Goal: Task Accomplishment & Management: Complete application form

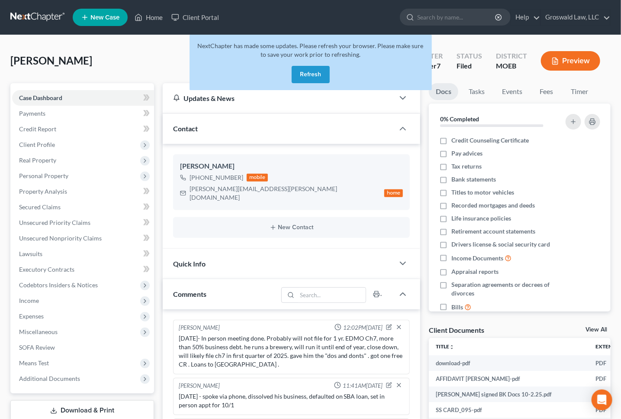
scroll to position [84, 0]
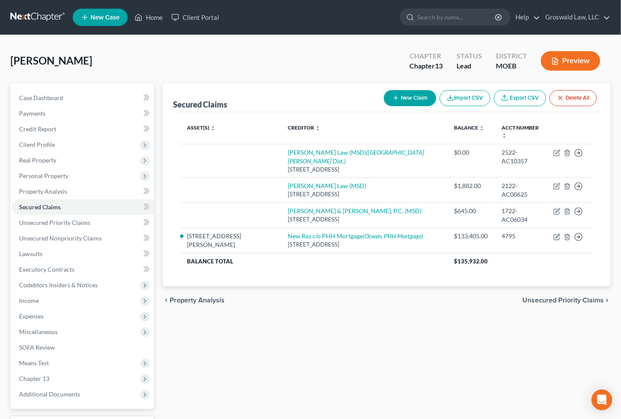
drag, startPoint x: 435, startPoint y: 353, endPoint x: 431, endPoint y: 348, distance: 6.6
click at [435, 353] on div "Secured Claims New Claim Import CSV Export CSV Delete All Asset(s) expand_more …" at bounding box center [387, 270] width 457 height 375
click at [76, 240] on span "Unsecured Nonpriority Claims" at bounding box center [60, 237] width 83 height 7
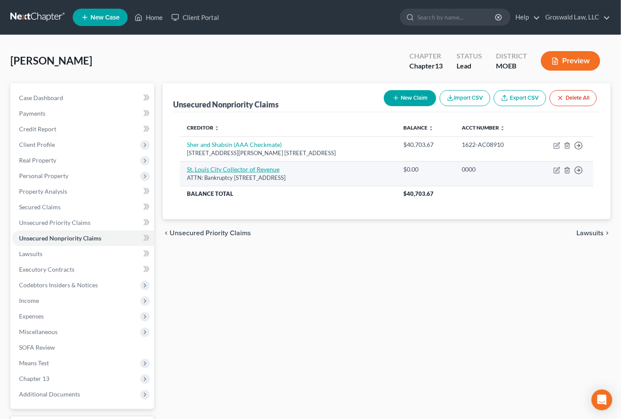
click at [226, 168] on link "St. Louis City Collector of Revenue" at bounding box center [233, 168] width 93 height 7
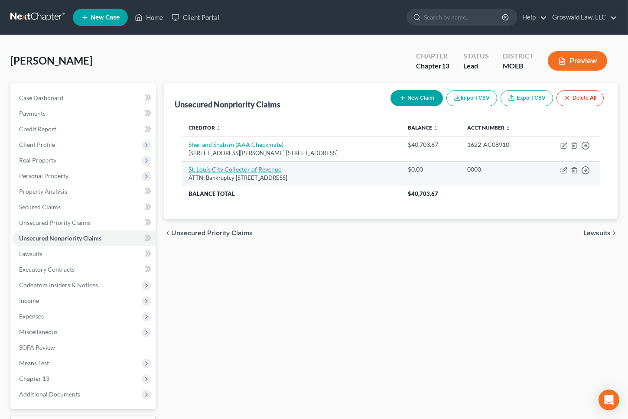
select select "26"
select select "14"
select select "0"
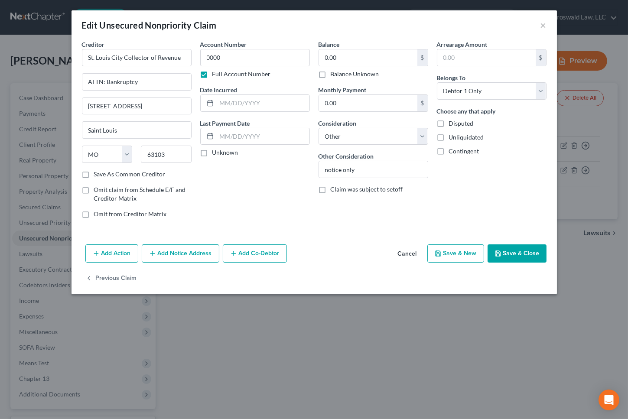
click at [407, 252] on button "Cancel" at bounding box center [407, 253] width 33 height 17
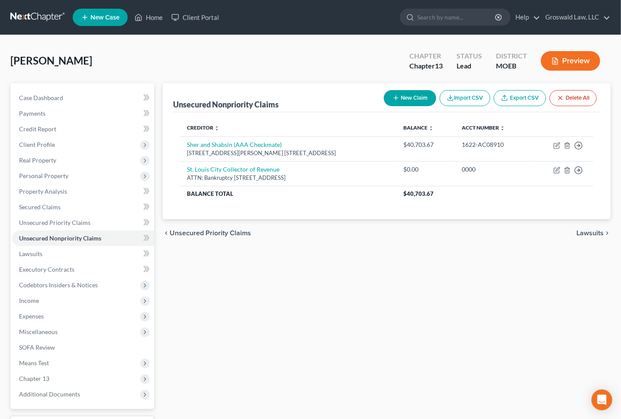
click at [411, 97] on button "New Claim" at bounding box center [410, 98] width 52 height 16
select select "0"
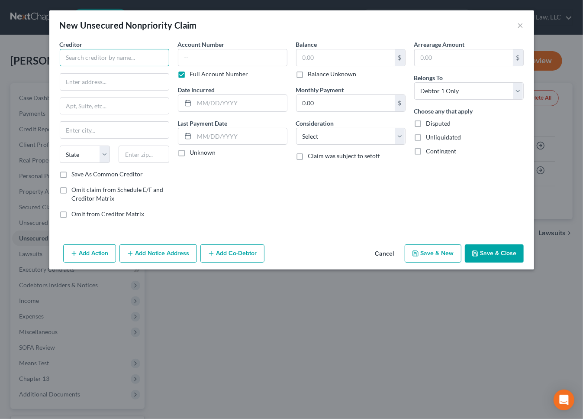
click at [114, 54] on input "text" at bounding box center [115, 57] width 110 height 17
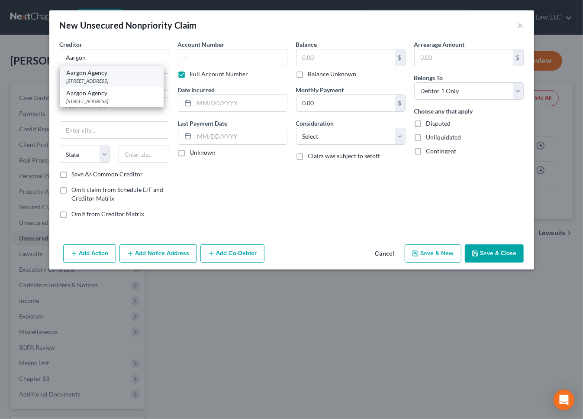
click at [121, 82] on div "8668 Spring Mountain Rd., Ste. 110, Las Vegas, NV 89117" at bounding box center [112, 80] width 90 height 7
type input "Aargon Agency"
type input "8668 Spring Mountain Rd., Ste. 110"
type input "Las Vegas"
select select "31"
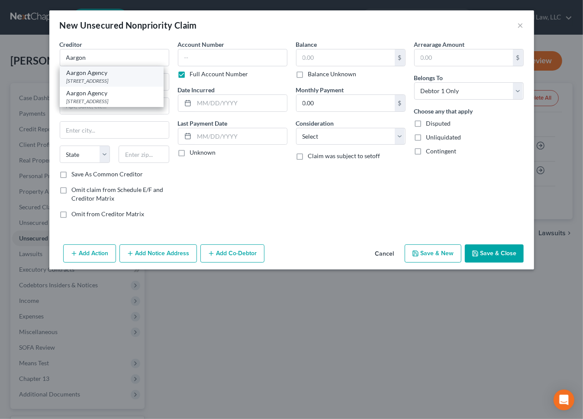
type input "89117"
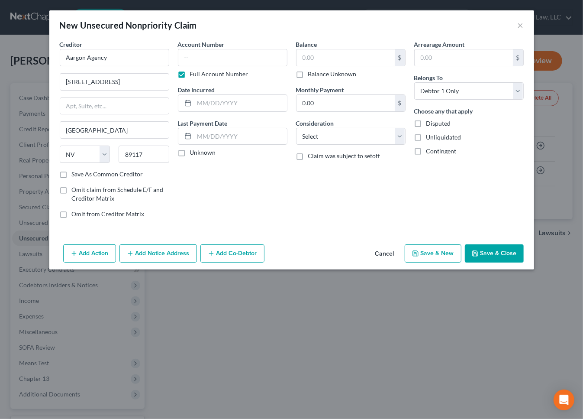
click at [317, 212] on div "Balance $ Balance Unknown Balance Undetermined $ Balance Unknown Monthly Paymen…" at bounding box center [351, 132] width 118 height 185
click at [292, 214] on div "Balance $ Balance Unknown Balance Undetermined $ Balance Unknown Monthly Paymen…" at bounding box center [351, 132] width 118 height 185
click at [0, 264] on html "Home New Case Client Portal Groswald Law, LLC maxwell@groswald.com My Account S…" at bounding box center [291, 258] width 583 height 516
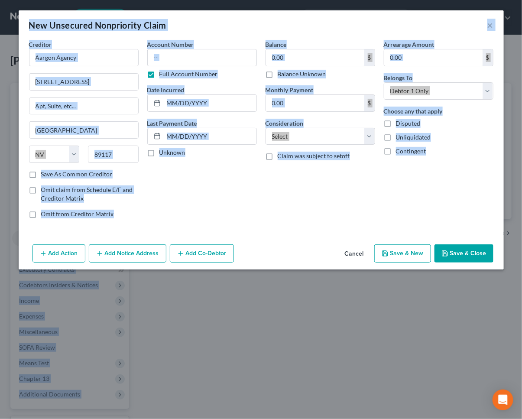
click at [304, 206] on div "Balance $ Balance Unknown Balance Undetermined $ Balance Unknown Monthly Paymen…" at bounding box center [320, 132] width 118 height 185
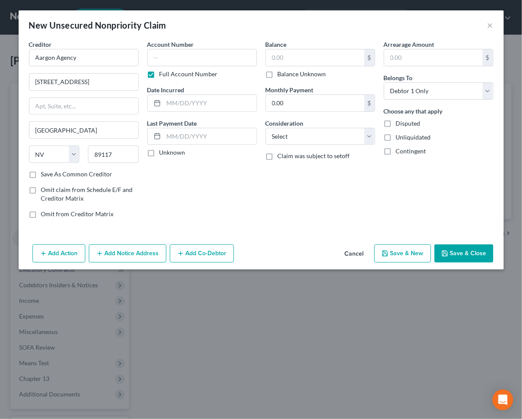
click at [119, 258] on button "Add Notice Address" at bounding box center [128, 253] width 78 height 18
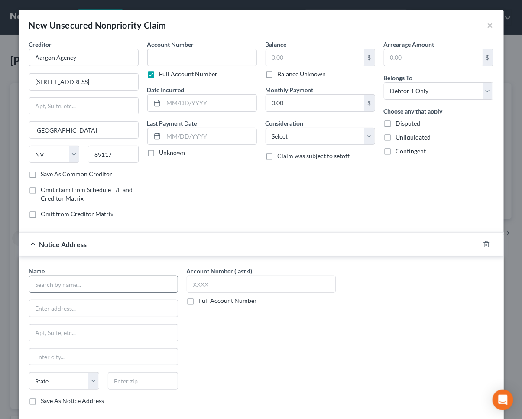
drag, startPoint x: 66, startPoint y: 273, endPoint x: 66, endPoint y: 282, distance: 9.5
click at [66, 278] on div "Name *" at bounding box center [103, 279] width 149 height 26
click at [66, 283] on input "text" at bounding box center [103, 283] width 149 height 17
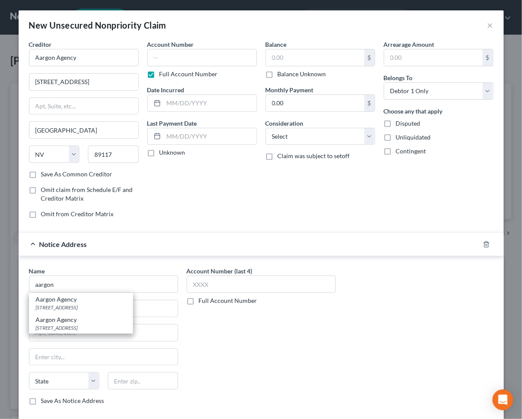
drag, startPoint x: 80, startPoint y: 329, endPoint x: 68, endPoint y: 319, distance: 15.6
click at [79, 329] on div "3025 W Sahara, Las Vegas, NV 89102" at bounding box center [81, 327] width 90 height 7
type input "Aargon Agency"
type input "3025 W Sahara"
type input "Las Vegas"
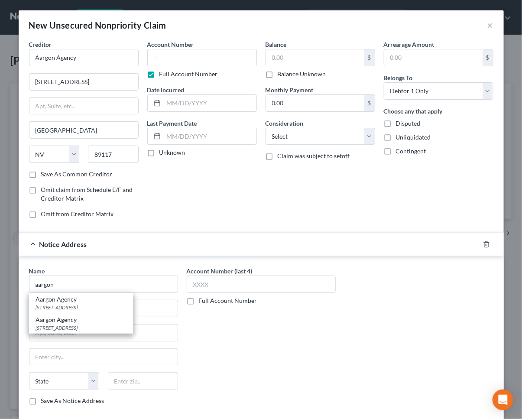
select select "31"
type input "89102"
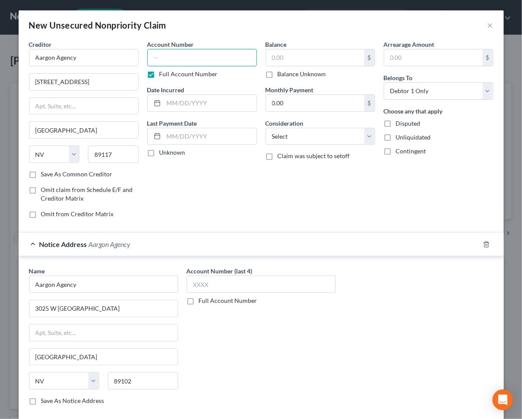
click at [172, 52] on input "text" at bounding box center [202, 57] width 110 height 17
type input "0353"
type input "06/2025"
type input "2,729"
select select "14"
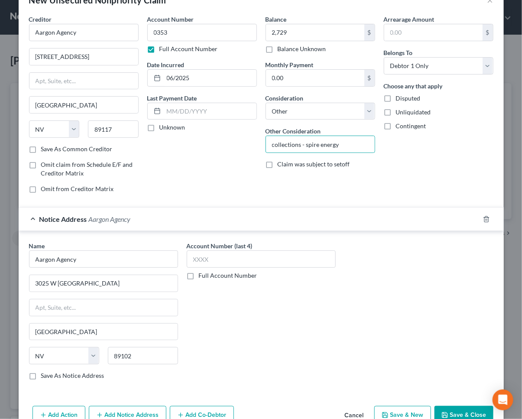
scroll to position [46, 0]
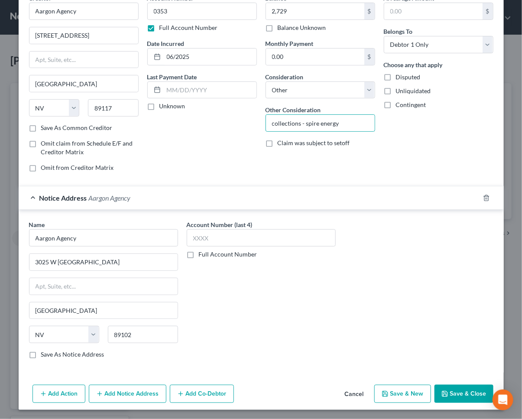
type input "collections - spire energy"
click at [395, 395] on button "Save & New" at bounding box center [402, 394] width 57 height 18
select select "0"
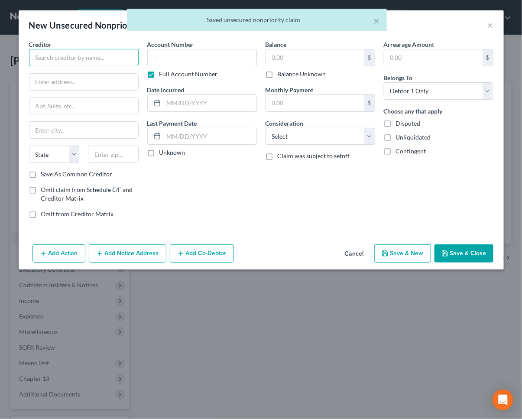
click at [94, 56] on input "text" at bounding box center [84, 57] width 110 height 17
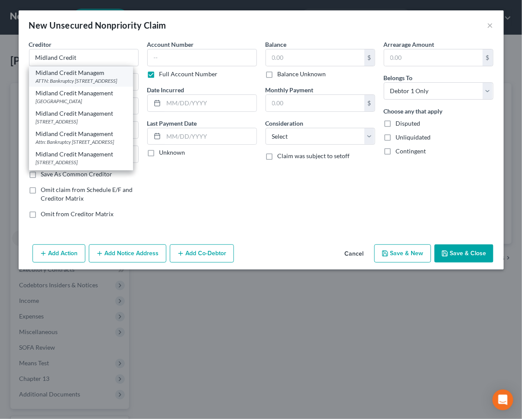
click at [95, 84] on div "ATTN: Bankruptcy PO Box 939069, San Diego, CA 92193" at bounding box center [81, 80] width 90 height 7
type input "Midland Credit Managem"
type input "ATTN: Bankruptcy"
type input "PO Box 939069"
type input "San Diego"
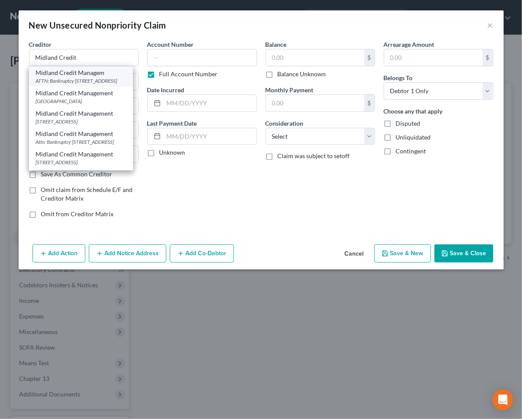
select select "4"
type input "92193"
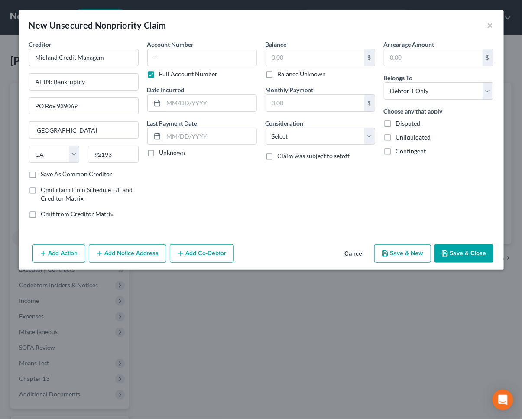
drag, startPoint x: 382, startPoint y: 195, endPoint x: 363, endPoint y: 201, distance: 19.0
click at [381, 195] on div "Arrearage Amount $ Belongs To * Select Debtor 1 Only Debtor 2 Only Debtor 1 And…" at bounding box center [438, 132] width 118 height 185
click at [115, 258] on button "Add Notice Address" at bounding box center [128, 253] width 78 height 18
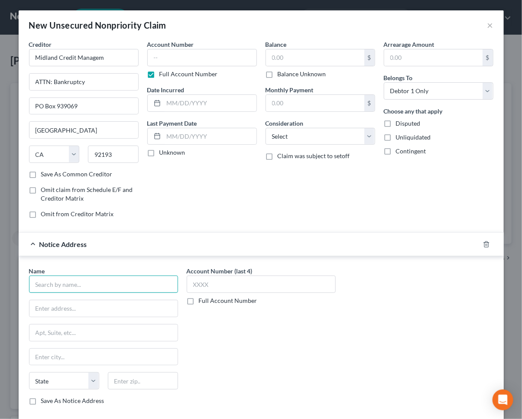
click at [74, 282] on input "text" at bounding box center [103, 283] width 149 height 17
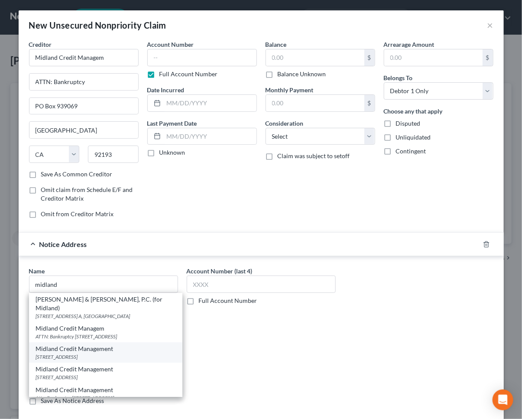
click at [100, 353] on div "350 Camino De La Reina Suite 100, San Diego, CA 92108" at bounding box center [105, 356] width 139 height 7
type input "Midland Credit Management"
type input "350 Camino De La Reina"
type input "Suite 100"
type input "San Diego"
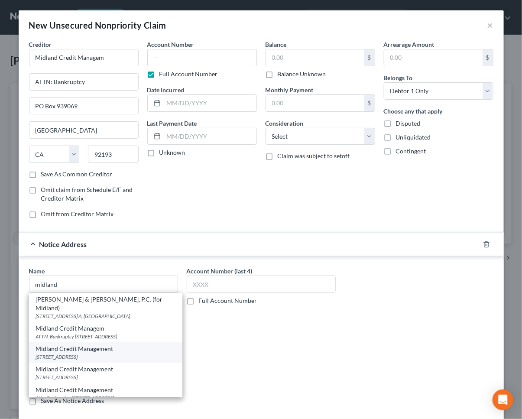
select select "4"
type input "92108"
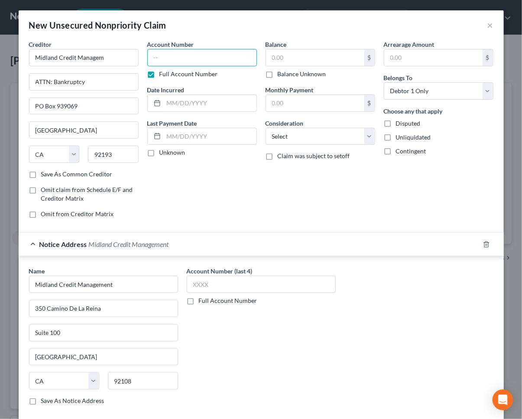
click at [176, 58] on input "text" at bounding box center [202, 57] width 110 height 17
type input "2497"
type input "02/2023"
type input "824"
select select "14"
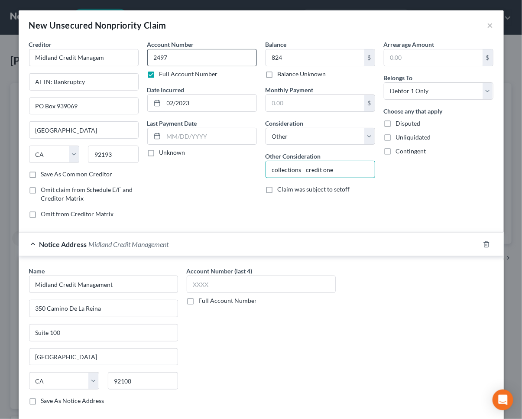
type input "collections - credit one"
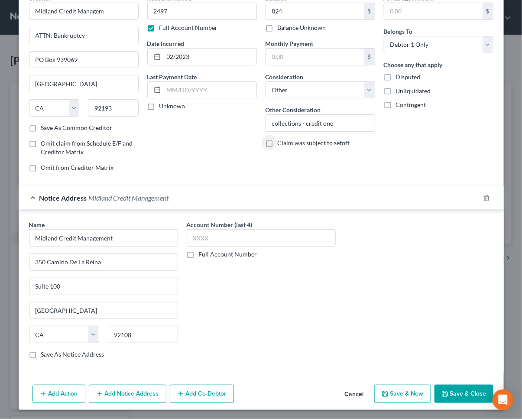
click at [387, 393] on button "Save & New" at bounding box center [402, 394] width 57 height 18
select select "0"
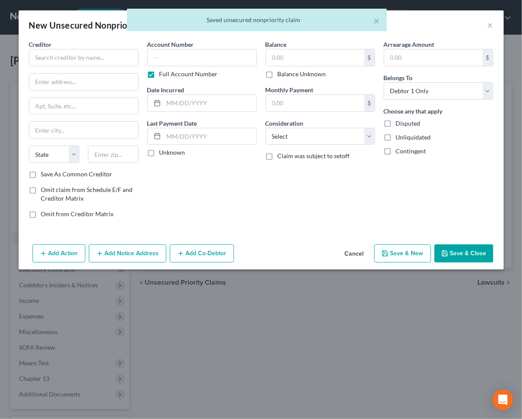
click at [42, 48] on label "Creditor *" at bounding box center [40, 44] width 23 height 9
click at [48, 55] on input "text" at bounding box center [84, 57] width 110 height 17
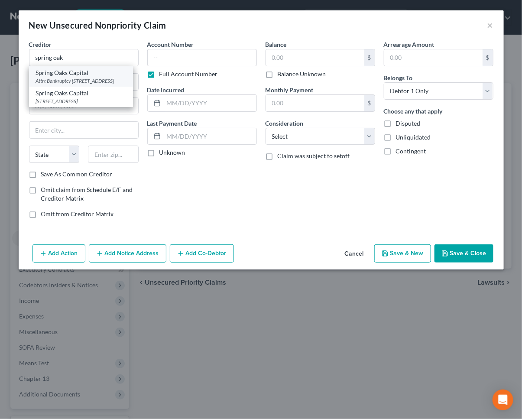
click at [85, 84] on div "Attn: Bankruptcy PO Box 1216, Chesapeake, VA 23327" at bounding box center [81, 80] width 90 height 7
type input "Spring Oaks Capital"
type input "Attn: Bankruptcy"
type input "PO Box 1216"
type input "Chesapeake"
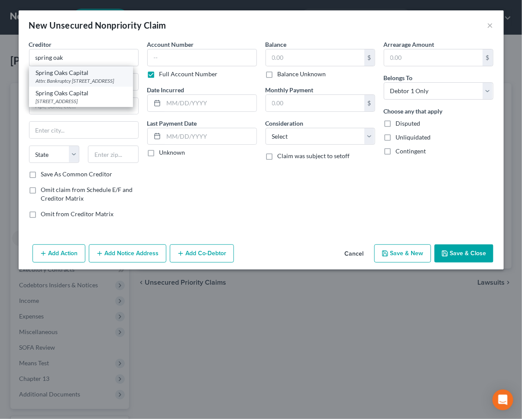
select select "48"
type input "23327"
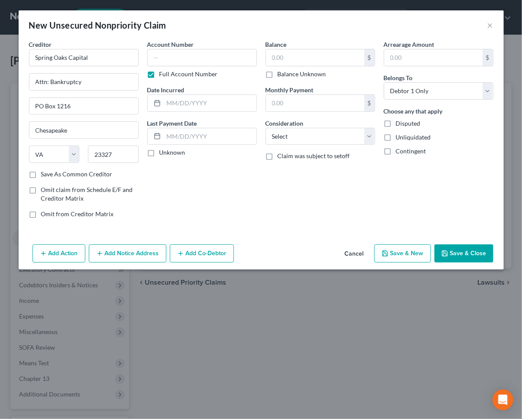
click at [138, 252] on button "Add Notice Address" at bounding box center [128, 253] width 78 height 18
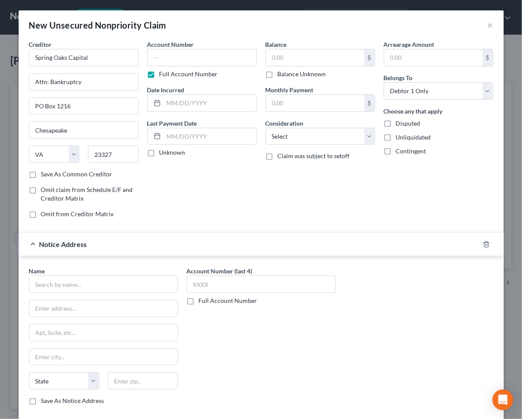
click at [121, 274] on div "Name *" at bounding box center [103, 279] width 149 height 26
click at [119, 283] on input "text" at bounding box center [103, 283] width 149 height 17
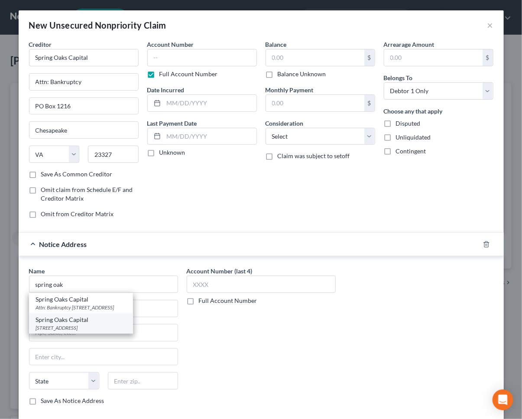
click at [121, 321] on div "Spring Oaks Capital" at bounding box center [81, 319] width 90 height 9
type input "Spring Oaks Capital"
type input "1400 CROSSWAYS BLVD STE 100B"
type input "Chesapeake"
select select "48"
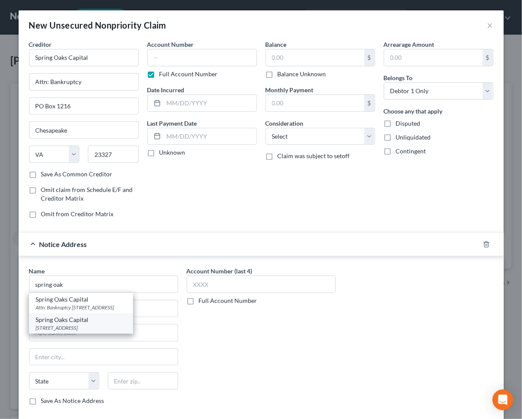
type input "23320"
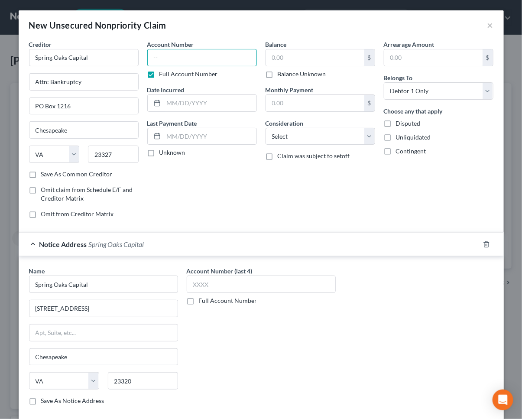
click at [178, 55] on input "text" at bounding box center [202, 57] width 110 height 17
type input "8708"
drag, startPoint x: 200, startPoint y: 106, endPoint x: 212, endPoint y: 17, distance: 90.0
click at [200, 106] on input "text" at bounding box center [210, 103] width 93 height 16
type input "06/2022"
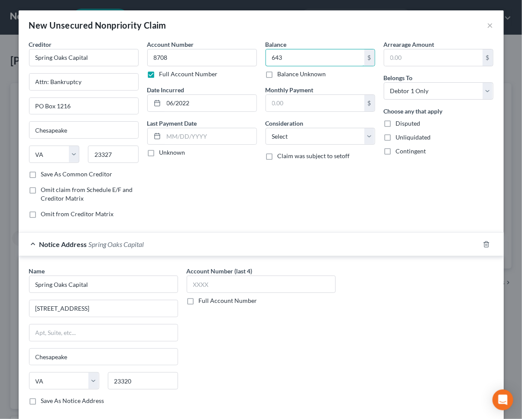
type input "643"
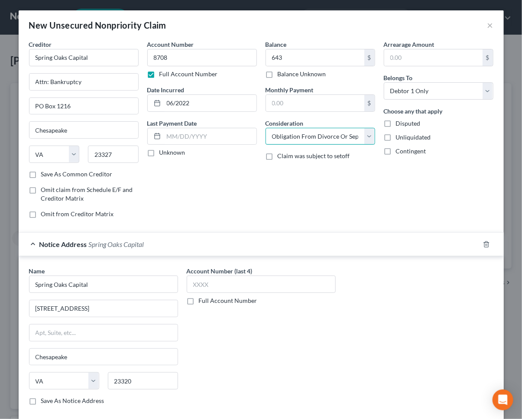
select select "14"
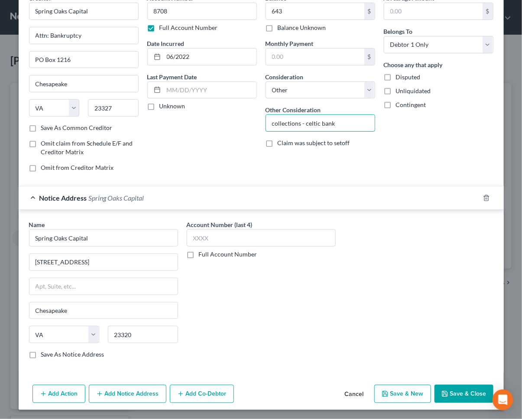
type input "collections - celtic bank"
click at [453, 388] on button "Save & Close" at bounding box center [463, 394] width 59 height 18
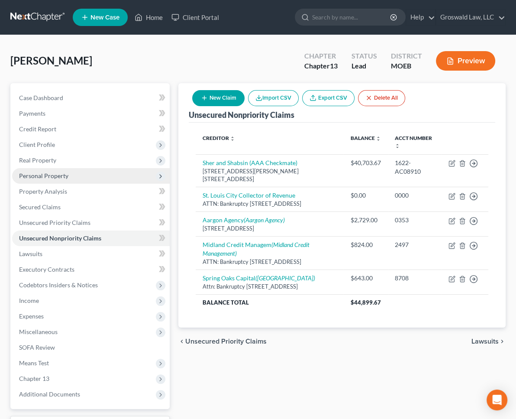
click at [55, 169] on span "Personal Property" at bounding box center [91, 176] width 158 height 16
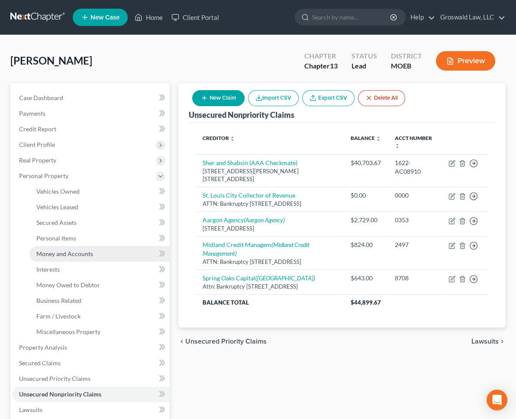
click at [69, 248] on link "Money and Accounts" at bounding box center [99, 254] width 140 height 16
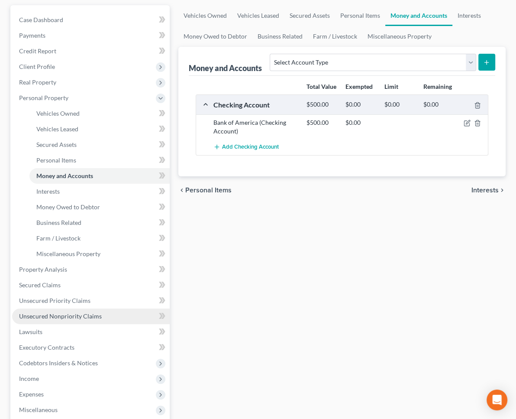
scroll to position [78, 0]
click at [61, 312] on span "Unsecured Nonpriority Claims" at bounding box center [60, 315] width 83 height 7
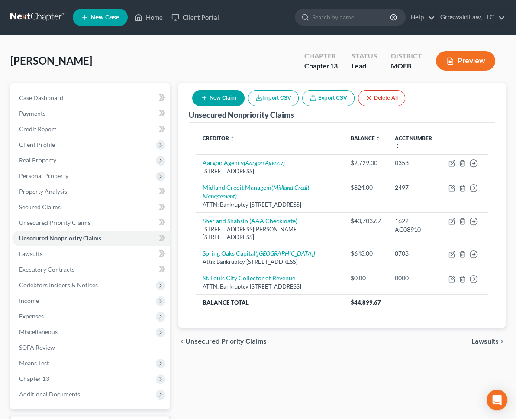
click at [245, 93] on button "New Claim" at bounding box center [218, 98] width 52 height 16
select select "0"
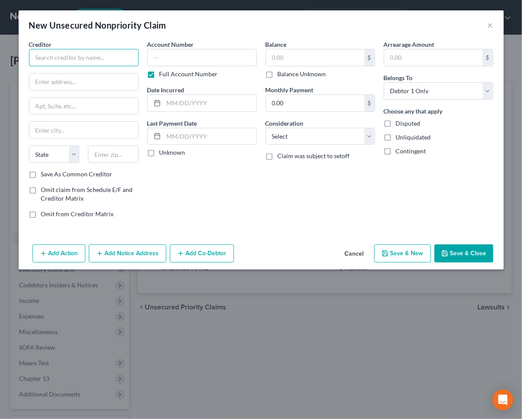
click at [70, 58] on input "text" at bounding box center [84, 57] width 110 height 17
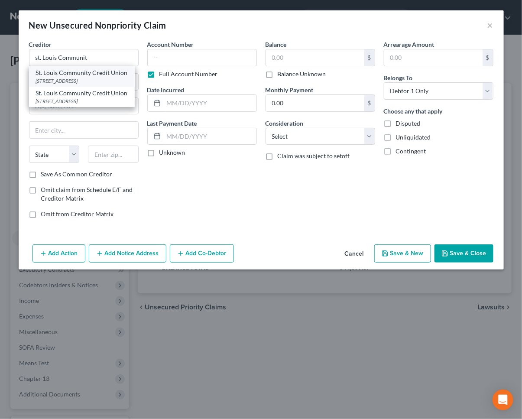
click at [104, 84] on div "3651 Forest Park Avenue, Saint Louis, MO 63108" at bounding box center [82, 80] width 92 height 7
type input "St. Louis Community Credit Union"
type input "3651 Forest Park Avenue"
type input "Saint Louis"
select select "26"
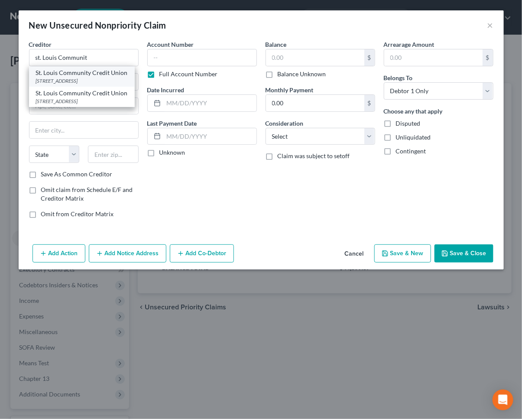
type input "63108"
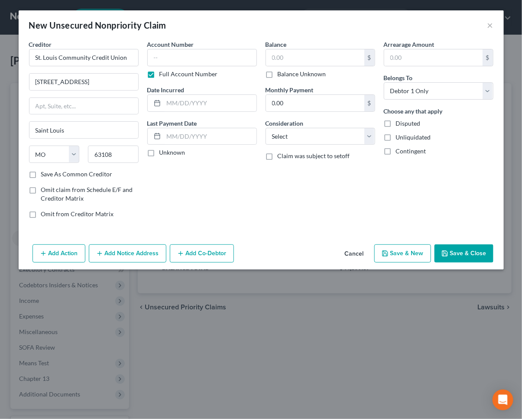
click at [103, 257] on button "Add Notice Address" at bounding box center [128, 253] width 78 height 18
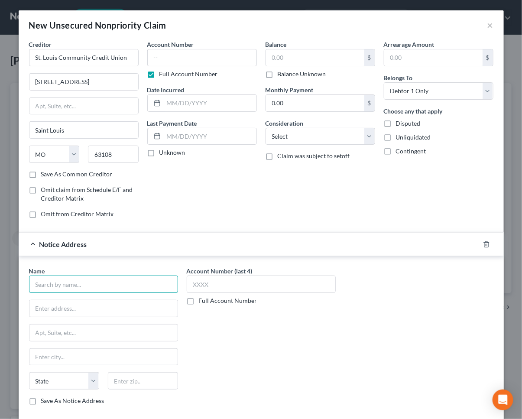
click at [74, 283] on input "text" at bounding box center [103, 283] width 149 height 17
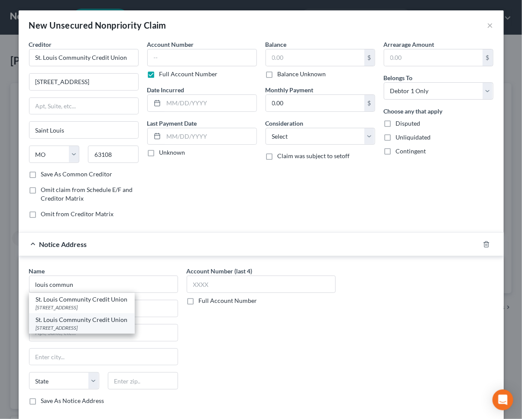
click at [65, 325] on div "1436 South Big Bend Blvd., Saint Louis, MO 63117" at bounding box center [82, 327] width 92 height 7
type input "St. Louis Community Credit Union"
type input "1436 South Big Bend Blvd."
type input "Saint Louis"
select select "26"
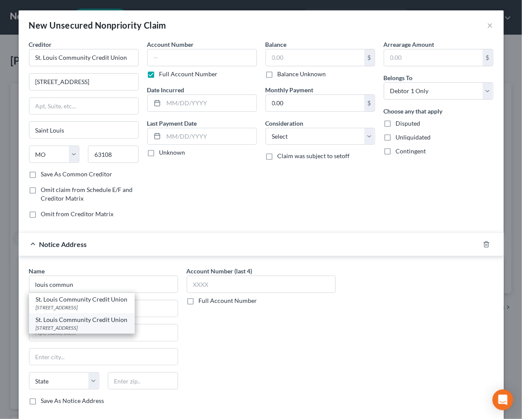
type input "63117"
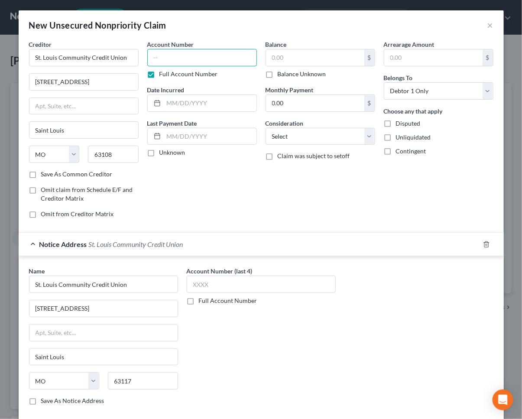
click at [185, 61] on input "text" at bounding box center [202, 57] width 110 height 17
type input "0001"
type input "03/2025"
type input "6"
type input "546"
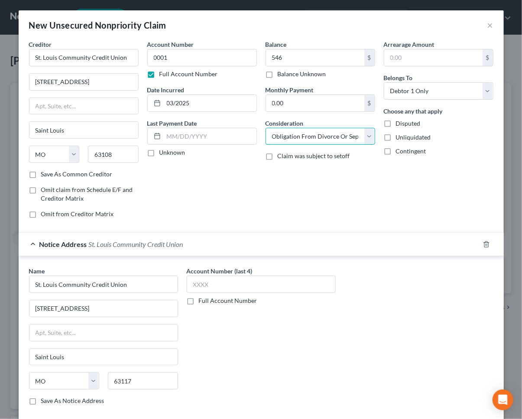
select select "14"
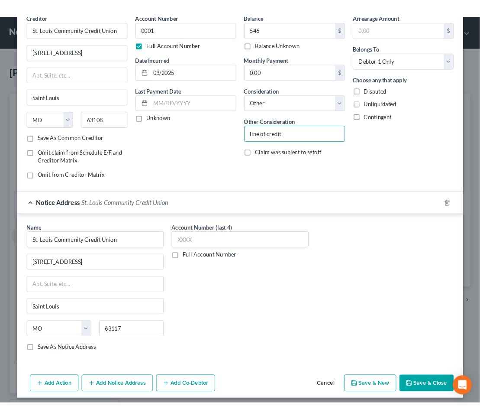
scroll to position [46, 0]
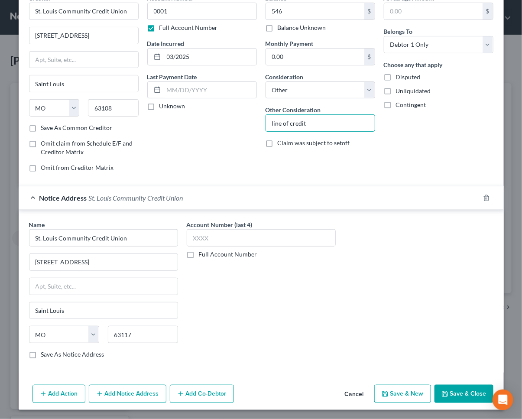
type input "line of credit"
click at [402, 395] on button "Save & New" at bounding box center [402, 394] width 57 height 18
select select "0"
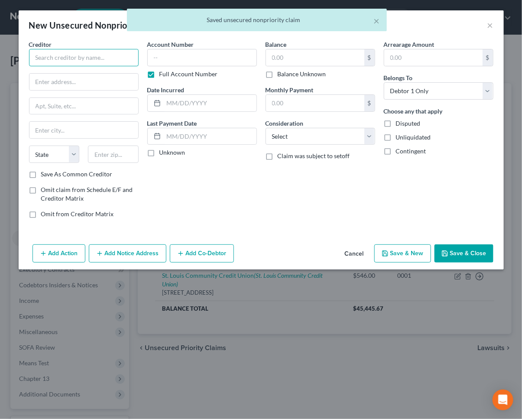
click at [115, 57] on input "text" at bounding box center [84, 57] width 110 height 17
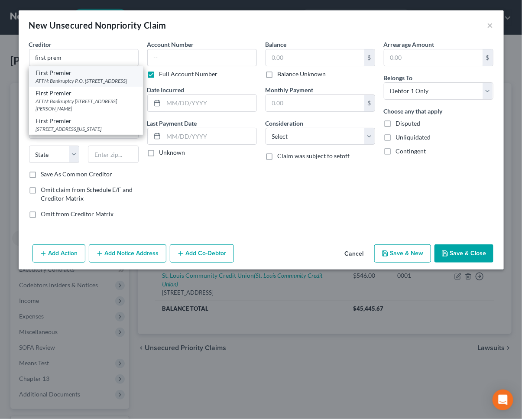
click at [95, 80] on div "ATTN: Bankruptcy P.O. Box 5524, Sioux Falls, SD 57117" at bounding box center [86, 80] width 100 height 7
type input "First Premier"
type input "ATTN: Bankruptcy"
type input "P.O. Box 5524"
type input "Sioux Falls"
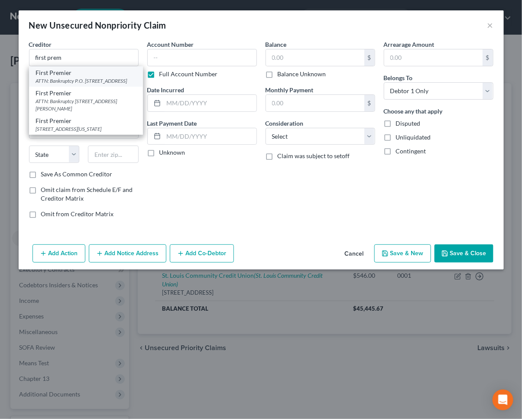
select select "43"
type input "57117"
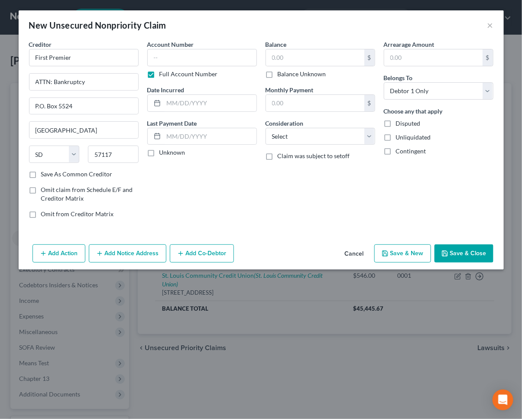
click at [139, 254] on button "Add Notice Address" at bounding box center [128, 253] width 78 height 18
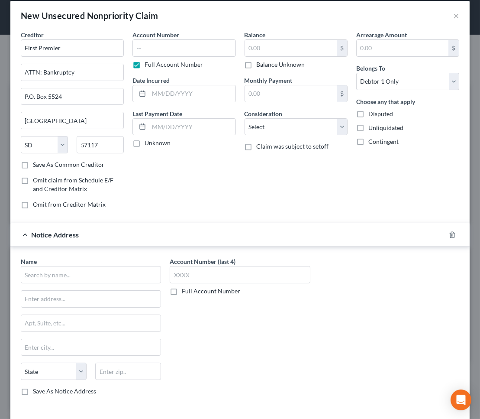
scroll to position [39, 0]
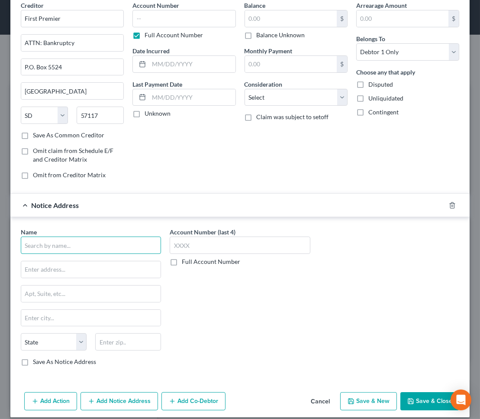
click at [88, 248] on input "text" at bounding box center [91, 244] width 140 height 17
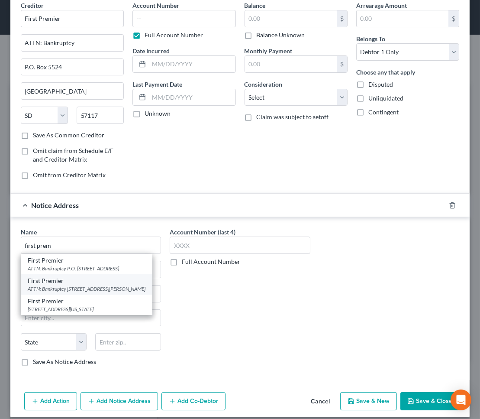
click at [90, 285] on div "ATTN: Bankruptcy 3820 N Louise Ave., Sioux Falls, SD 57107" at bounding box center [87, 288] width 118 height 7
type input "First Premier"
type input "ATTN: Bankruptcy"
type input "3820 N Louise Ave."
type input "Sioux Falls"
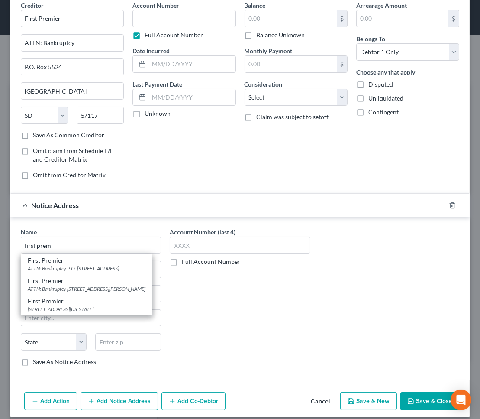
select select "43"
type input "57107"
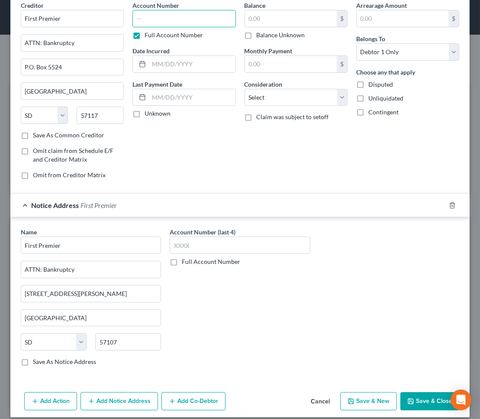
click at [155, 16] on input "text" at bounding box center [184, 18] width 103 height 17
type input "8031"
type input "10/2021"
type input "525"
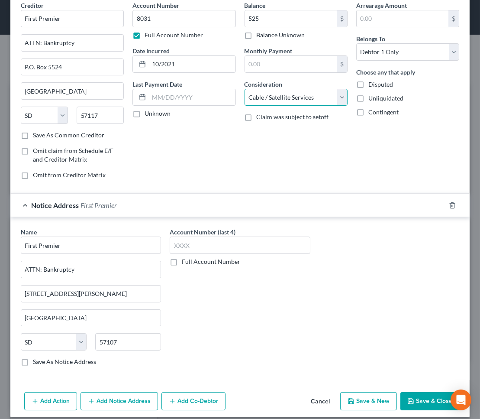
select select "2"
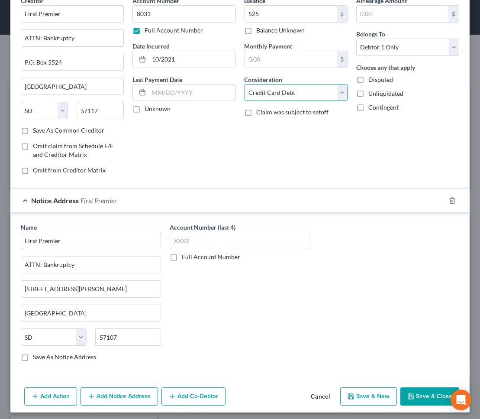
scroll to position [46, 0]
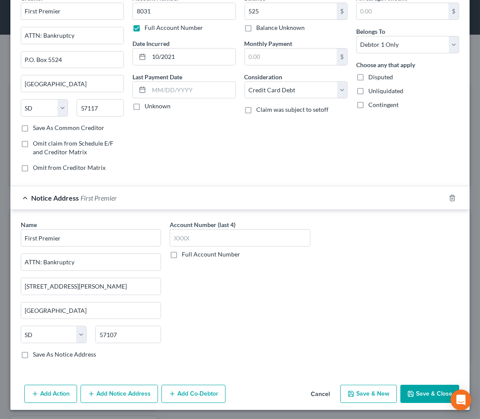
click at [372, 392] on button "Save & New" at bounding box center [368, 394] width 57 height 18
select select "0"
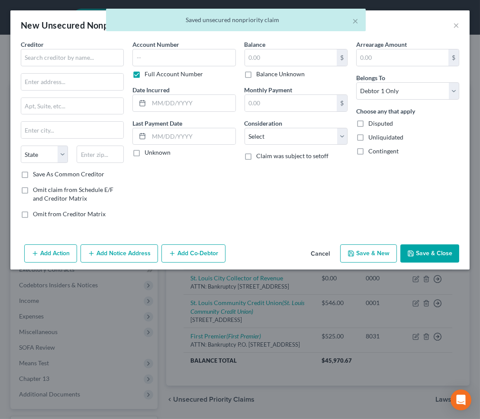
type input "525.00"
type input "0.00"
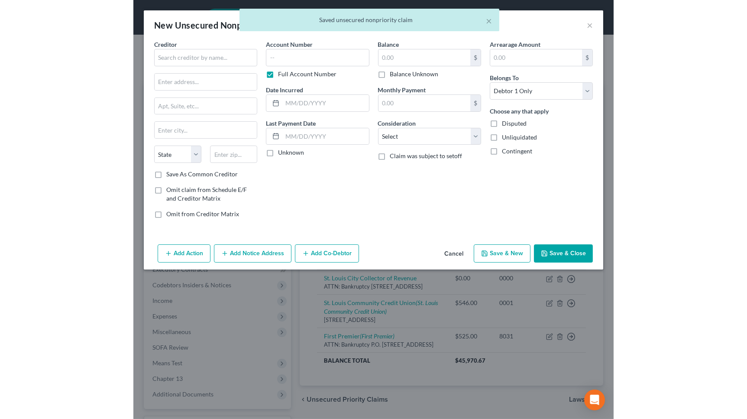
scroll to position [0, 0]
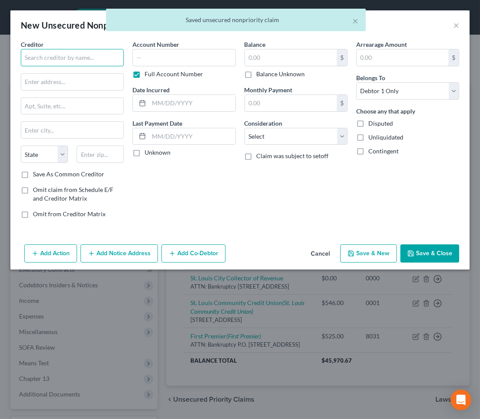
click at [69, 58] on input "text" at bounding box center [72, 57] width 103 height 17
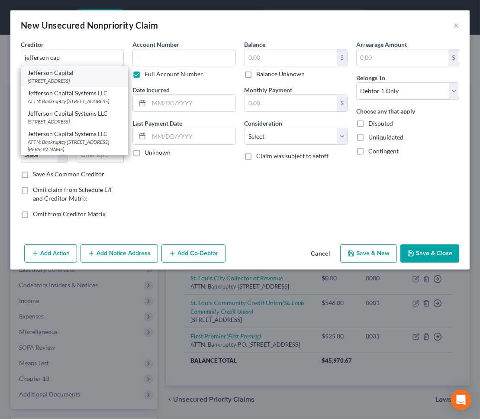
click at [52, 73] on div "Jefferson Capital" at bounding box center [75, 72] width 94 height 9
type input "Jefferson Capital"
type input "200 14th Avenue East"
type input "Sartell"
select select "24"
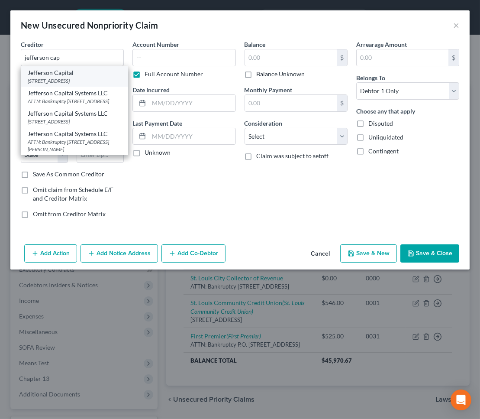
type input "56377"
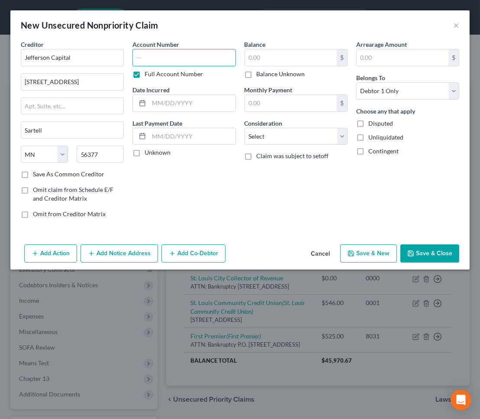
click at [177, 58] on input "text" at bounding box center [184, 57] width 103 height 17
type input "9003"
click at [214, 100] on input "text" at bounding box center [192, 103] width 86 height 16
type input "01/2023"
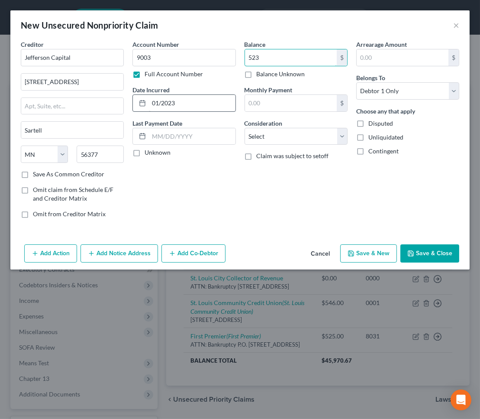
type input "523"
select select "14"
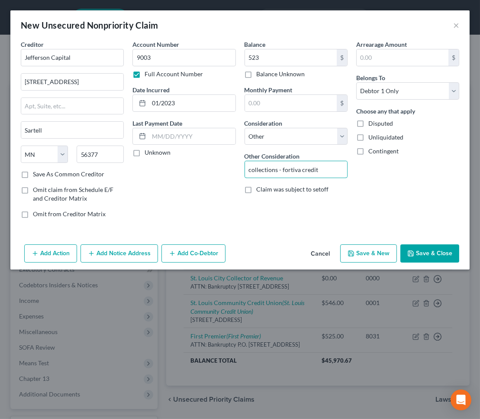
type input "collections - fortiva credit"
click at [374, 248] on button "Save & New" at bounding box center [368, 253] width 57 height 18
select select "0"
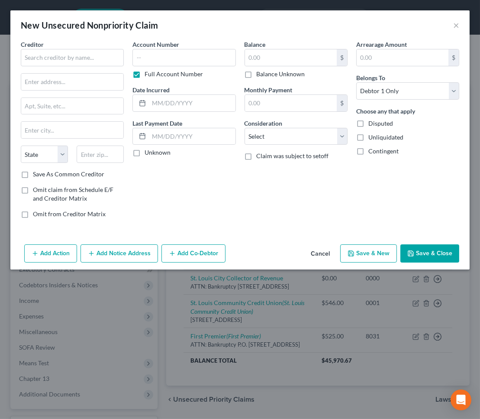
type input "523.00"
type input "0.00"
drag, startPoint x: 171, startPoint y: 39, endPoint x: 129, endPoint y: 49, distance: 43.7
click at [170, 39] on div "New Unsecured Nonpriority Claim ×" at bounding box center [240, 24] width 460 height 29
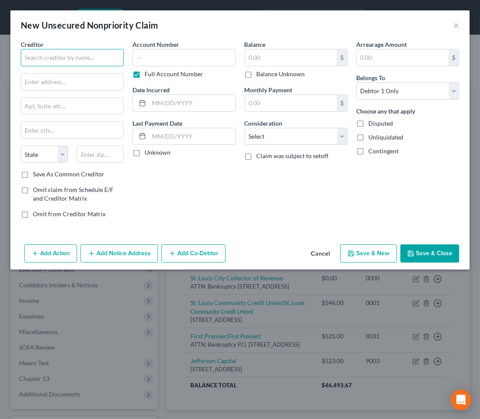
click at [70, 59] on input "text" at bounding box center [72, 57] width 103 height 17
paste input "State Bank Of Waterloo"
type input "State Bank Of Waterloo"
drag, startPoint x: 178, startPoint y: 201, endPoint x: 130, endPoint y: 161, distance: 61.8
click at [167, 191] on div "Account Number Full Account Number Date Incurred Last Payment Date Unknown" at bounding box center [184, 132] width 112 height 185
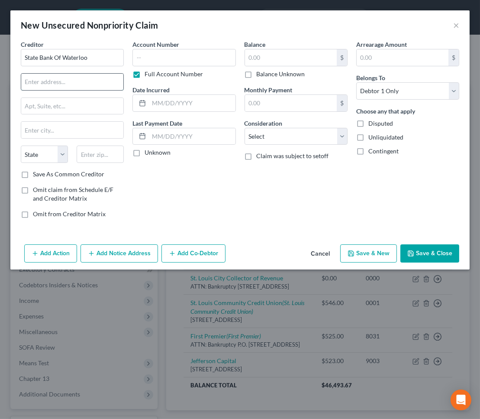
click at [82, 84] on input "text" at bounding box center [72, 82] width 102 height 16
paste input "113 S Main St"
type input "113 S Main St"
drag, startPoint x: 187, startPoint y: 208, endPoint x: 108, endPoint y: 177, distance: 84.8
click at [185, 207] on div "Account Number Full Account Number Date Incurred Last Payment Date Unknown" at bounding box center [184, 132] width 112 height 185
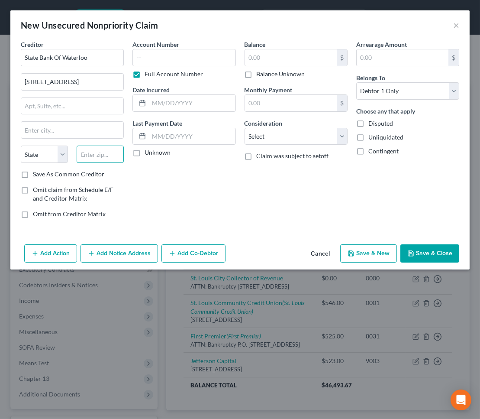
click at [109, 153] on input "text" at bounding box center [100, 154] width 47 height 17
paste input "62298"
type input "62298"
type input "Waterloo"
select select "14"
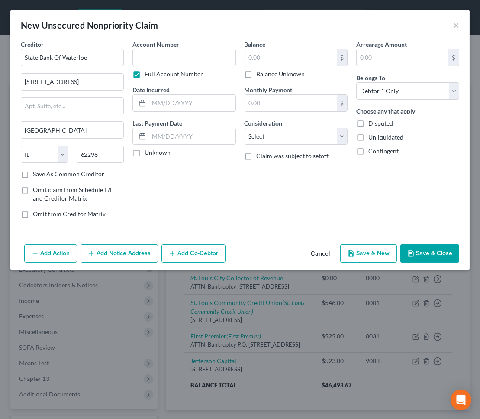
click at [50, 174] on label "Save As Common Creditor" at bounding box center [68, 174] width 71 height 9
click at [42, 174] on input "Save As Common Creditor" at bounding box center [39, 173] width 6 height 6
checkbox input "true"
click at [160, 59] on input "text" at bounding box center [184, 57] width 103 height 17
type input "4621"
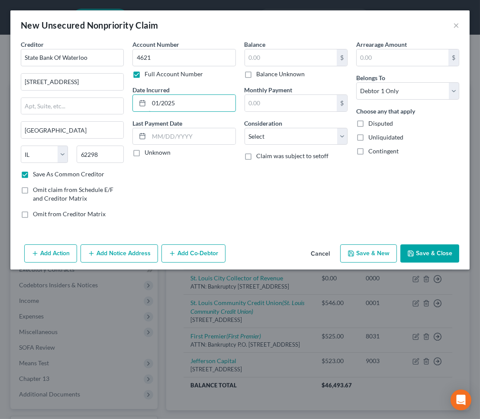
type input "01/2025"
type input "354"
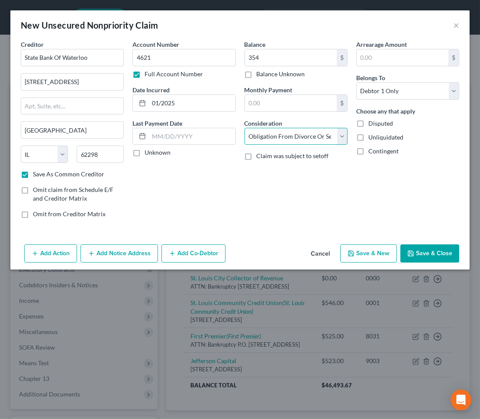
select select "14"
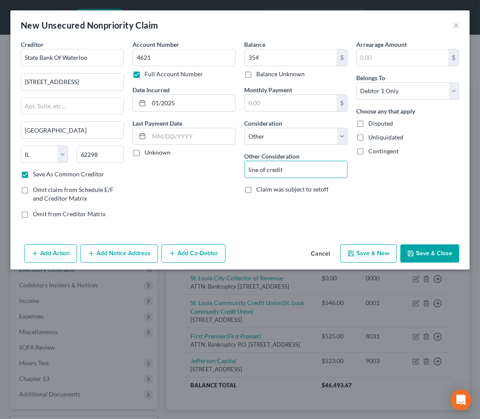
type input "line of credit"
click at [430, 251] on button "Save & Close" at bounding box center [430, 253] width 59 height 18
checkbox input "false"
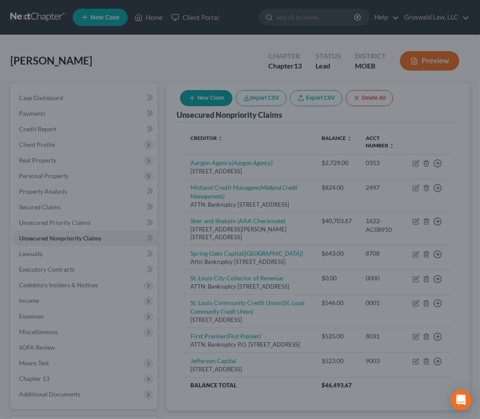
type input "354.00"
type input "0.00"
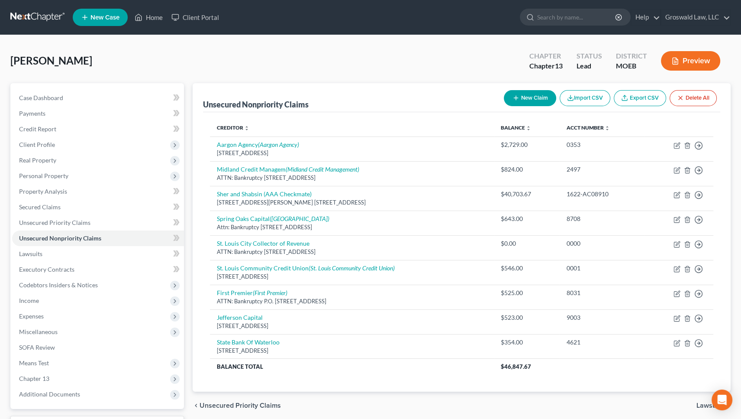
click at [530, 98] on button "New Claim" at bounding box center [530, 98] width 52 height 16
select select "0"
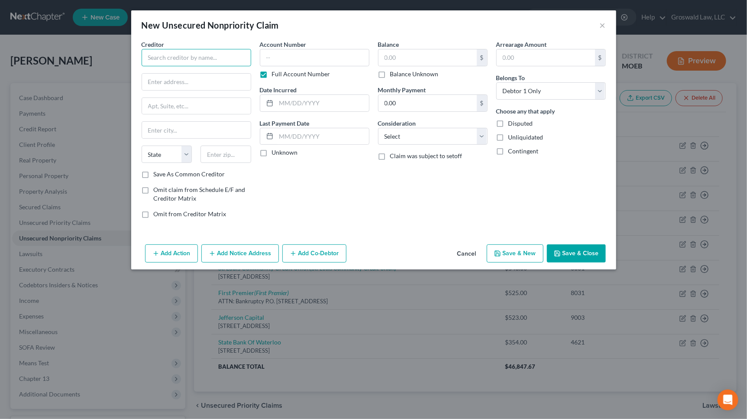
click at [216, 58] on input "text" at bounding box center [197, 57] width 110 height 17
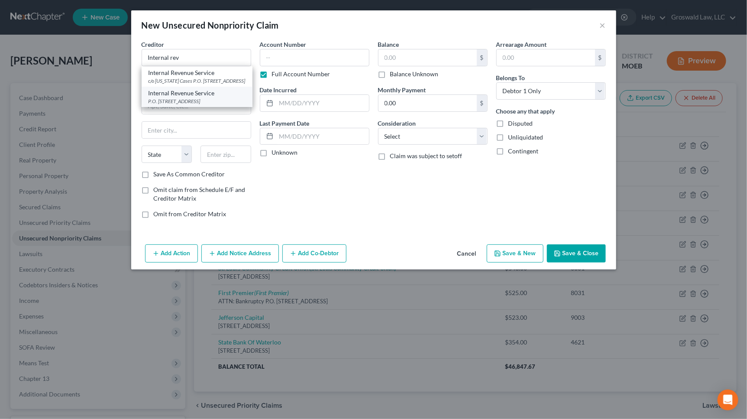
click at [194, 97] on div "Internal Revenue Service" at bounding box center [197, 93] width 97 height 9
type input "Internal Revenue Service"
type input "P.O. Box 7346"
type input "Philadelphia"
select select "39"
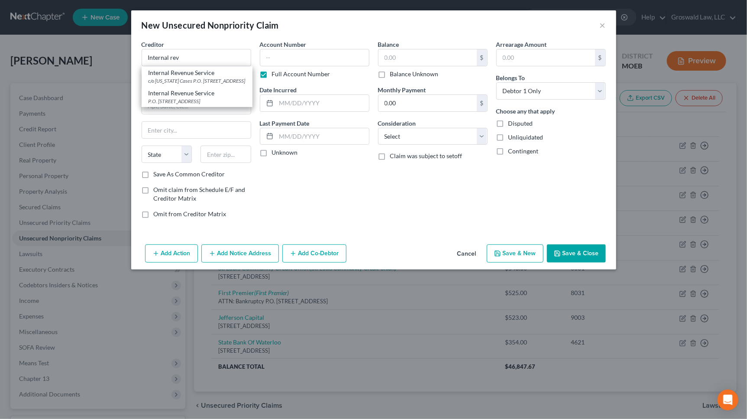
type input "19101"
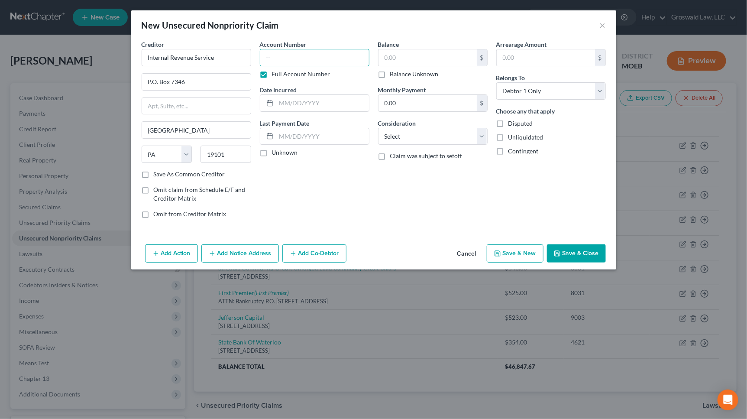
click at [278, 59] on input "text" at bounding box center [315, 57] width 110 height 17
type input "0000"
click at [450, 139] on select "Select Cable / Satellite Services Collection Agency Credit Card Debt Debt Couns…" at bounding box center [433, 136] width 110 height 17
select select "14"
click at [378, 128] on select "Select Cable / Satellite Services Collection Agency Credit Card Debt Debt Couns…" at bounding box center [433, 136] width 110 height 17
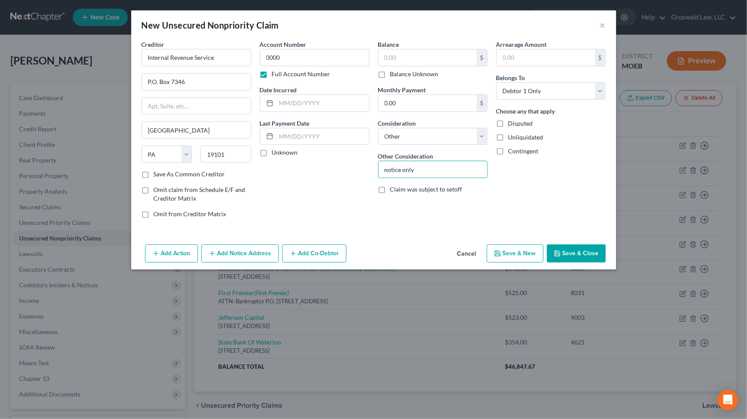
type input "notice only"
click at [514, 251] on button "Save & New" at bounding box center [515, 253] width 57 height 18
select select "0"
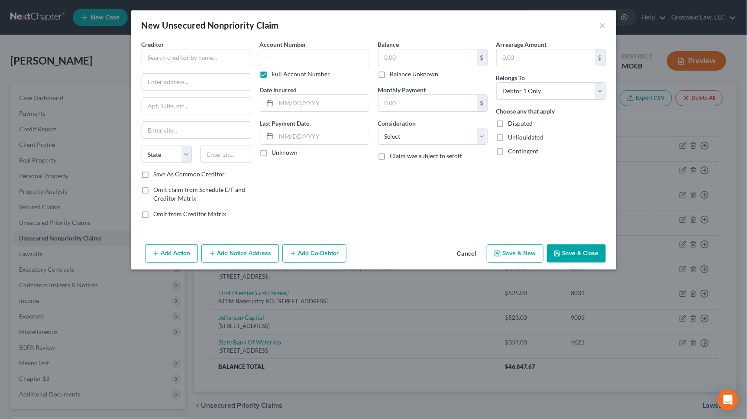
type input "0.00"
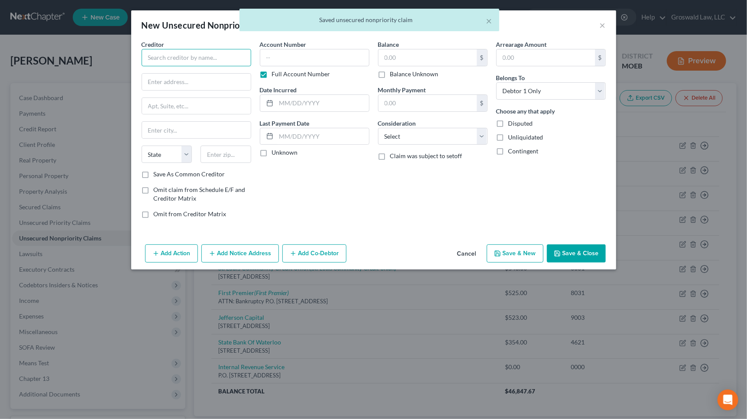
click at [209, 63] on input "text" at bounding box center [197, 57] width 110 height 17
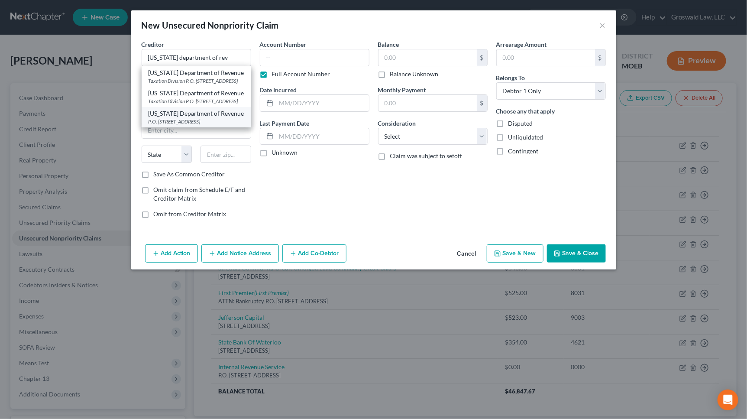
click at [194, 118] on div "Missouri Department of Revenue" at bounding box center [197, 113] width 96 height 9
type input "Missouri Department of Revenue"
type input "P.O. Box 475"
type input "301 W High St"
type input "Jefferson City"
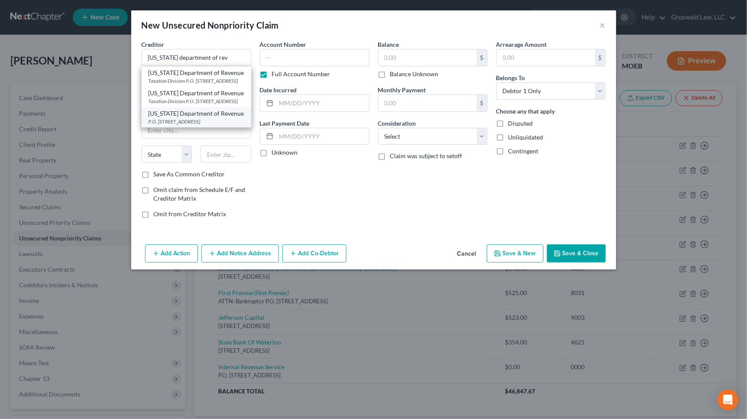
select select "26"
type input "65105"
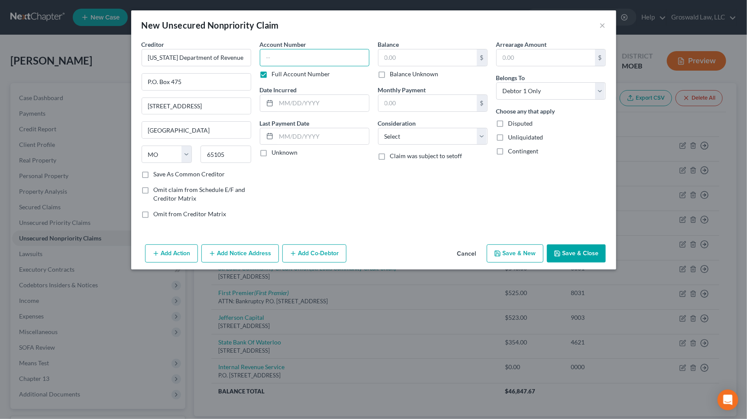
click at [313, 57] on input "text" at bounding box center [315, 57] width 110 height 17
type input "0000"
click at [448, 139] on select "Select Cable / Satellite Services Collection Agency Credit Card Debt Debt Couns…" at bounding box center [433, 136] width 110 height 17
select select "14"
click at [378, 128] on select "Select Cable / Satellite Services Collection Agency Credit Card Debt Debt Couns…" at bounding box center [433, 136] width 110 height 17
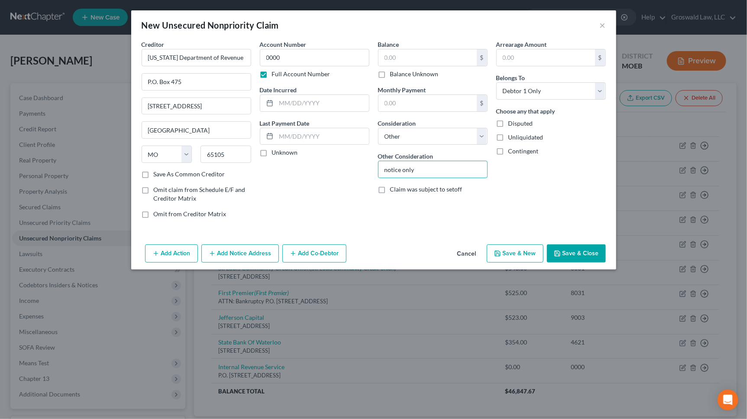
type input "notice only"
click at [249, 252] on button "Add Notice Address" at bounding box center [240, 253] width 78 height 18
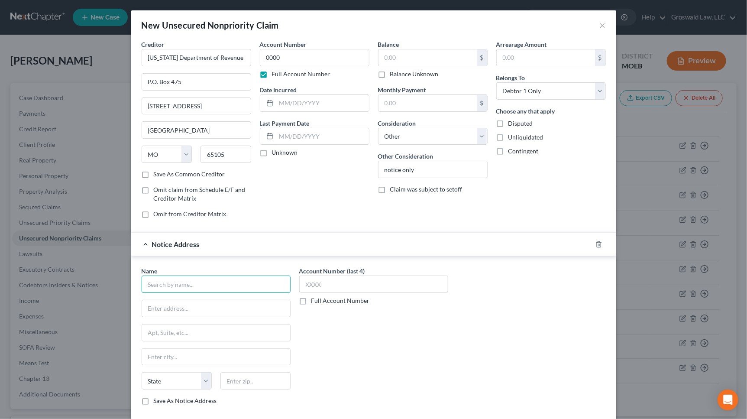
click at [200, 288] on input "text" at bounding box center [216, 283] width 149 height 17
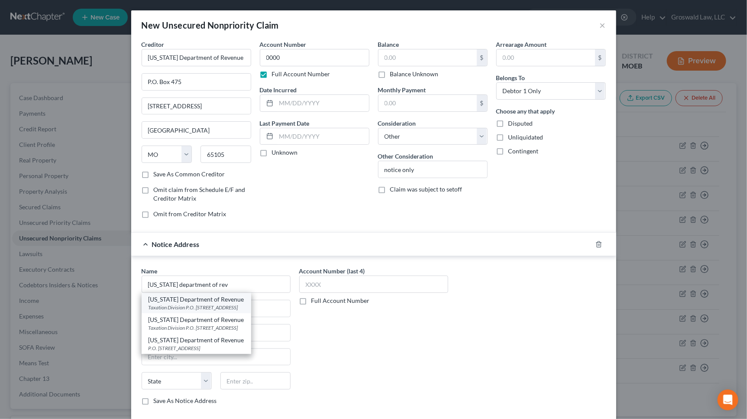
click at [235, 305] on div "Taxation Division P.O. Box 3800, Jefferson City, MO 65105" at bounding box center [197, 307] width 96 height 7
type input "Missouri Department of Revenue"
type input "Taxation Division"
type input "P.O. Box 3800"
type input "Jefferson City"
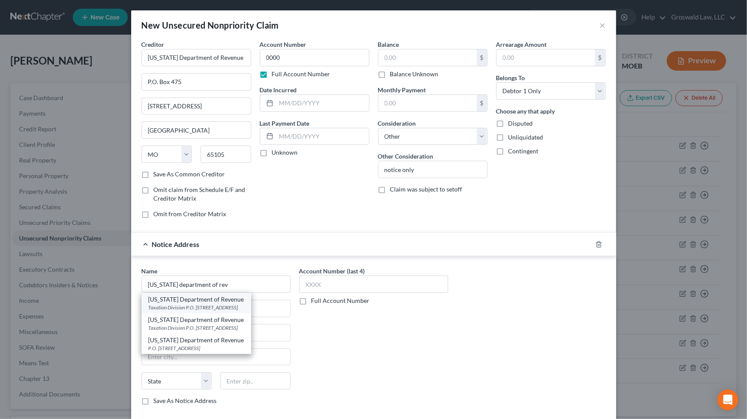
select select "26"
type input "65105"
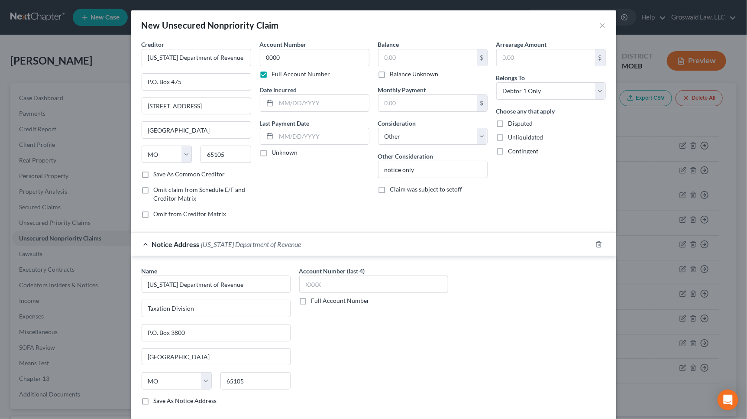
scroll to position [46, 0]
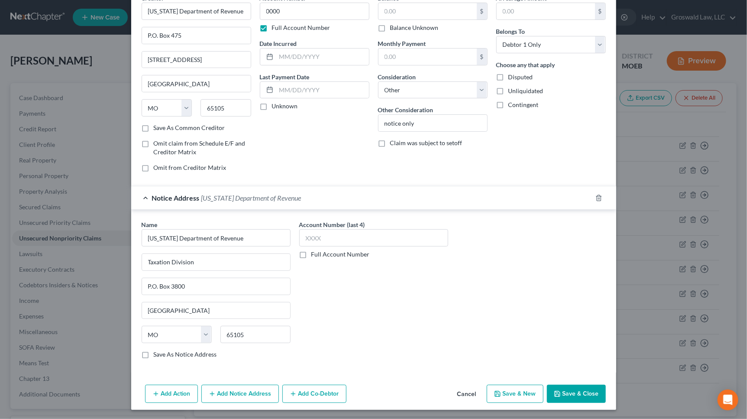
click at [511, 390] on button "Save & New" at bounding box center [515, 394] width 57 height 18
select select "0"
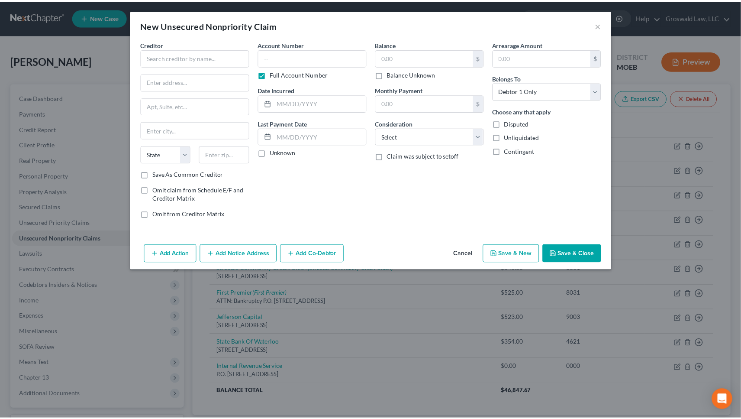
scroll to position [0, 0]
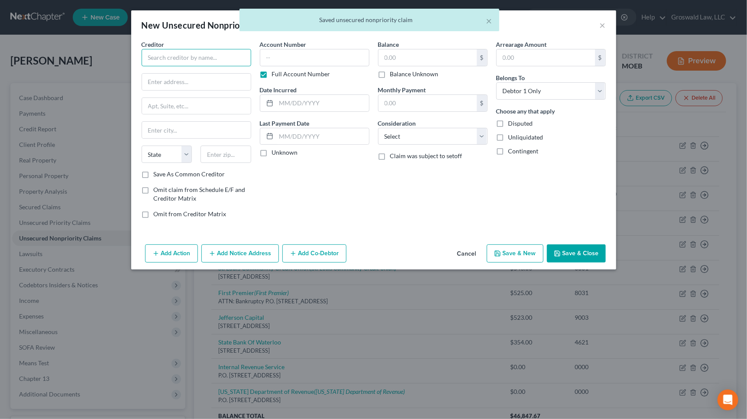
click at [215, 54] on input "text" at bounding box center [197, 57] width 110 height 17
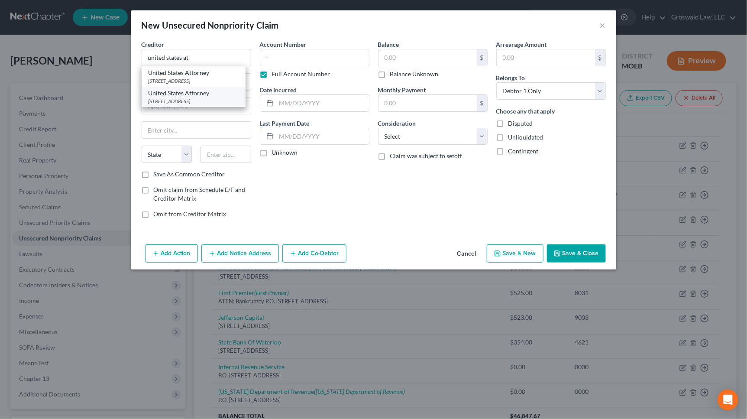
click at [212, 97] on div "United States Attorney" at bounding box center [194, 93] width 90 height 9
type input "United States Attorney"
type input "111 South 10th St, 20th Fl"
type input "Saint Louis"
select select "26"
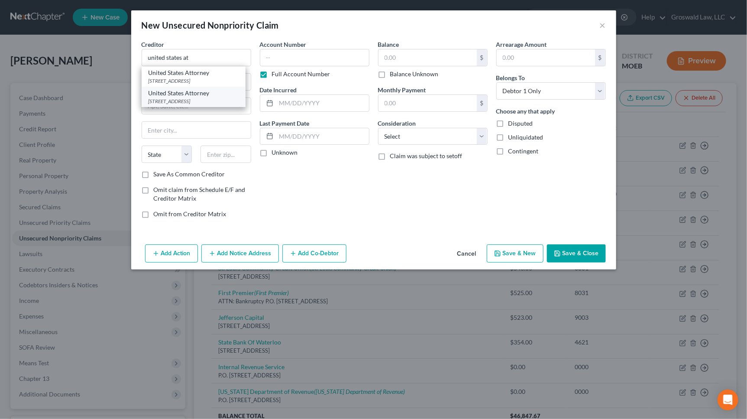
type input "63102"
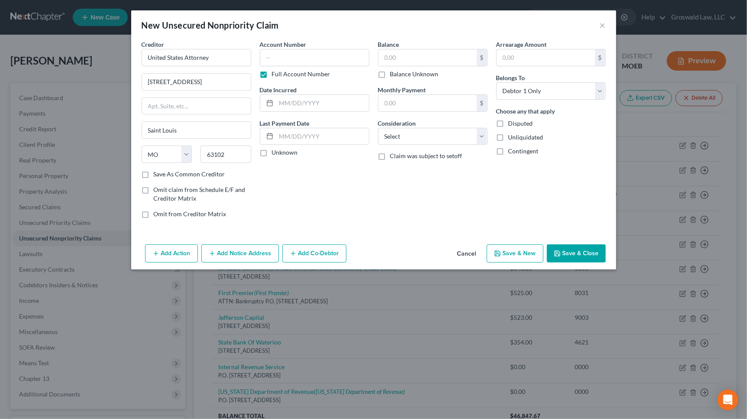
click at [285, 66] on div "Account Number Full Account Number" at bounding box center [315, 59] width 110 height 39
click at [287, 59] on input "text" at bounding box center [315, 57] width 110 height 17
type input "0000"
click at [435, 136] on select "Select Cable / Satellite Services Collection Agency Credit Card Debt Debt Couns…" at bounding box center [433, 136] width 110 height 17
select select "14"
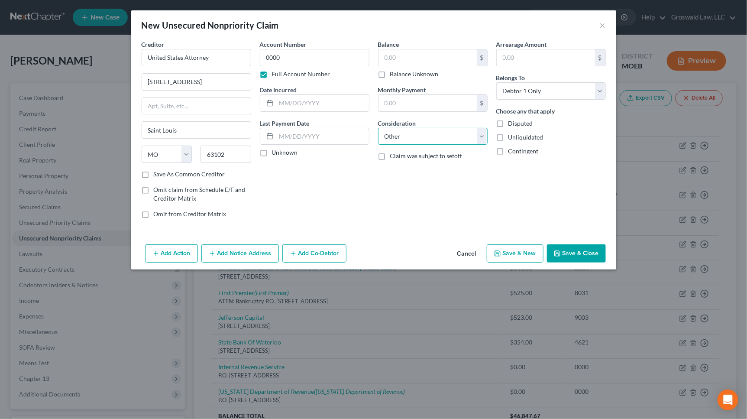
click at [378, 128] on select "Select Cable / Satellite Services Collection Agency Credit Card Debt Debt Couns…" at bounding box center [433, 136] width 110 height 17
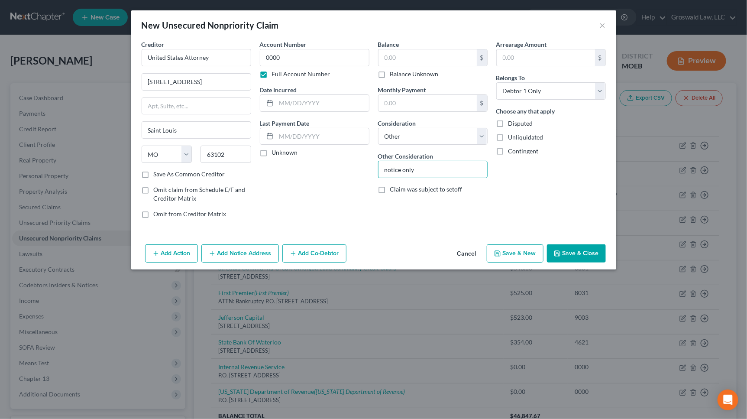
type input "notice only"
click at [576, 244] on button "Save & Close" at bounding box center [576, 253] width 59 height 18
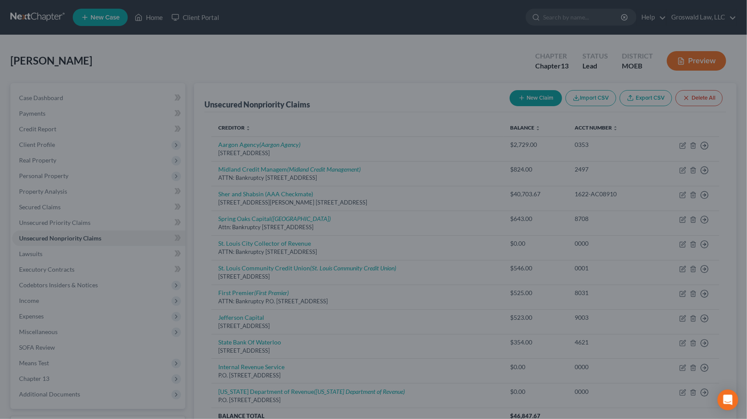
type input "0.00"
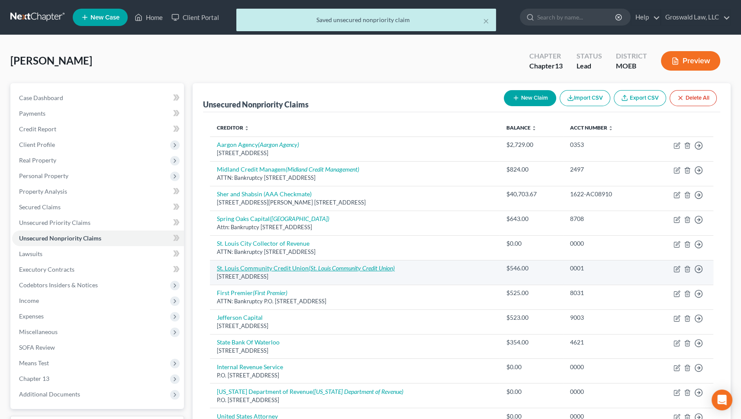
scroll to position [106, 0]
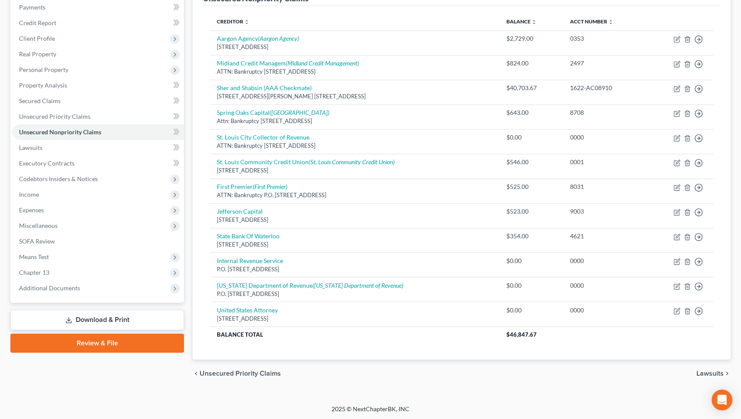
click at [528, 372] on div "chevron_left Unsecured Priority Claims Lawsuits chevron_right" at bounding box center [462, 373] width 538 height 28
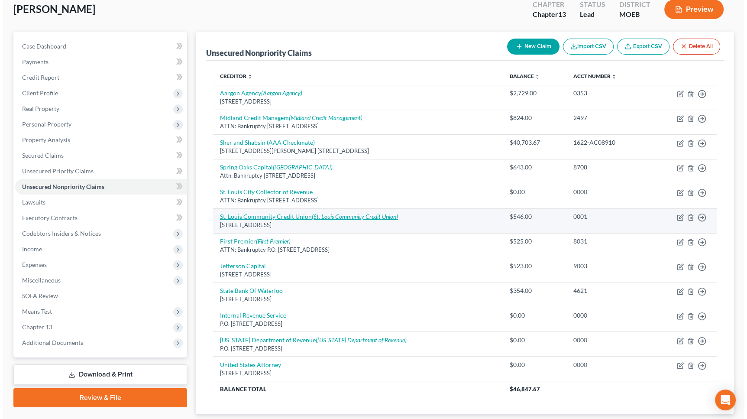
scroll to position [0, 0]
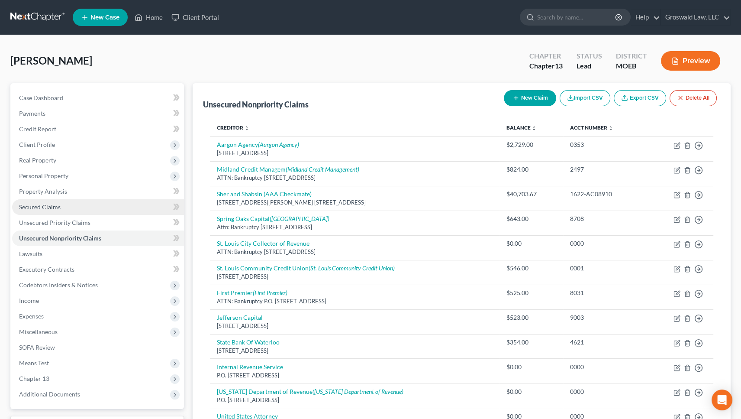
click at [70, 203] on link "Secured Claims" at bounding box center [98, 207] width 172 height 16
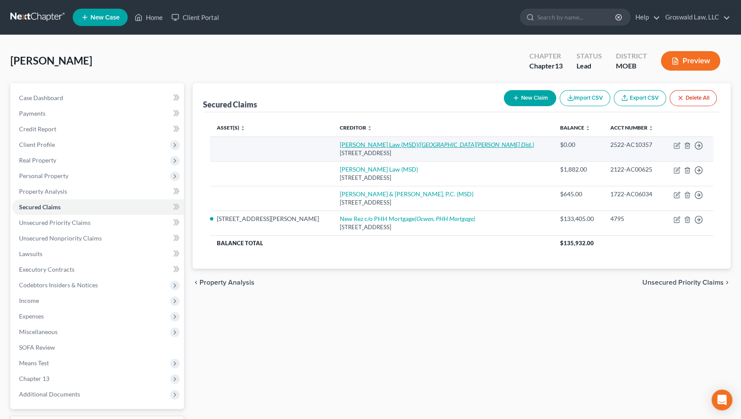
click at [344, 146] on link "Gusdorf Law (MSD) (Metropolitan St. Louis Sewer Dist.)" at bounding box center [437, 144] width 194 height 7
select select "26"
select select "0"
select select "26"
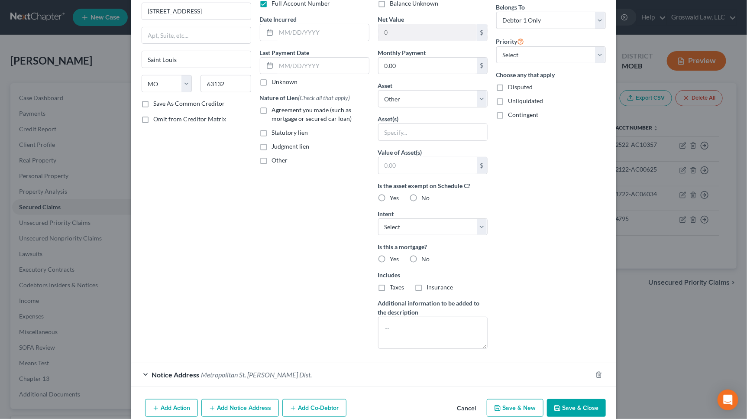
scroll to position [110, 0]
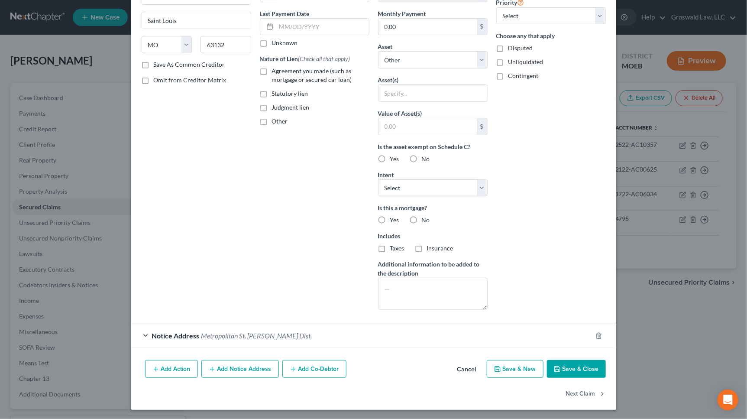
click at [250, 328] on div "Notice Address Metropolitan St. Louis Sewer Dist." at bounding box center [361, 335] width 461 height 23
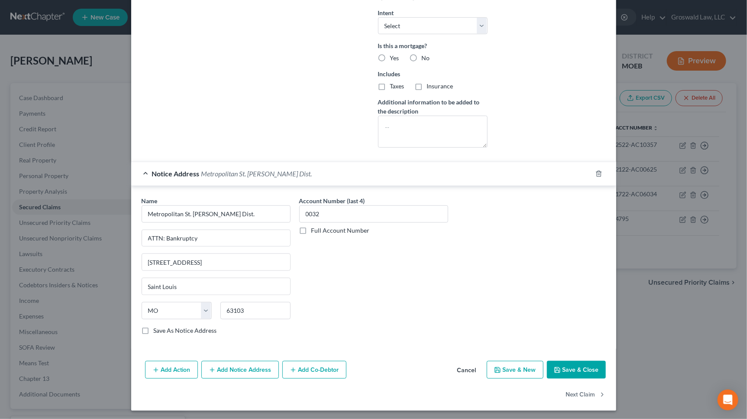
scroll to position [272, 0]
click at [563, 367] on button "Save & Close" at bounding box center [576, 369] width 59 height 18
select select
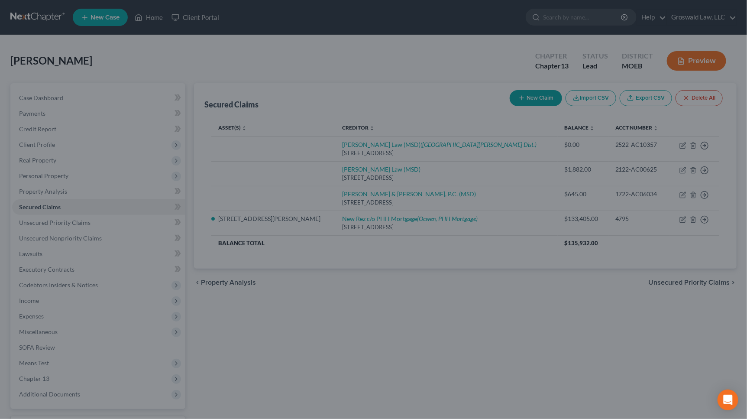
scroll to position [0, 0]
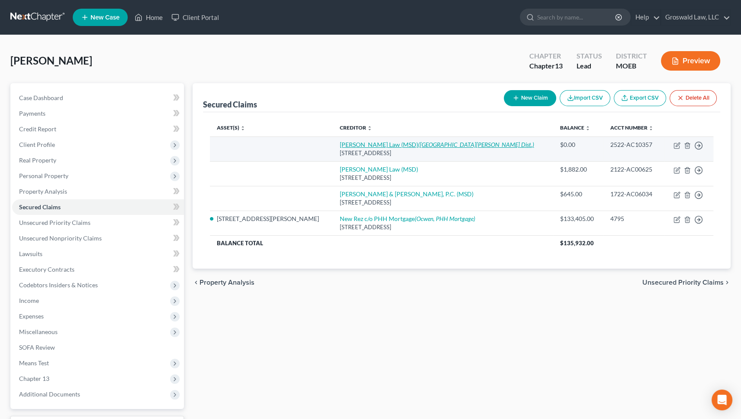
click at [340, 145] on link "Gusdorf Law (MSD) (Metropolitan St. Louis Sewer Dist.)" at bounding box center [437, 144] width 194 height 7
select select "26"
select select "0"
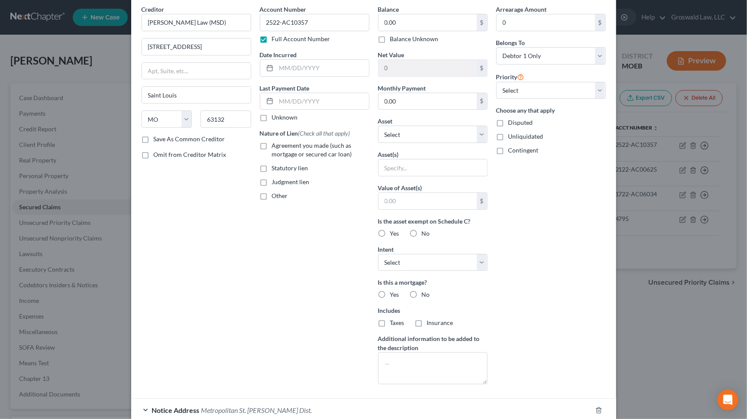
scroll to position [110, 0]
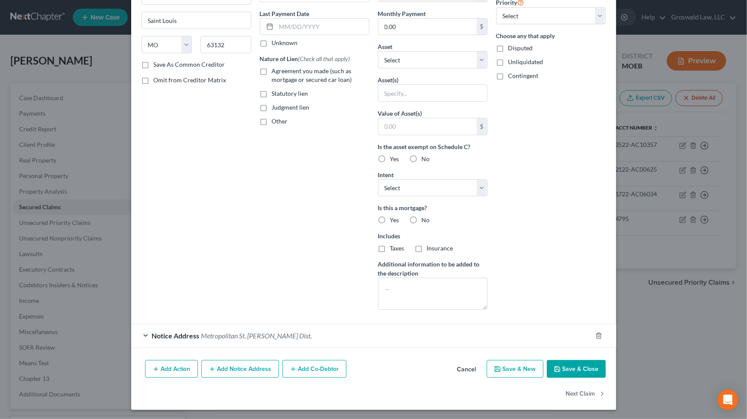
click at [313, 338] on div "Notice Address Metropolitan St. Louis Sewer Dist." at bounding box center [361, 335] width 461 height 23
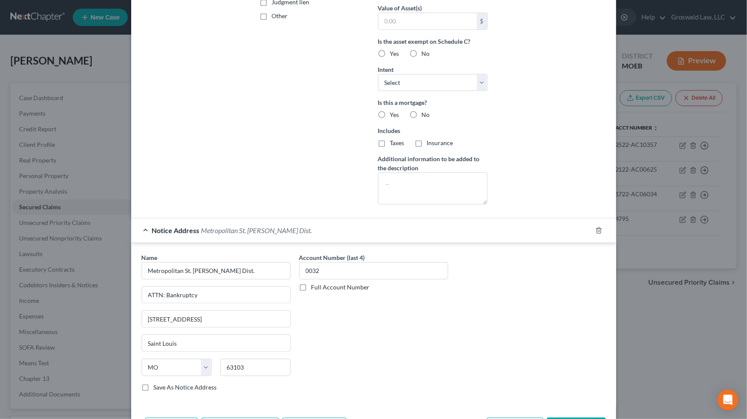
scroll to position [272, 0]
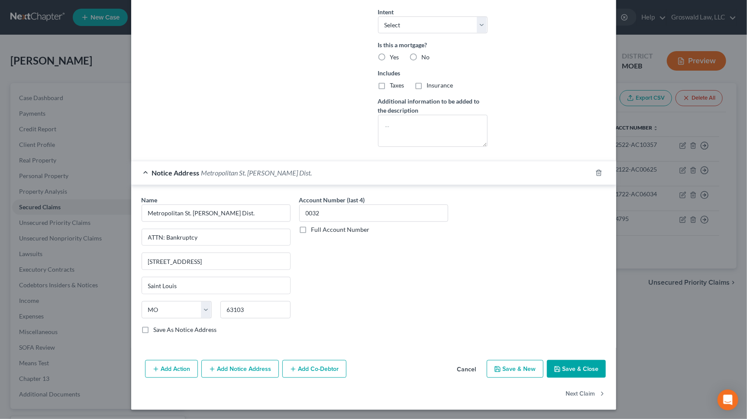
click at [570, 373] on button "Save & Close" at bounding box center [576, 369] width 59 height 18
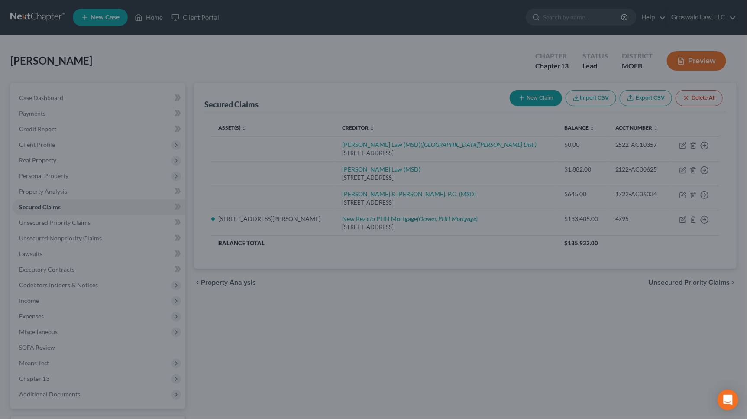
scroll to position [0, 0]
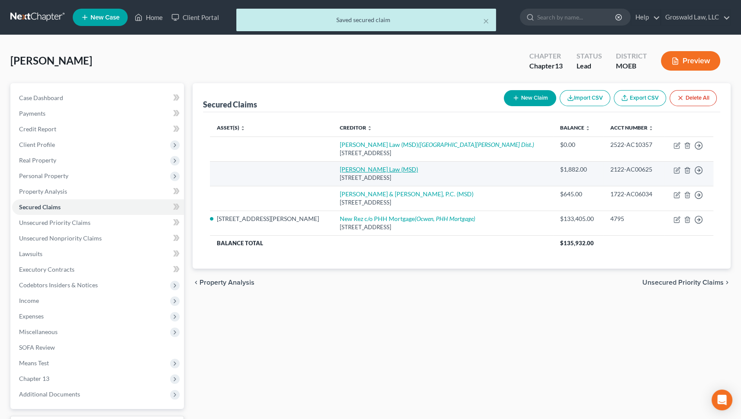
click at [340, 168] on link "Gusdorf Law (MSD)" at bounding box center [379, 168] width 78 height 7
select select "26"
select select "0"
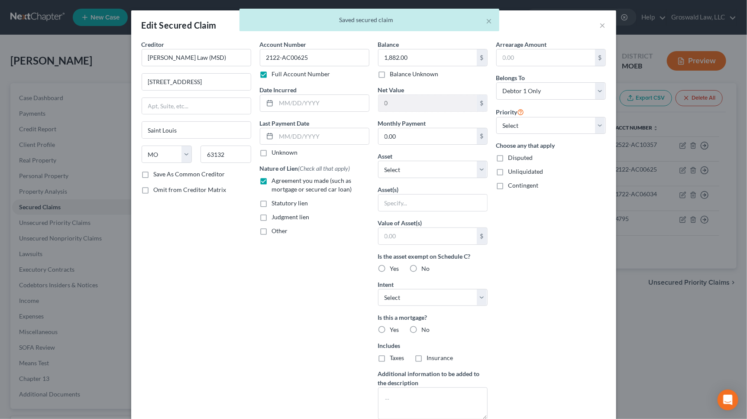
click at [182, 190] on span "Omit from Creditor Matrix" at bounding box center [190, 189] width 73 height 7
click at [163, 190] on input "Omit from Creditor Matrix" at bounding box center [160, 188] width 6 height 6
checkbox input "true"
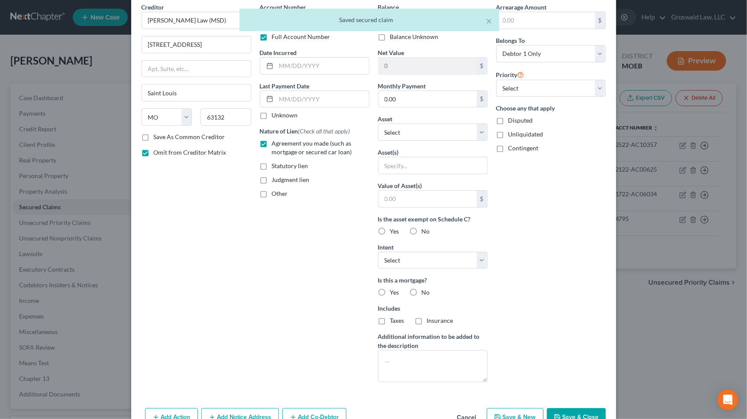
scroll to position [86, 0]
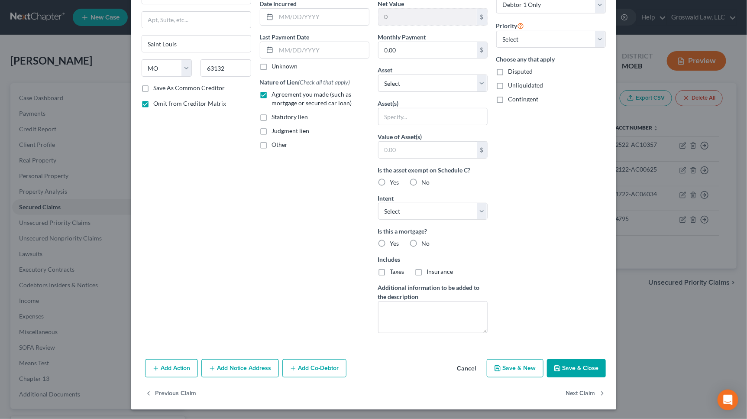
click at [272, 94] on label "Agreement you made (such as mortgage or secured car loan)" at bounding box center [320, 98] width 97 height 17
click at [275, 94] on input "Agreement you made (such as mortgage or secured car loan)" at bounding box center [278, 93] width 6 height 6
checkbox input "false"
click at [272, 144] on label "Other" at bounding box center [280, 144] width 16 height 9
click at [275, 144] on input "Other" at bounding box center [278, 143] width 6 height 6
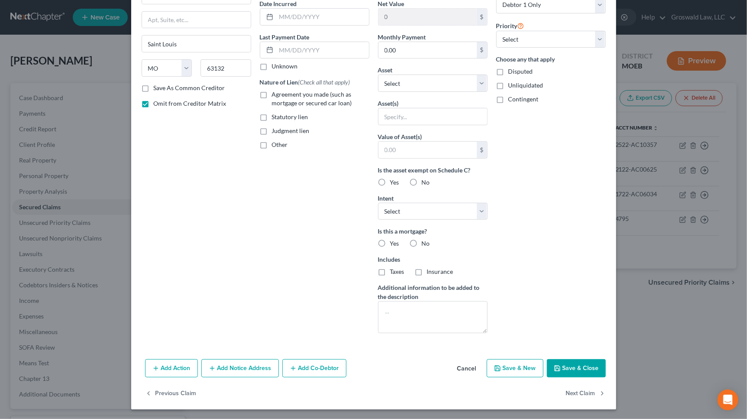
checkbox input "true"
click at [298, 167] on input "text" at bounding box center [314, 164] width 109 height 16
type input "sewer lien"
click at [299, 214] on div "Account Number 2122-AC00625 Full Account Number Date Incurred Last Payment Date…" at bounding box center [315, 147] width 118 height 386
click at [564, 370] on button "Save & Close" at bounding box center [576, 368] width 59 height 18
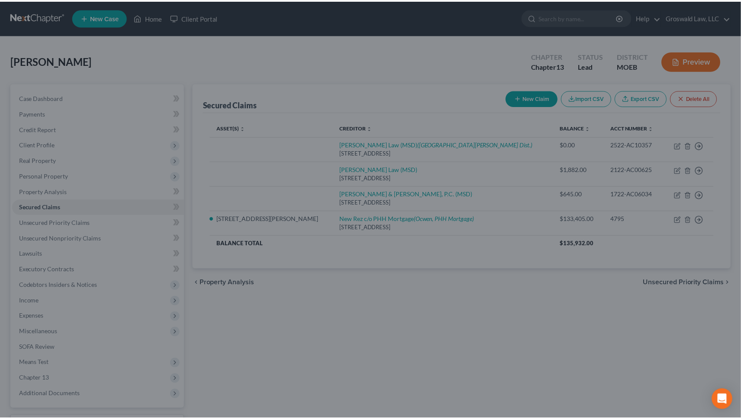
scroll to position [0, 0]
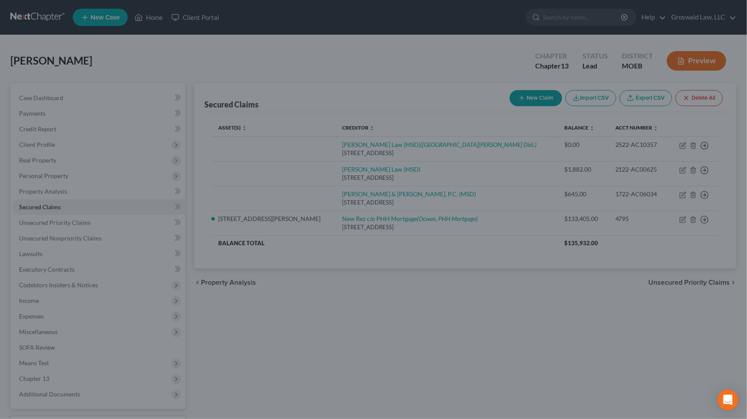
type input "0"
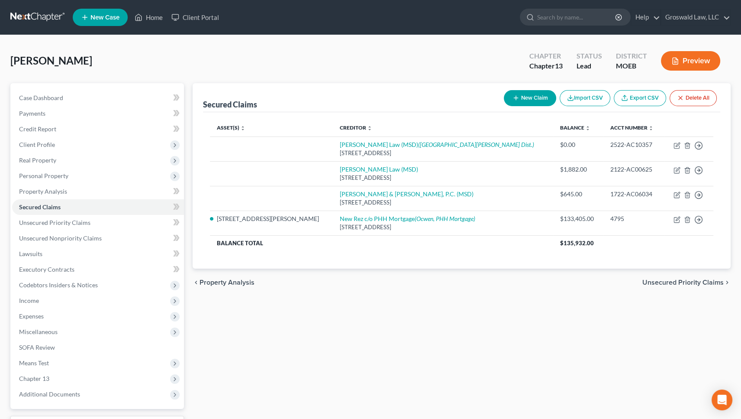
drag, startPoint x: 553, startPoint y: 278, endPoint x: 545, endPoint y: 270, distance: 11.0
click at [553, 277] on div "chevron_left Property Analysis Unsecured Priority Claims chevron_right" at bounding box center [462, 283] width 538 height 28
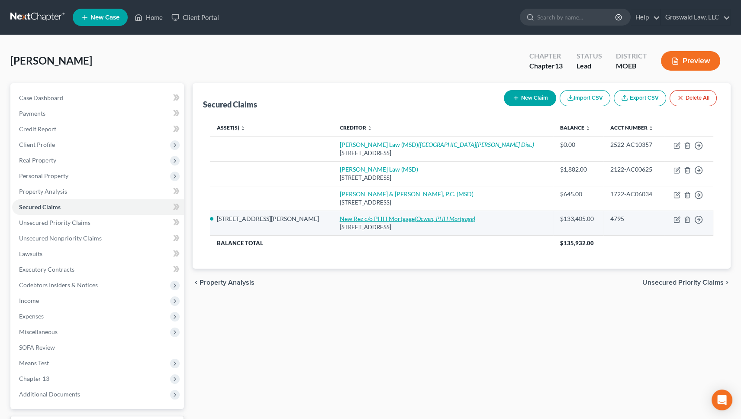
click at [418, 217] on icon "(Ocwen, PHH Mortgage)" at bounding box center [445, 218] width 61 height 7
select select "9"
select select "2"
select select "0"
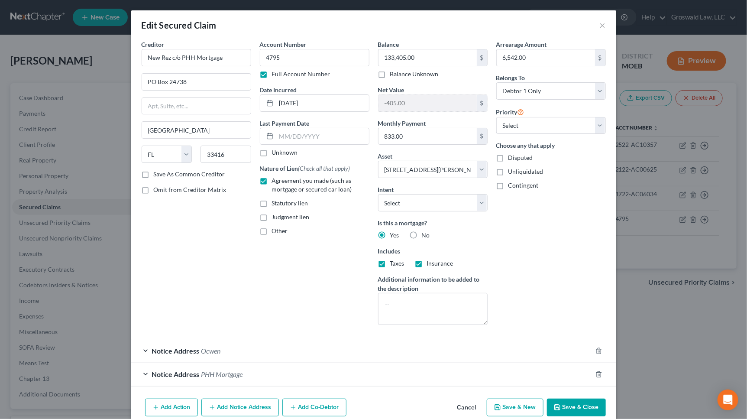
drag, startPoint x: 581, startPoint y: 401, endPoint x: 583, endPoint y: 388, distance: 13.1
click at [581, 399] on button "Save & Close" at bounding box center [576, 407] width 59 height 18
select select
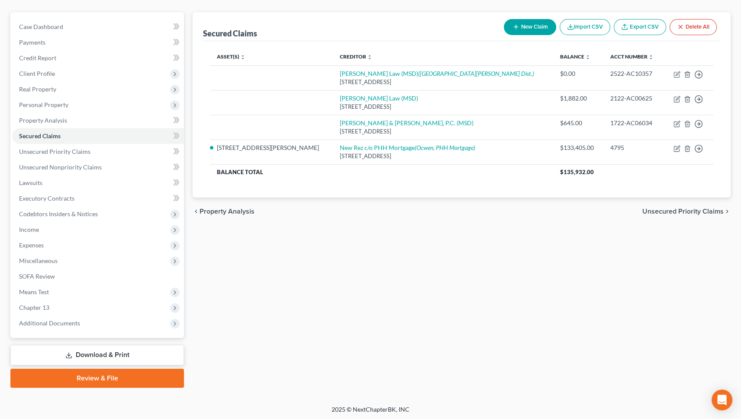
scroll to position [71, 0]
click at [63, 321] on span "Additional Documents" at bounding box center [49, 322] width 61 height 7
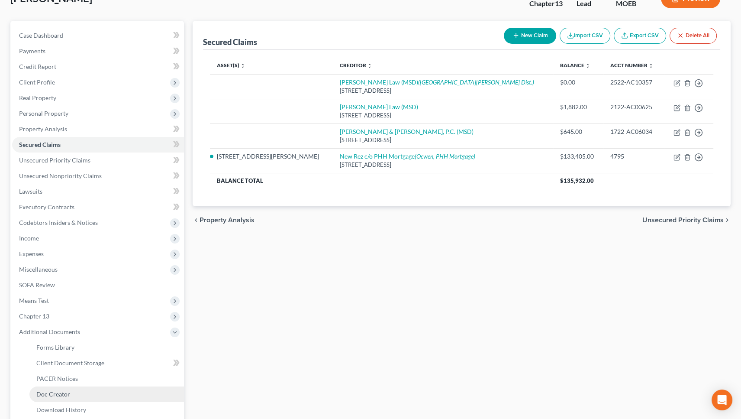
scroll to position [118, 0]
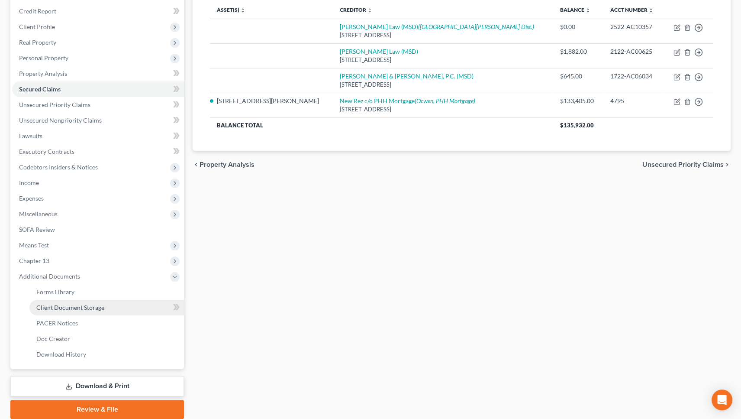
click at [79, 309] on span "Client Document Storage" at bounding box center [70, 307] width 68 height 7
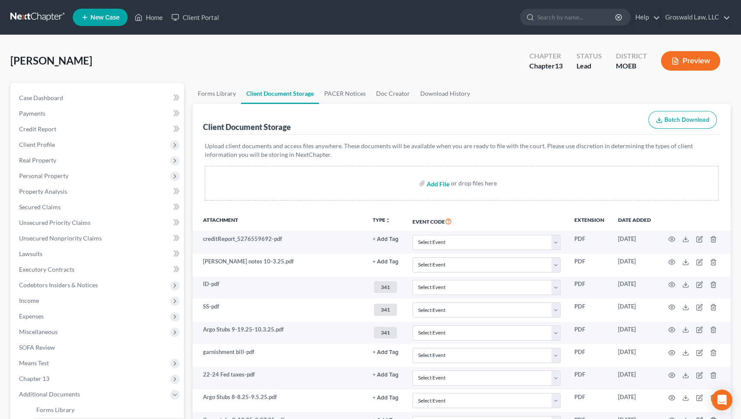
click at [434, 182] on input "file" at bounding box center [437, 183] width 21 height 16
type input "C:\fakepath\24 MO State taxes calvin brown.pdf"
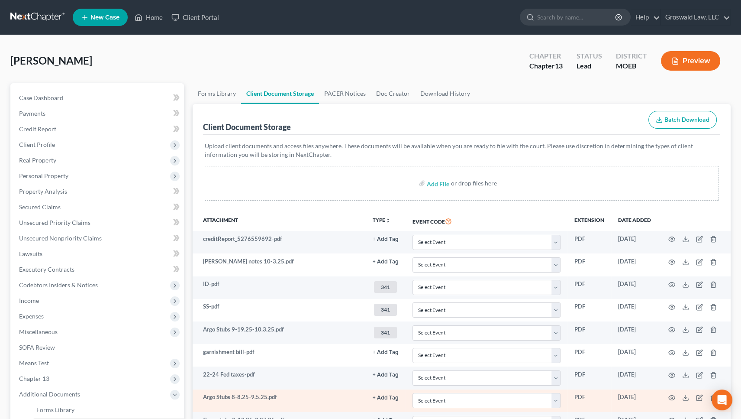
scroll to position [149, 0]
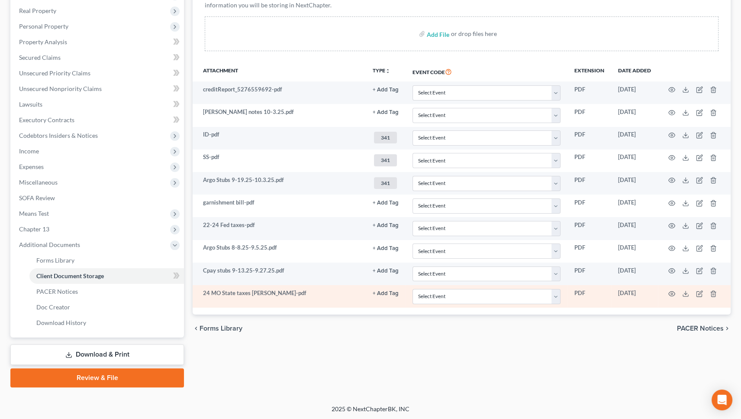
click at [388, 292] on button "+ Add Tag" at bounding box center [386, 294] width 26 height 6
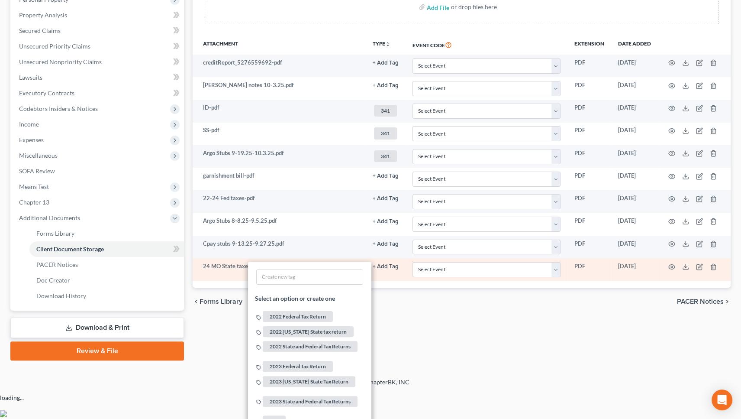
scroll to position [268, 0]
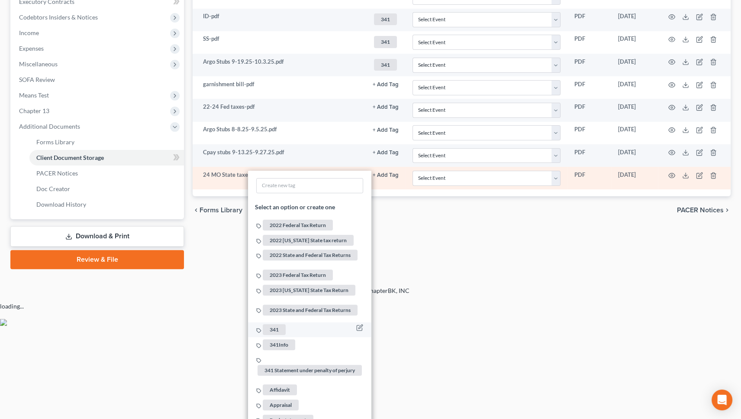
click at [273, 324] on span "341" at bounding box center [274, 329] width 23 height 11
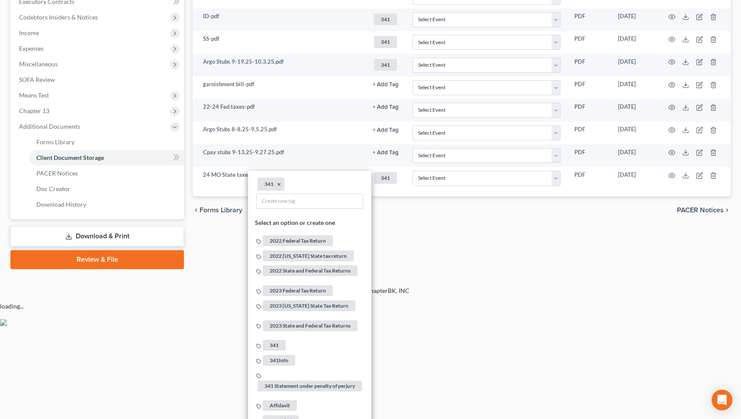
click at [134, 326] on html "Home New Case Client Portal Groswald Law, LLC maxwell@groswald.com My Account S…" at bounding box center [370, 29] width 741 height 594
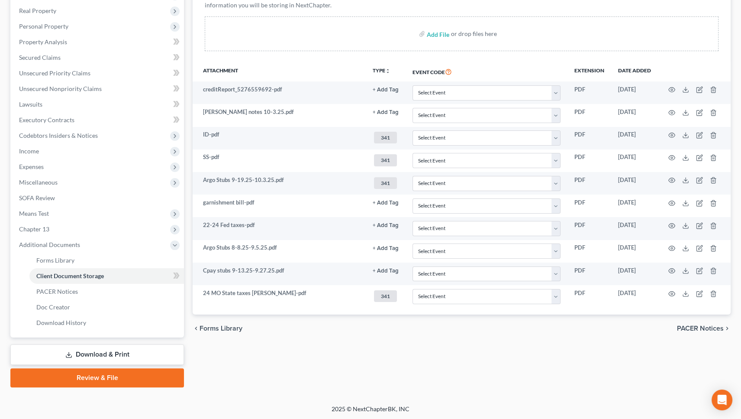
click at [558, 355] on div "Forms Library Client Document Storage PACER Notices Doc Creator Download Histor…" at bounding box center [461, 160] width 547 height 453
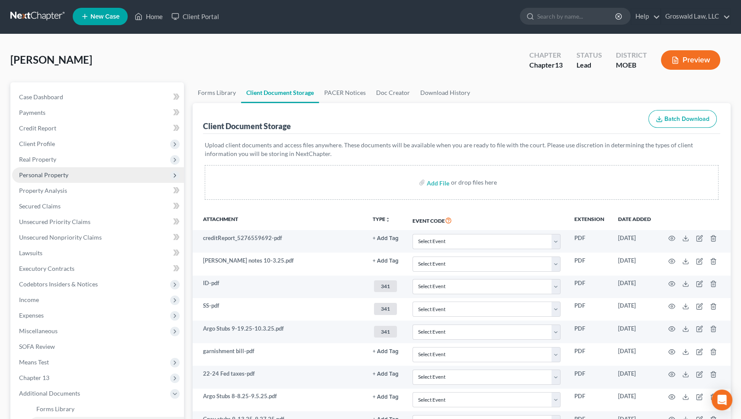
scroll to position [0, 0]
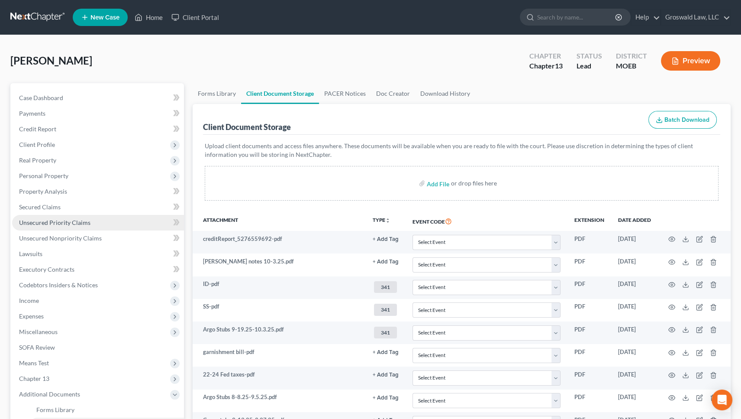
click at [72, 223] on span "Unsecured Priority Claims" at bounding box center [54, 222] width 71 height 7
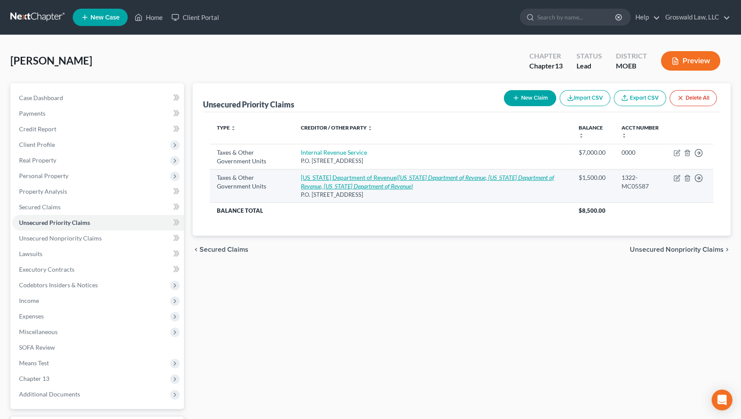
click at [350, 182] on icon "(Missouri Department of Revenue, Missouri Department of Revenue, Missouri Depar…" at bounding box center [427, 182] width 253 height 16
select select "2"
select select "26"
select select "0"
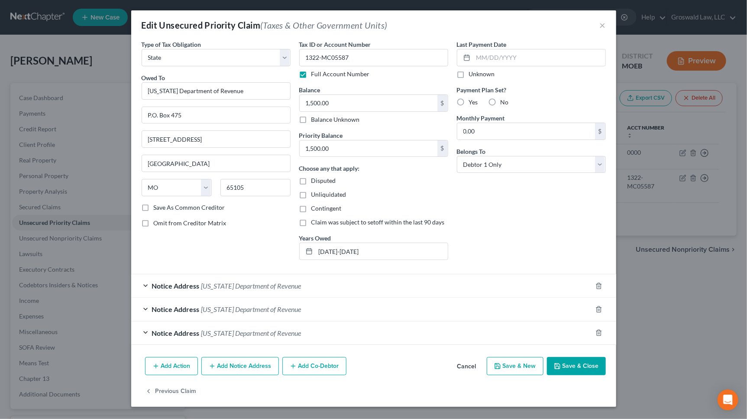
click at [577, 369] on button "Save & Close" at bounding box center [576, 366] width 59 height 18
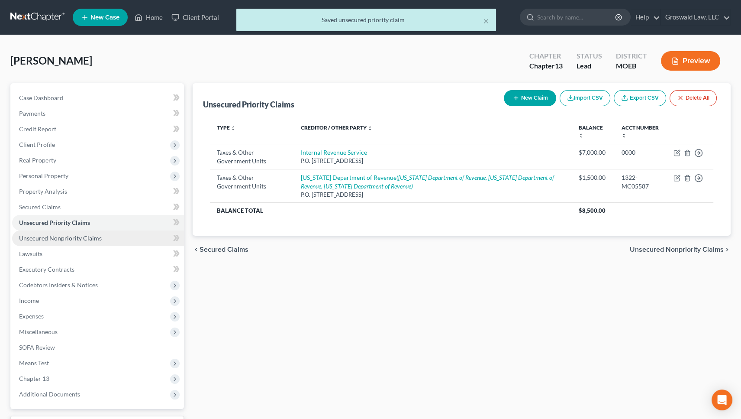
click at [90, 240] on span "Unsecured Nonpriority Claims" at bounding box center [60, 237] width 83 height 7
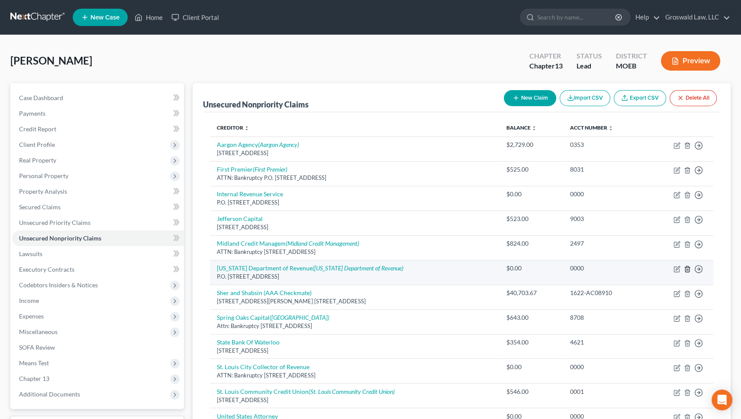
click at [621, 267] on polyline "button" at bounding box center [687, 267] width 5 height 0
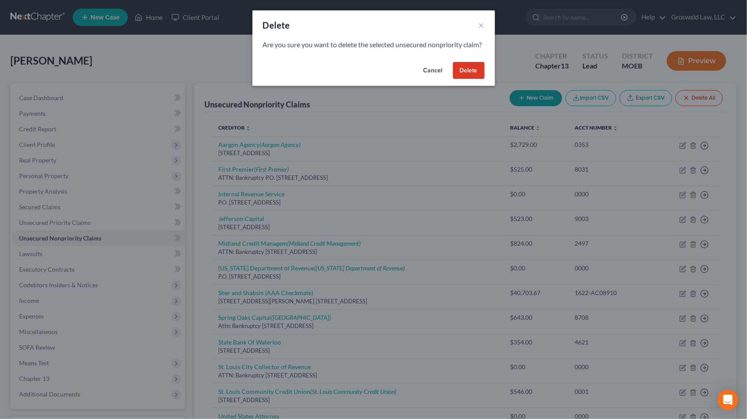
click at [467, 79] on button "Delete" at bounding box center [469, 70] width 32 height 17
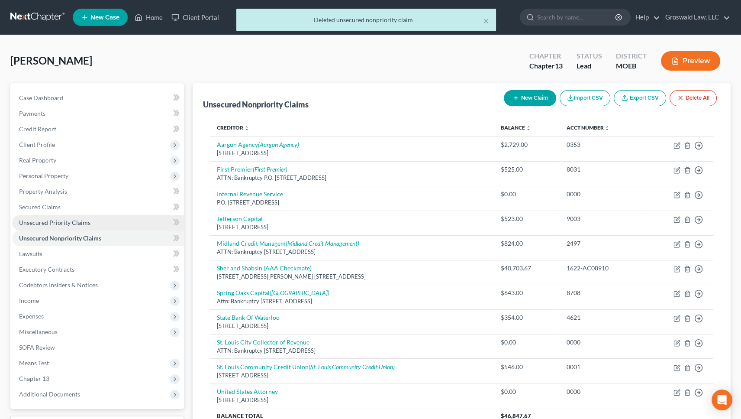
click at [52, 222] on span "Unsecured Priority Claims" at bounding box center [54, 222] width 71 height 7
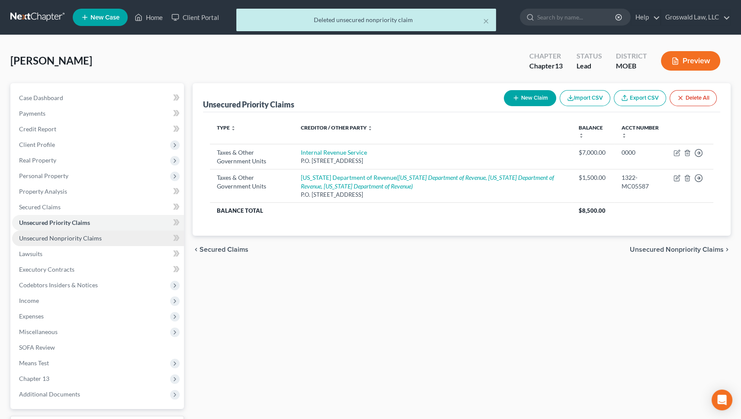
click at [62, 237] on span "Unsecured Nonpriority Claims" at bounding box center [60, 237] width 83 height 7
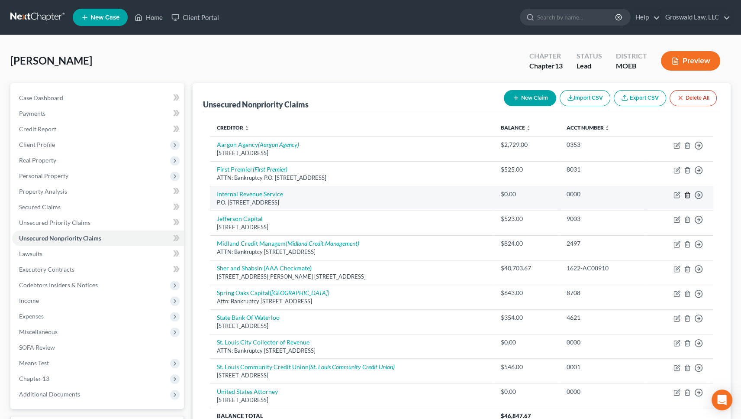
click at [621, 193] on icon "button" at bounding box center [688, 195] width 4 height 6
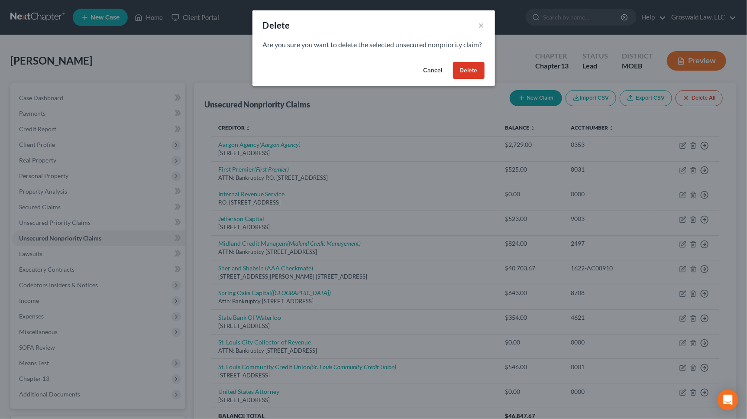
click at [463, 79] on button "Delete" at bounding box center [469, 70] width 32 height 17
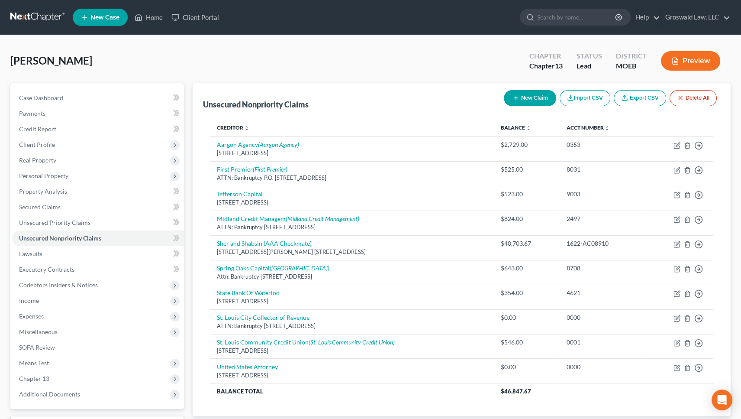
click at [411, 65] on div "Brown, Calvin Upgraded Chapter Chapter 13 Status Lead District MOEB Preview" at bounding box center [370, 64] width 721 height 38
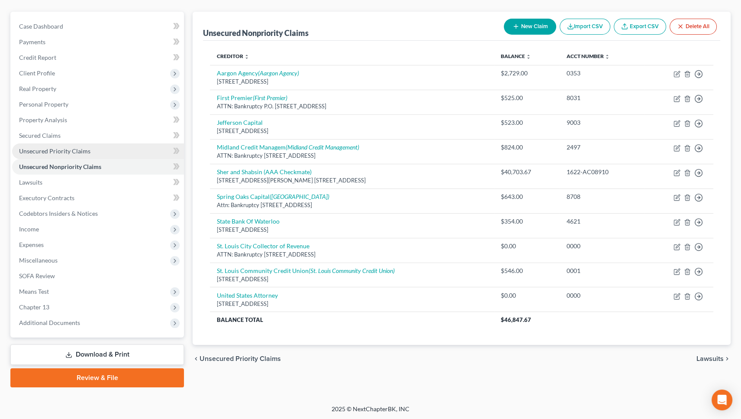
click at [49, 148] on span "Unsecured Priority Claims" at bounding box center [54, 150] width 71 height 7
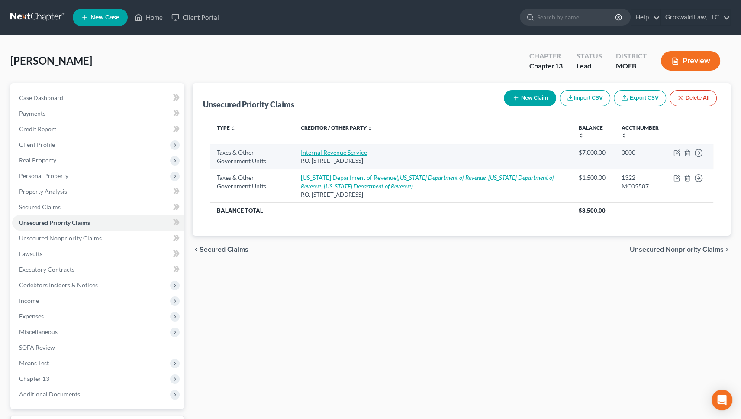
click at [320, 150] on link "Internal Revenue Service" at bounding box center [334, 152] width 66 height 7
select select "0"
select select "39"
select select "0"
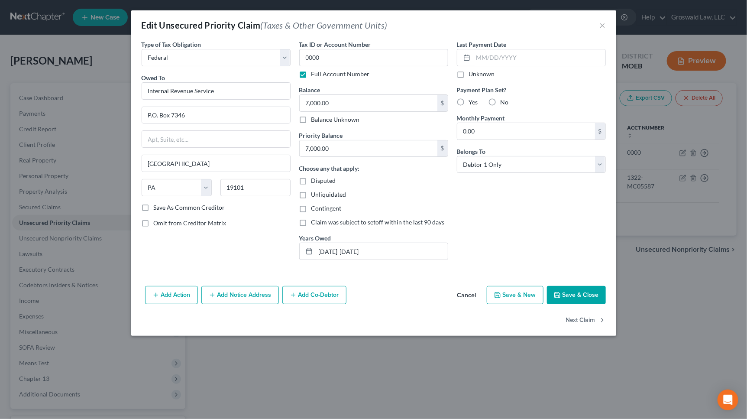
drag, startPoint x: 474, startPoint y: 297, endPoint x: 463, endPoint y: 300, distance: 10.7
click at [473, 298] on button "Cancel" at bounding box center [466, 295] width 33 height 17
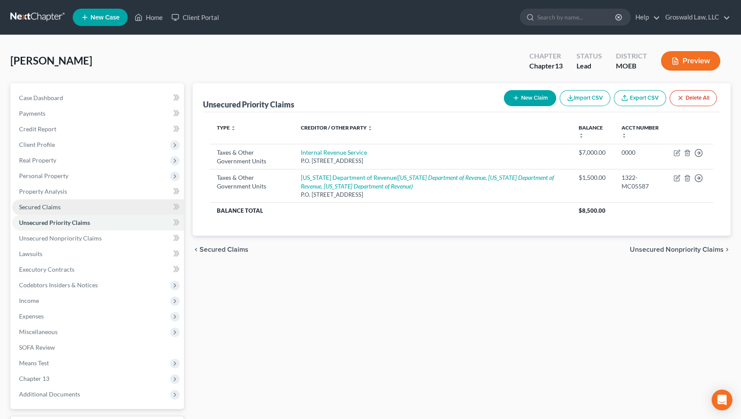
click at [35, 203] on span "Secured Claims" at bounding box center [40, 206] width 42 height 7
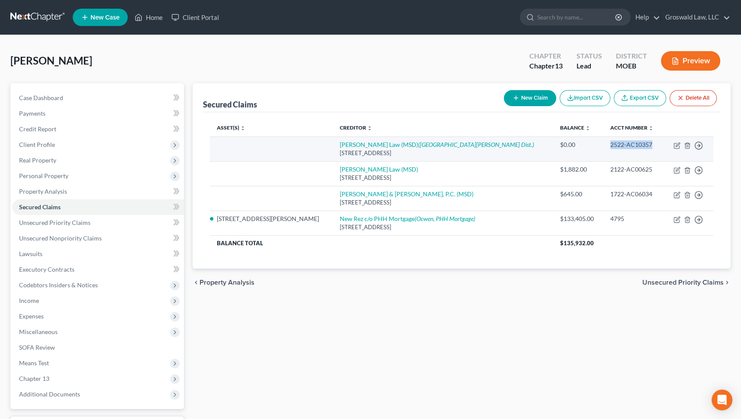
drag, startPoint x: 635, startPoint y: 146, endPoint x: 585, endPoint y: 146, distance: 49.8
click at [604, 146] on td "2522-AC10357" at bounding box center [634, 148] width 61 height 25
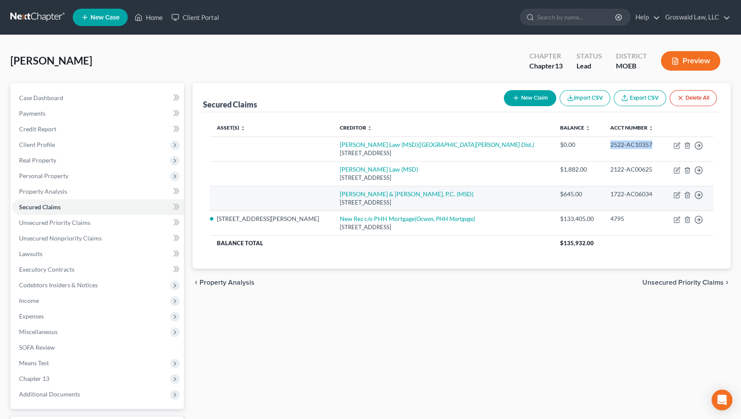
copy div "2522-AC10357"
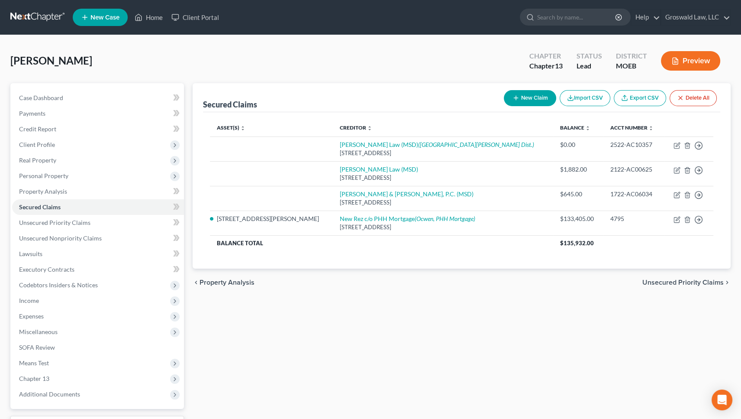
click at [449, 358] on div "Secured Claims New Claim Import CSV Export CSV Delete All Asset(s) expand_more …" at bounding box center [461, 270] width 547 height 375
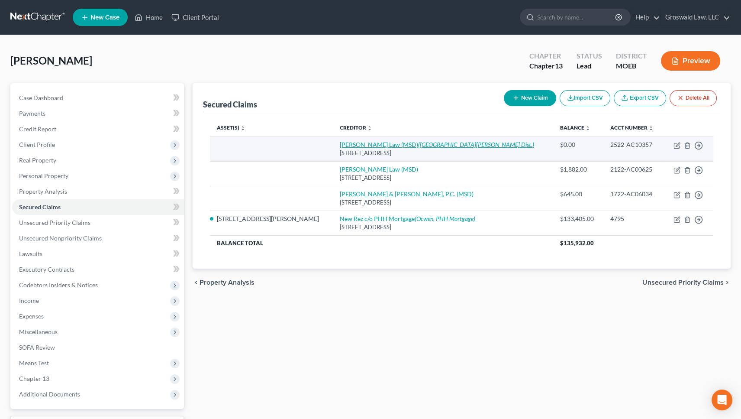
click at [340, 145] on link "Gusdorf Law (MSD) (Metropolitan St. Louis Sewer Dist.)" at bounding box center [437, 144] width 194 height 7
select select "26"
select select "0"
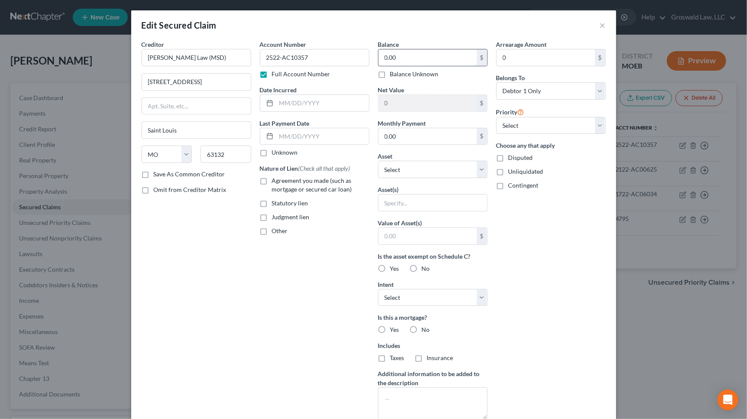
click at [417, 55] on input "0.00" at bounding box center [428, 57] width 98 height 16
type input "2,911.88"
click at [321, 103] on input "text" at bounding box center [322, 103] width 93 height 16
type input "2025"
drag, startPoint x: 282, startPoint y: 235, endPoint x: 276, endPoint y: 234, distance: 5.7
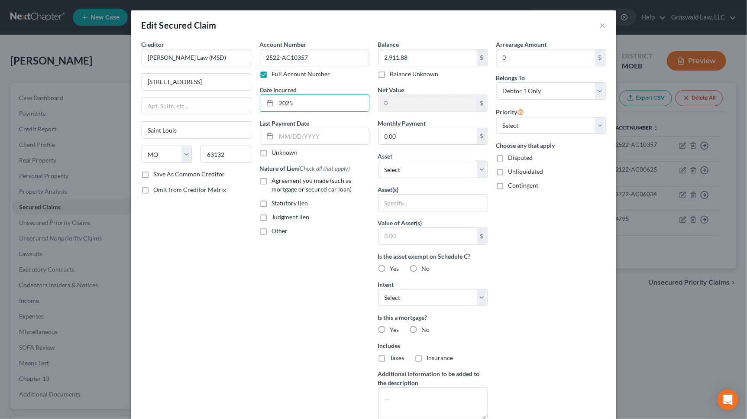
click at [281, 235] on div "Account Number 2522-AC10357 Full Account Number Date Incurred 2025 Last Payment…" at bounding box center [315, 233] width 118 height 386
click at [275, 232] on span "Other" at bounding box center [280, 230] width 16 height 7
click at [275, 232] on input "Other" at bounding box center [278, 230] width 6 height 6
checkbox input "true"
click at [273, 251] on input "text" at bounding box center [314, 251] width 109 height 16
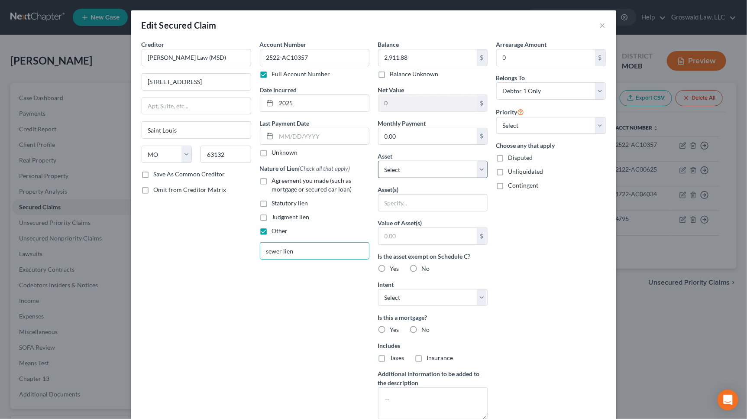
type input "sewer lien"
click at [418, 165] on select "Select Other Multiple Assets 5152 Vernon Avenue - $133000.0 2000 Mazda 626 - $0…" at bounding box center [433, 169] width 110 height 17
select select "2"
click at [378, 161] on select "Select Other Multiple Assets 5152 Vernon Avenue - $133000.0 2000 Mazda 626 - $0…" at bounding box center [433, 169] width 110 height 17
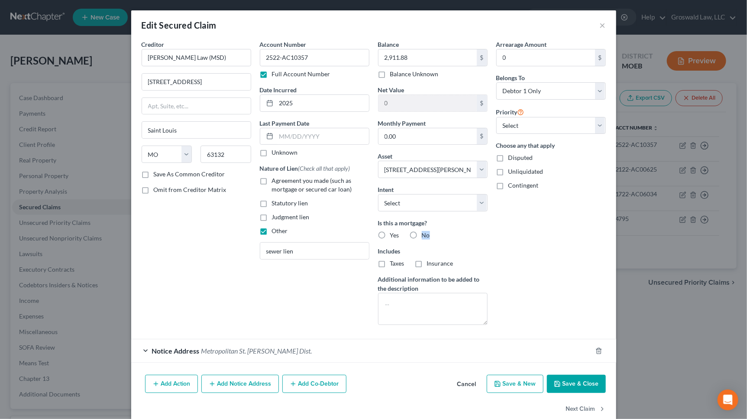
click at [422, 231] on label "No" at bounding box center [426, 235] width 8 height 9
click at [427, 263] on label "Insurance" at bounding box center [440, 263] width 26 height 9
click at [430, 263] on input "Insurance" at bounding box center [433, 262] width 6 height 6
checkbox input "true"
click at [422, 234] on label "No" at bounding box center [426, 235] width 8 height 9
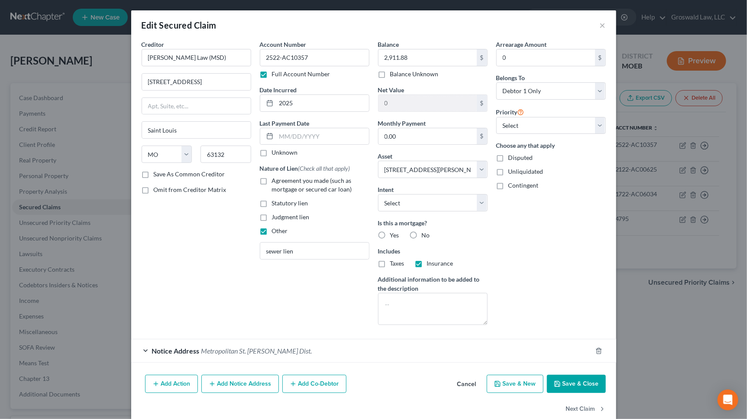
click at [425, 234] on input "No" at bounding box center [428, 234] width 6 height 6
radio input "true"
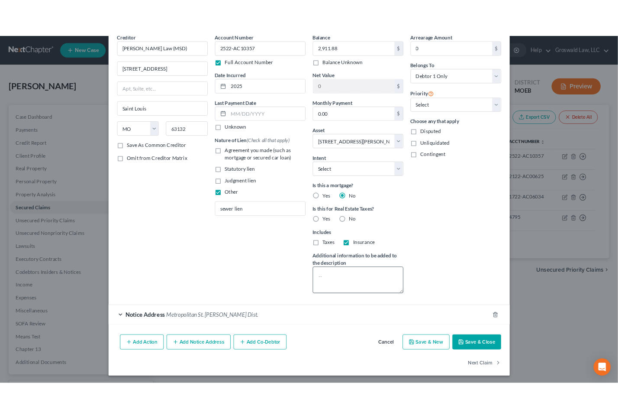
scroll to position [43, 0]
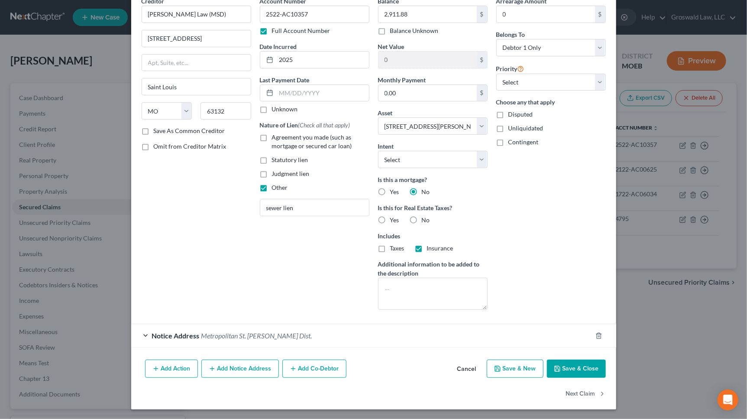
click at [422, 220] on label "No" at bounding box center [426, 220] width 8 height 9
click at [425, 220] on input "No" at bounding box center [428, 219] width 6 height 6
radio input "true"
click at [569, 370] on button "Save & Close" at bounding box center [576, 368] width 59 height 18
select select
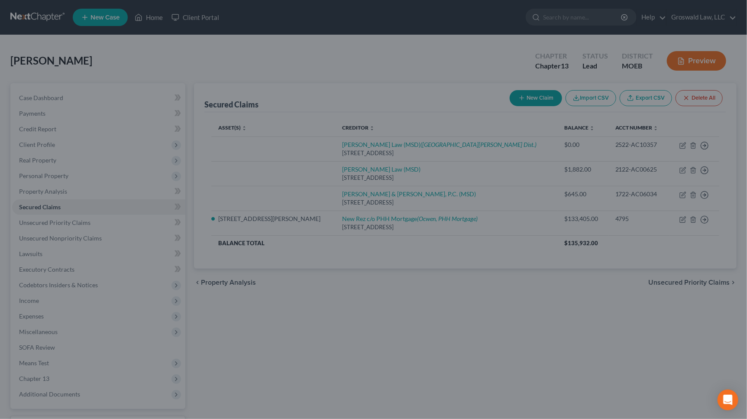
type input "130,088.12"
select select "2"
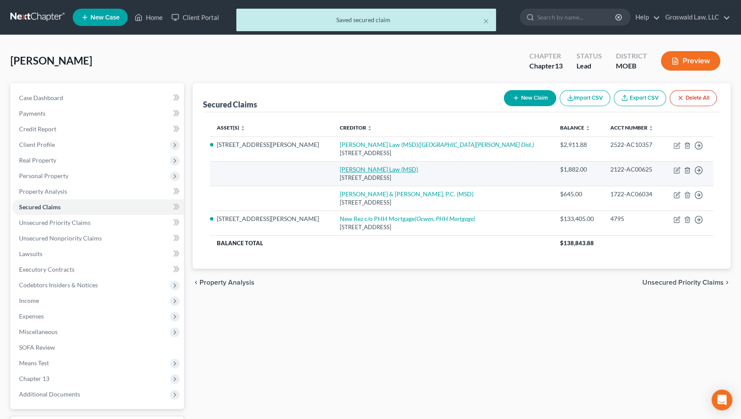
click at [353, 170] on link "Gusdorf Law (MSD)" at bounding box center [379, 168] width 78 height 7
select select "26"
select select "0"
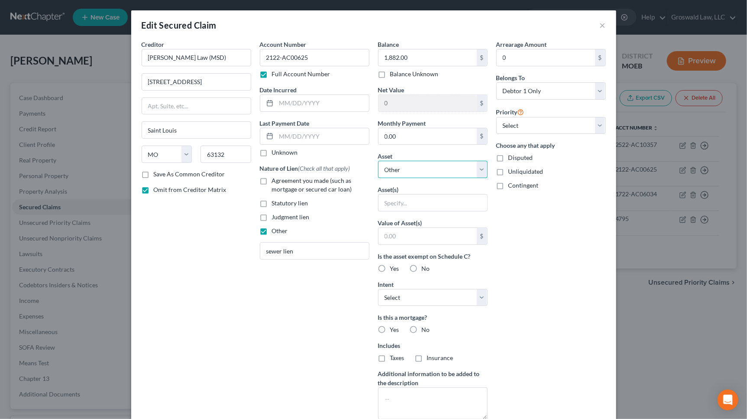
click at [432, 169] on select "Select Other Multiple Assets 5152 Vernon Avenue - $133000.0 2000 Mazda 626 - $0…" at bounding box center [433, 169] width 110 height 17
select select "2"
click at [378, 161] on select "Select Other Multiple Assets 5152 Vernon Avenue - $133000.0 2000 Mazda 626 - $0…" at bounding box center [433, 169] width 110 height 17
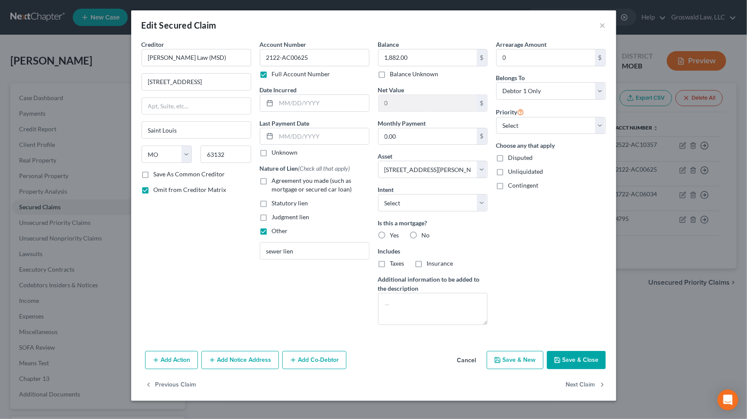
click at [422, 232] on label "No" at bounding box center [426, 235] width 8 height 9
click at [425, 232] on input "No" at bounding box center [428, 234] width 6 height 6
radio input "true"
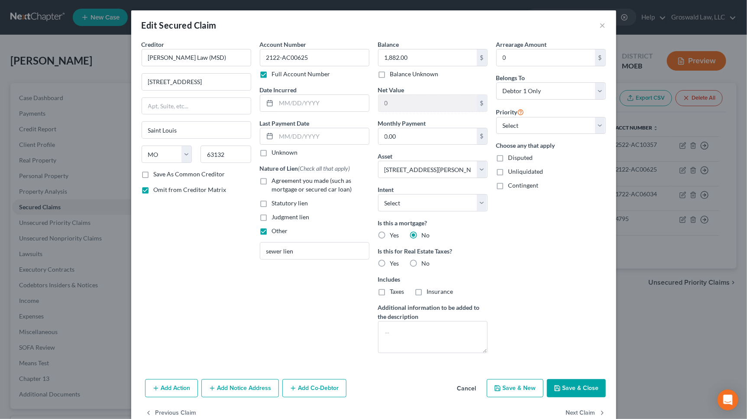
click at [422, 262] on label "No" at bounding box center [426, 263] width 8 height 9
click at [425, 262] on input "No" at bounding box center [428, 262] width 6 height 6
click at [295, 107] on input "text" at bounding box center [322, 103] width 93 height 16
click at [560, 385] on button "Save & Close" at bounding box center [576, 388] width 59 height 18
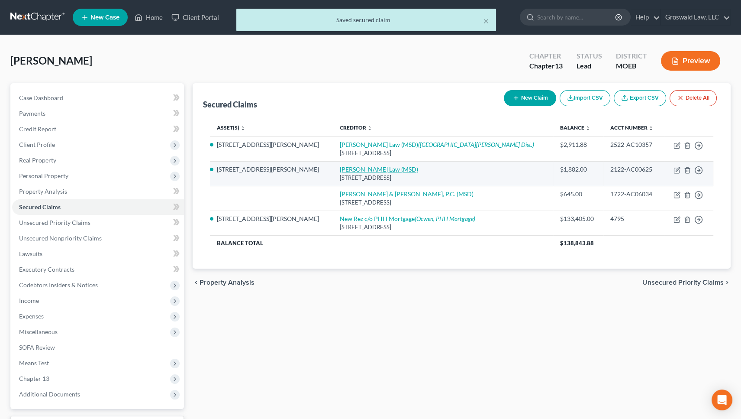
click at [340, 171] on link "Gusdorf Law (MSD)" at bounding box center [379, 168] width 78 height 7
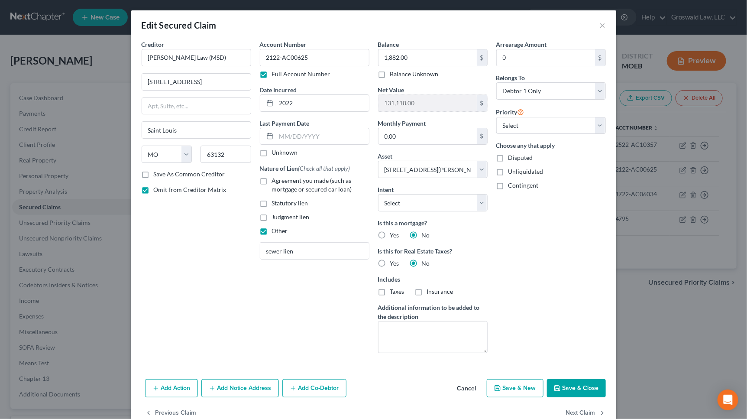
click at [460, 386] on button "Cancel" at bounding box center [466, 388] width 33 height 17
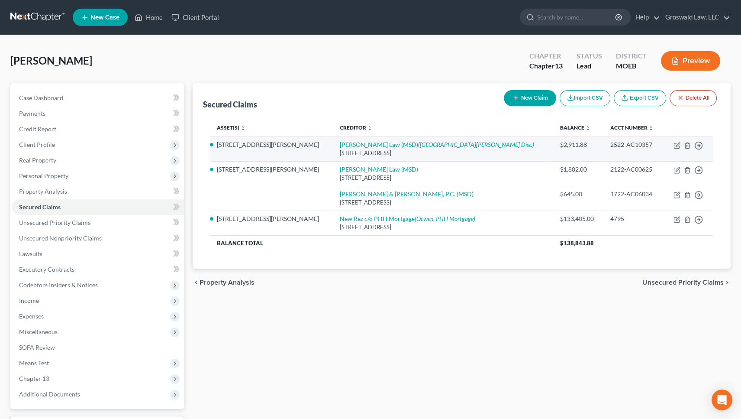
click at [364, 139] on td "Gusdorf Law (MSD) (Metropolitan St. Louis Sewer Dist.) 9666 Olive Blvd., Ste. 2…" at bounding box center [443, 148] width 220 height 25
click at [341, 144] on link "Gusdorf Law (MSD) (Metropolitan St. Louis Sewer Dist.)" at bounding box center [437, 144] width 194 height 7
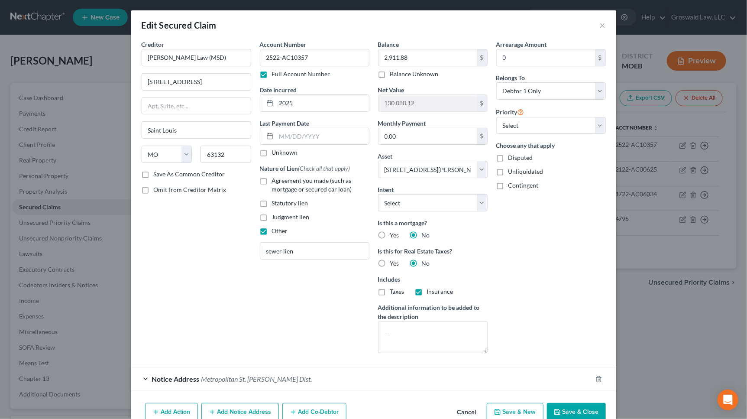
click at [572, 414] on button "Save & Close" at bounding box center [576, 412] width 59 height 18
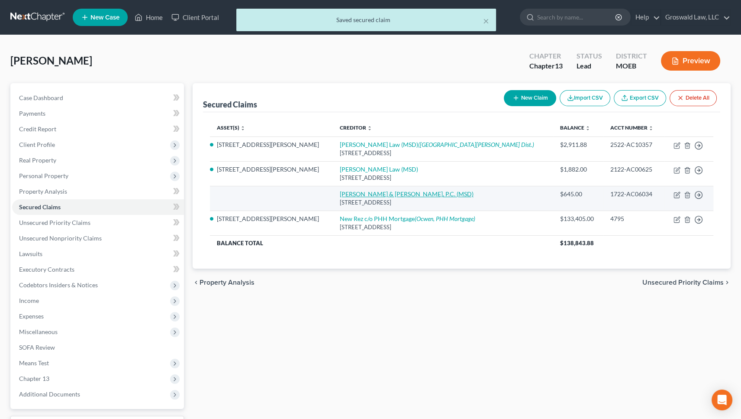
click at [344, 192] on link "Kramer & Frank, P.C. (MSD)" at bounding box center [407, 193] width 134 height 7
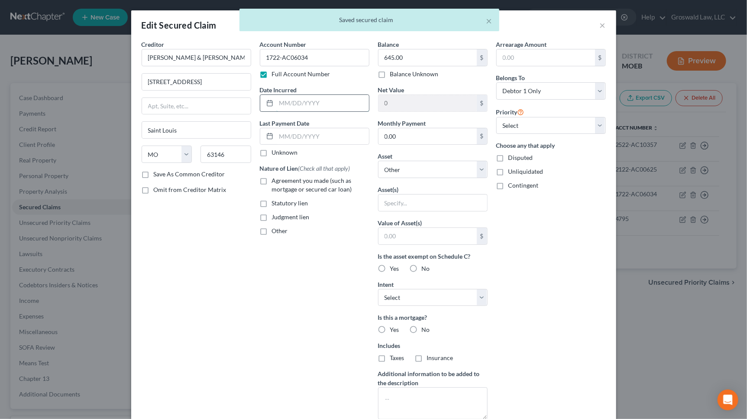
click at [297, 98] on input "text" at bounding box center [322, 103] width 93 height 16
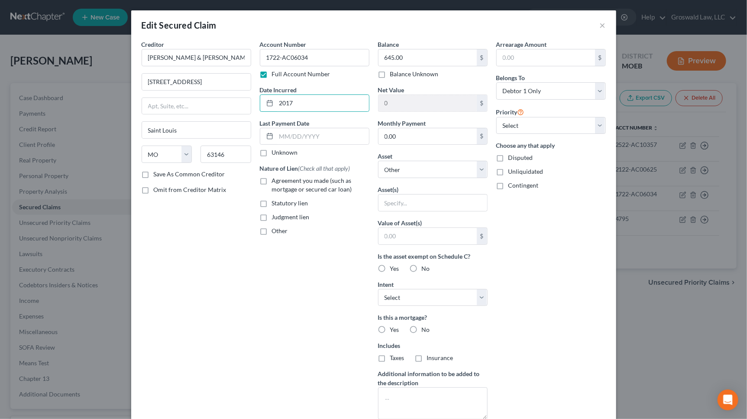
click at [278, 230] on span "Other" at bounding box center [280, 230] width 16 height 7
click at [278, 230] on input "Other" at bounding box center [278, 230] width 6 height 6
click at [281, 247] on input "text" at bounding box center [314, 251] width 109 height 16
click at [410, 168] on select "Select Other Multiple Assets 5152 Vernon Avenue - $133000.0 2000 Mazda 626 - $0…" at bounding box center [433, 169] width 110 height 17
click at [378, 161] on select "Select Other Multiple Assets 5152 Vernon Avenue - $133000.0 2000 Mazda 626 - $0…" at bounding box center [433, 169] width 110 height 17
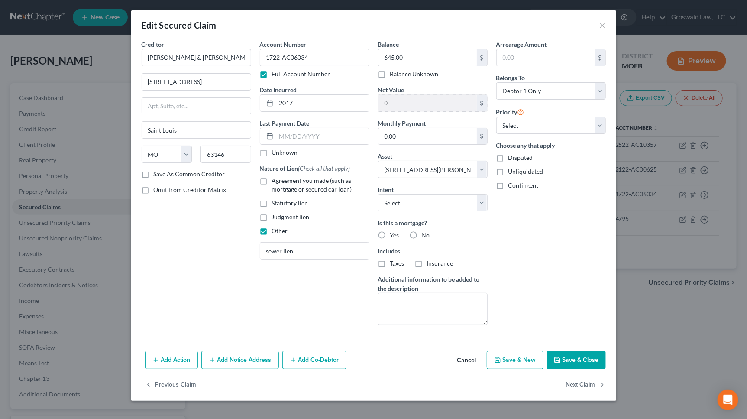
click at [390, 232] on label "Yes" at bounding box center [394, 235] width 9 height 9
click at [394, 232] on input "Yes" at bounding box center [397, 234] width 6 height 6
click at [422, 234] on label "No" at bounding box center [426, 235] width 8 height 9
click at [425, 234] on input "No" at bounding box center [428, 234] width 6 height 6
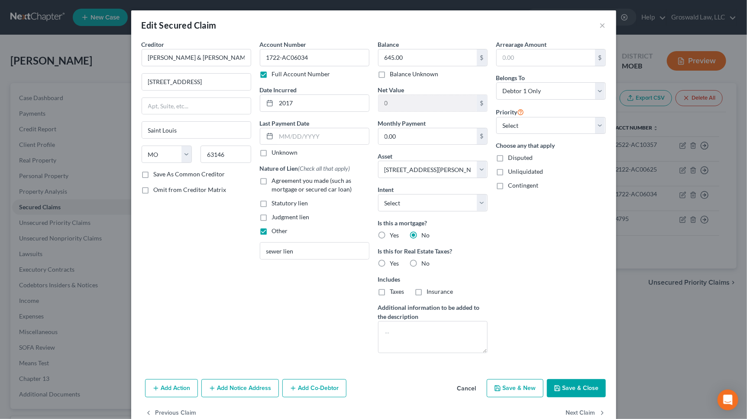
click at [422, 259] on label "No" at bounding box center [426, 263] width 8 height 9
click at [425, 259] on input "No" at bounding box center [428, 262] width 6 height 6
click at [569, 391] on button "Save & Close" at bounding box center [576, 388] width 59 height 18
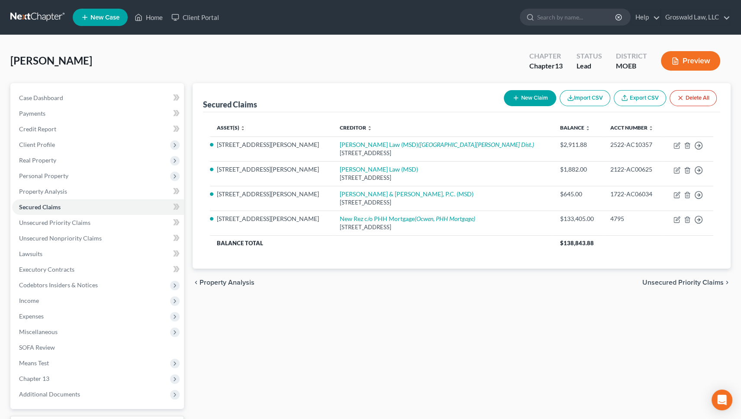
click at [465, 319] on div "Secured Claims New Claim Import CSV Export CSV Delete All Asset(s) expand_more …" at bounding box center [461, 270] width 547 height 375
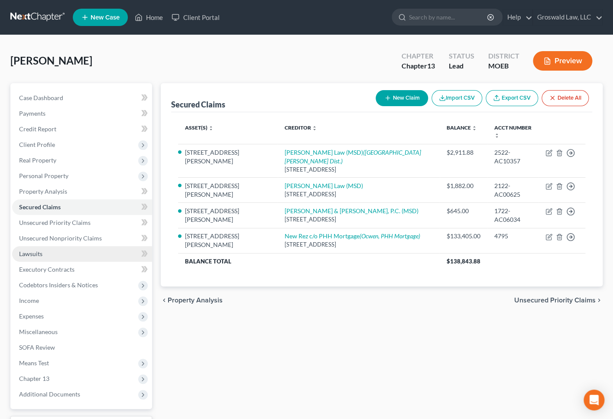
click at [56, 255] on link "Lawsuits" at bounding box center [82, 254] width 140 height 16
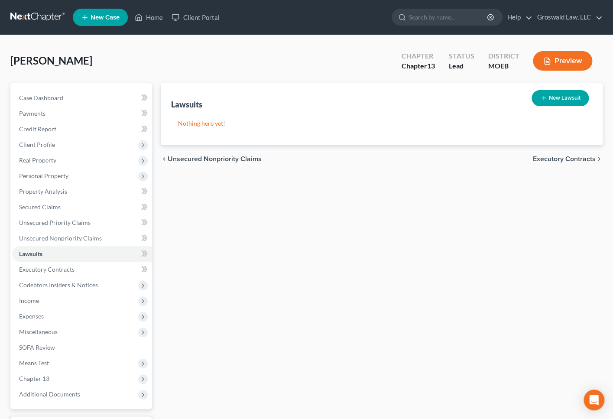
click at [556, 92] on button "New Lawsuit" at bounding box center [559, 98] width 57 height 16
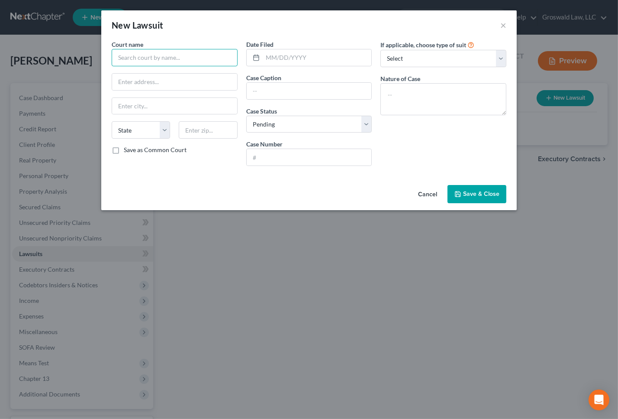
click at [147, 54] on input "text" at bounding box center [175, 57] width 126 height 17
click at [292, 58] on input "text" at bounding box center [317, 57] width 109 height 16
click at [269, 85] on input "text" at bounding box center [309, 91] width 125 height 16
paste input "THE METROPOLITAN ST LOUIS SEWER V CALVIN BROWN JR"
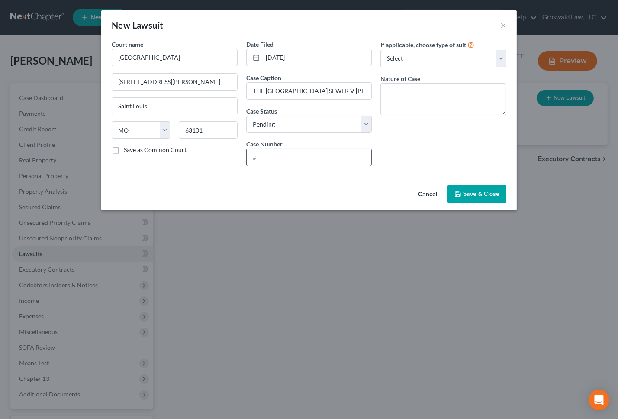
click at [301, 150] on input "text" at bounding box center [309, 157] width 125 height 16
paste input "2522-AC10357"
click at [401, 104] on textarea at bounding box center [444, 99] width 126 height 32
paste textarea "PETITION ON ACCOUNT, QUANTUM MERUIT, AND UNJUST ENRICHMENT"
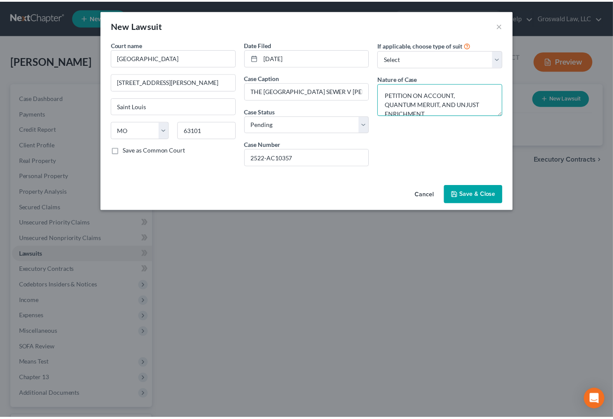
scroll to position [1, 0]
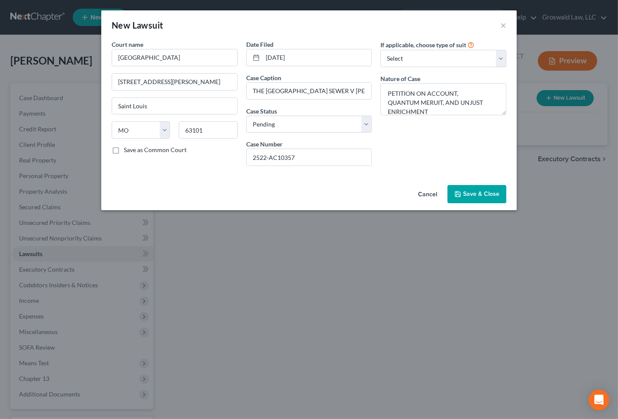
click at [488, 190] on span "Save & Close" at bounding box center [481, 193] width 36 height 7
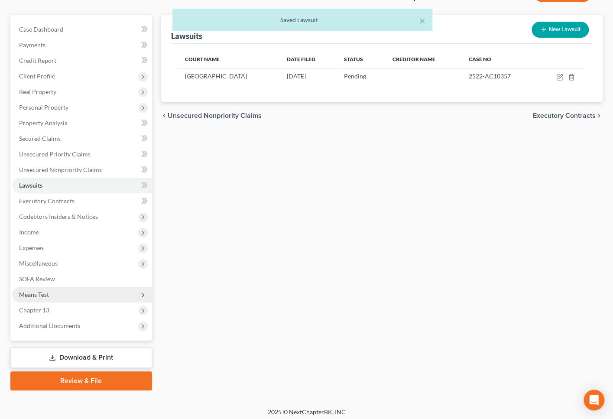
scroll to position [71, 0]
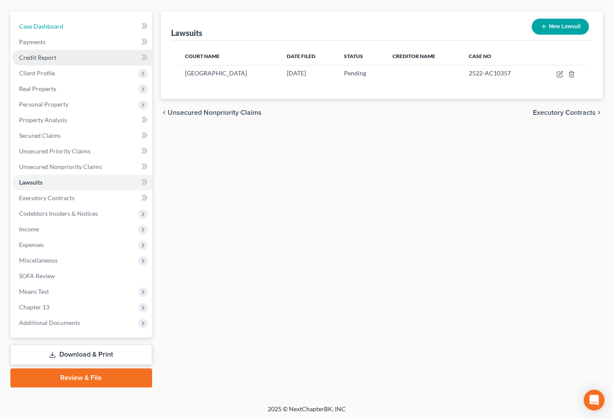
drag, startPoint x: 47, startPoint y: 25, endPoint x: 91, endPoint y: 55, distance: 52.7
click at [47, 25] on span "Case Dashboard" at bounding box center [41, 26] width 44 height 7
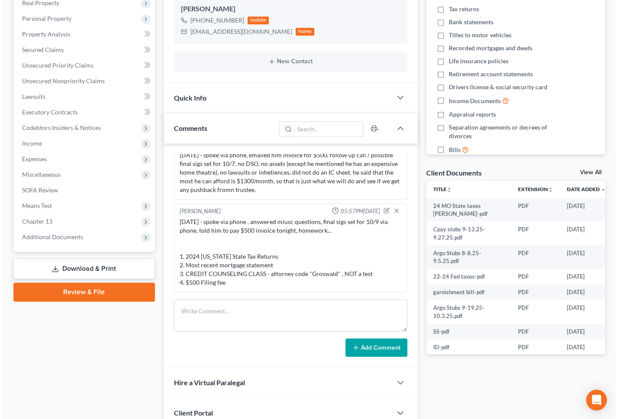
scroll to position [0, 32]
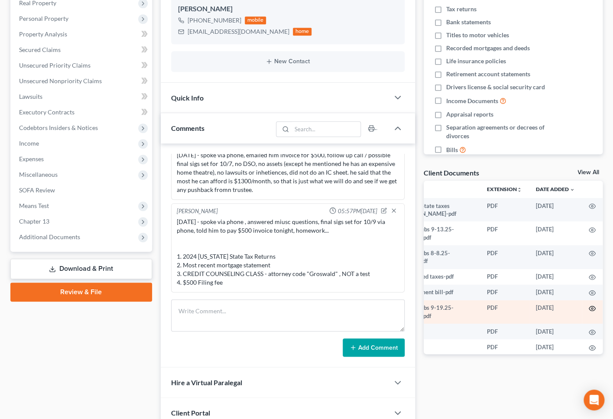
click at [589, 308] on icon "button" at bounding box center [592, 308] width 6 height 5
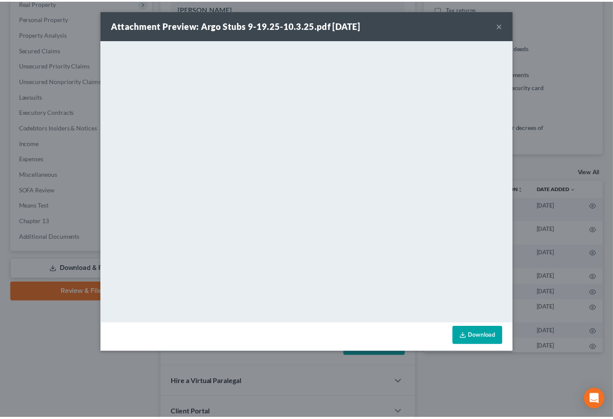
scroll to position [0, 31]
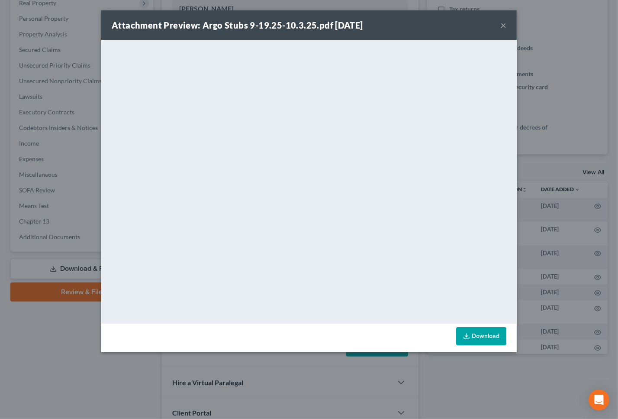
drag, startPoint x: 486, startPoint y: 337, endPoint x: 468, endPoint y: 315, distance: 28.9
click at [486, 337] on link "Download" at bounding box center [481, 336] width 50 height 18
drag, startPoint x: 504, startPoint y: 26, endPoint x: 475, endPoint y: 40, distance: 32.3
click at [504, 26] on button "×" at bounding box center [504, 25] width 6 height 10
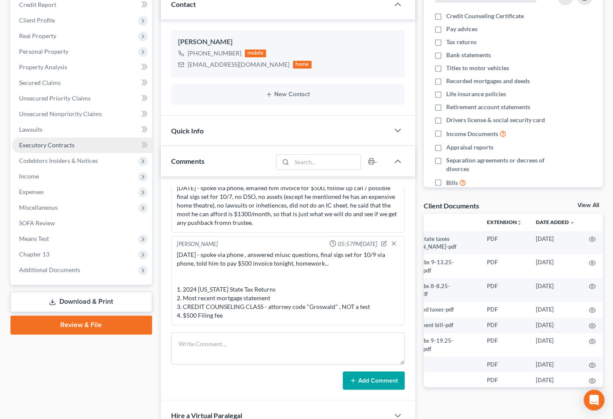
scroll to position [78, 0]
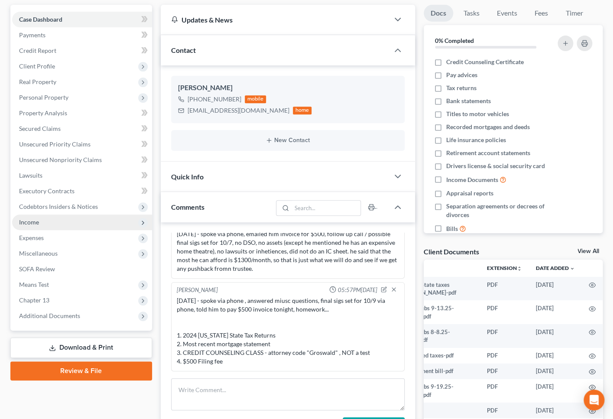
click at [42, 222] on span "Income" at bounding box center [82, 222] width 140 height 16
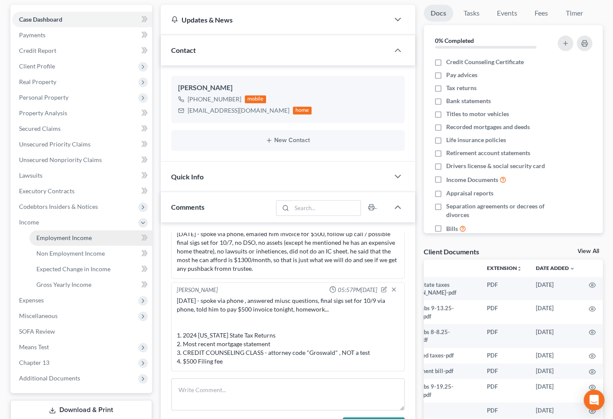
click at [68, 234] on span "Employment Income" at bounding box center [63, 237] width 55 height 7
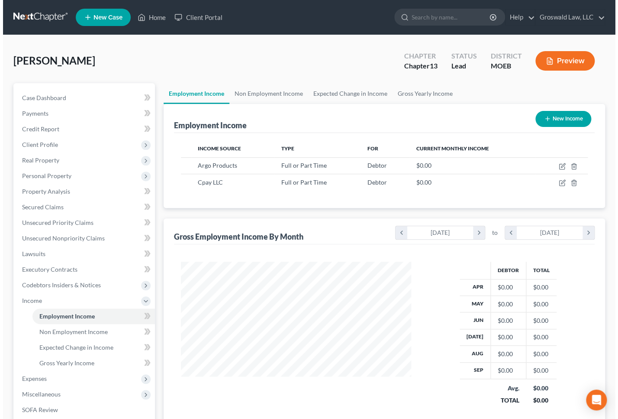
scroll to position [155, 247]
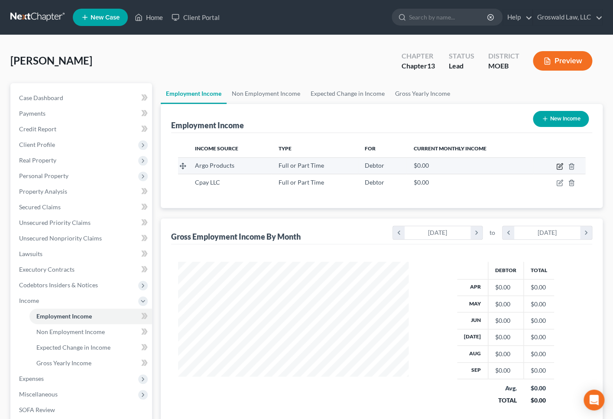
click at [560, 165] on icon "button" at bounding box center [560, 165] width 4 height 4
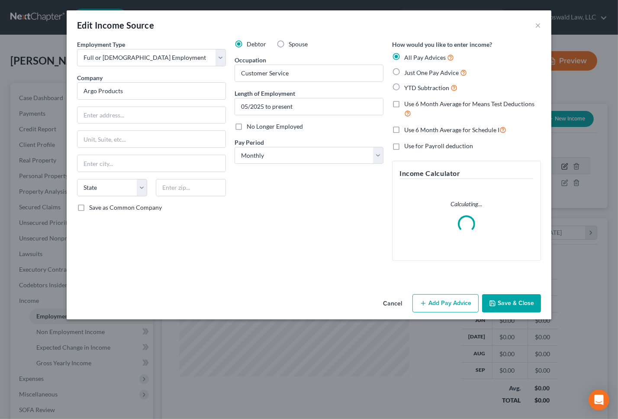
scroll to position [155, 250]
click at [105, 115] on input "text" at bounding box center [152, 115] width 148 height 16
click at [144, 88] on input "Argo Products" at bounding box center [151, 90] width 149 height 17
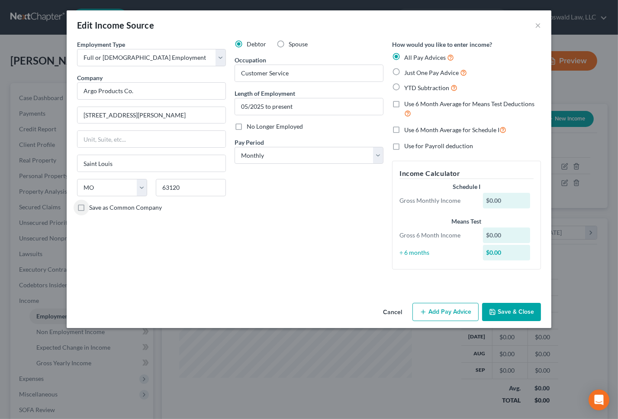
click at [416, 88] on span "YTD Subtraction" at bounding box center [427, 87] width 45 height 7
click at [414, 88] on input "YTD Subtraction" at bounding box center [411, 86] width 6 height 6
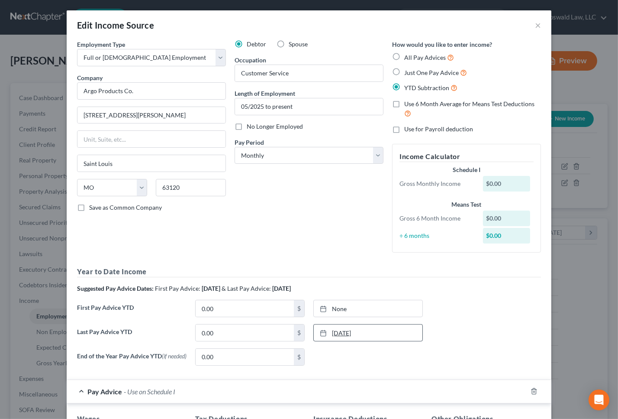
click at [334, 337] on link "10/8/2025" at bounding box center [368, 332] width 109 height 16
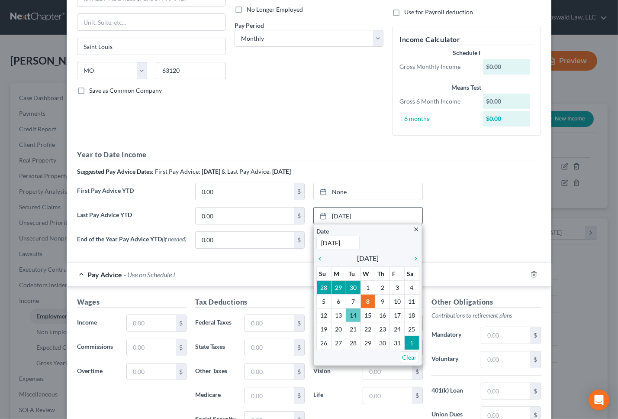
scroll to position [118, 0]
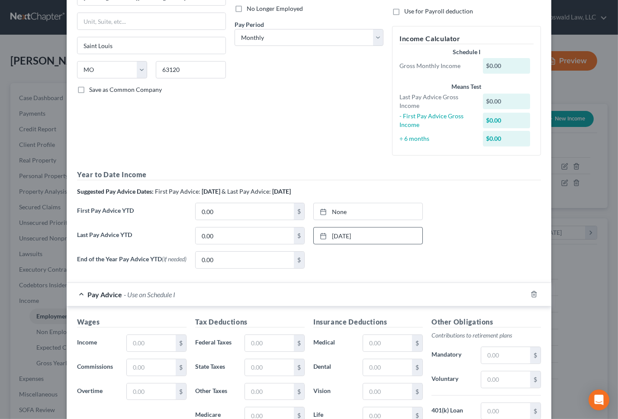
click at [431, 269] on div "End of the Year Pay Advice YTD (if needed) 0.00 $ None close Date Time chevron_…" at bounding box center [309, 263] width 473 height 24
click at [234, 232] on input "0.00" at bounding box center [245, 235] width 98 height 16
click at [282, 34] on select "Select Monthly Twice Monthly Every Other Week Weekly" at bounding box center [309, 37] width 149 height 17
click at [235, 29] on select "Select Monthly Twice Monthly Every Other Week Weekly" at bounding box center [309, 37] width 149 height 17
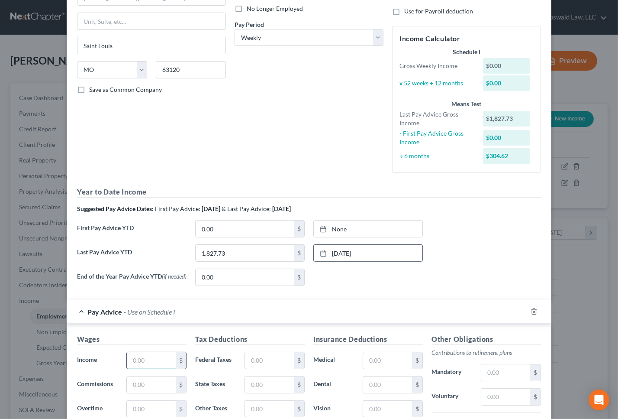
click at [148, 359] on input "text" at bounding box center [151, 360] width 49 height 16
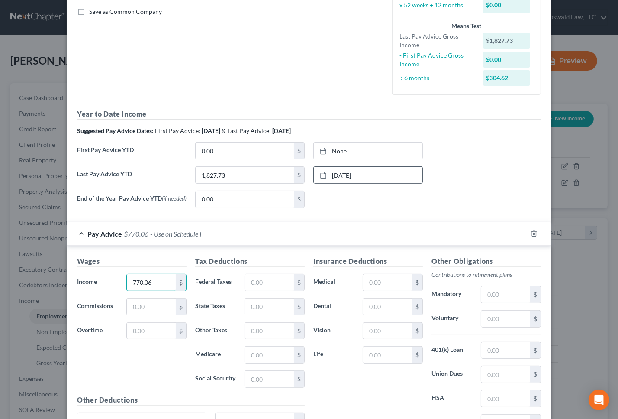
scroll to position [197, 0]
click at [257, 375] on input "text" at bounding box center [269, 378] width 49 height 16
click at [258, 354] on input "text" at bounding box center [269, 354] width 49 height 16
click at [259, 303] on input "text" at bounding box center [269, 306] width 49 height 16
drag, startPoint x: 225, startPoint y: 366, endPoint x: 234, endPoint y: 340, distance: 28.2
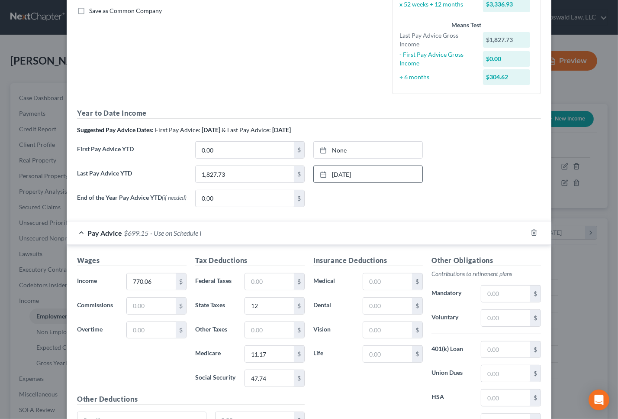
click at [225, 366] on div "Tax Deductions Federal Taxes $ State Taxes 12 $ Other Taxes $ Medicare 11.17 $ …" at bounding box center [250, 324] width 118 height 139
click at [253, 330] on input "text" at bounding box center [269, 330] width 49 height 16
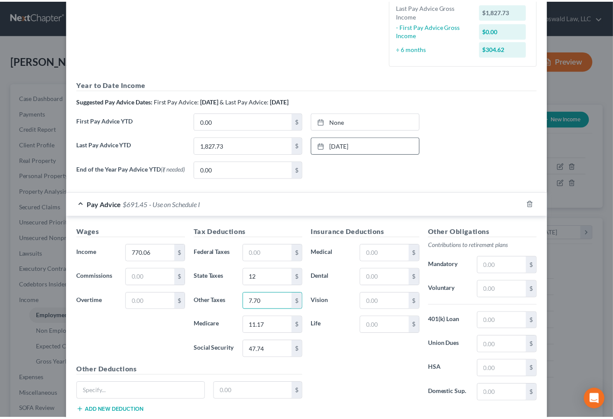
scroll to position [282, 0]
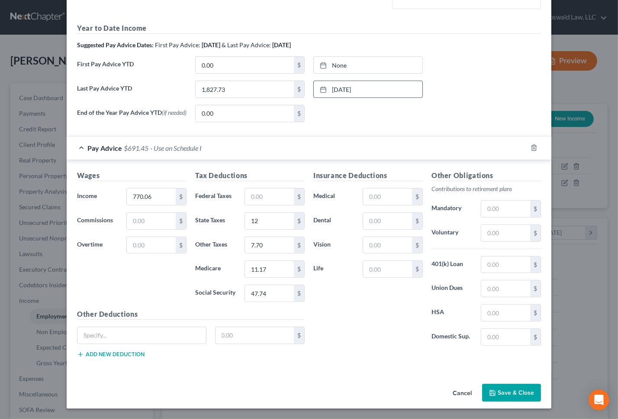
click at [503, 394] on button "Save & Close" at bounding box center [511, 393] width 59 height 18
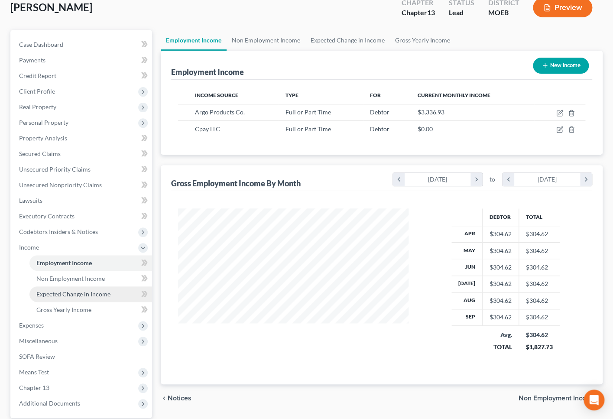
scroll to position [134, 0]
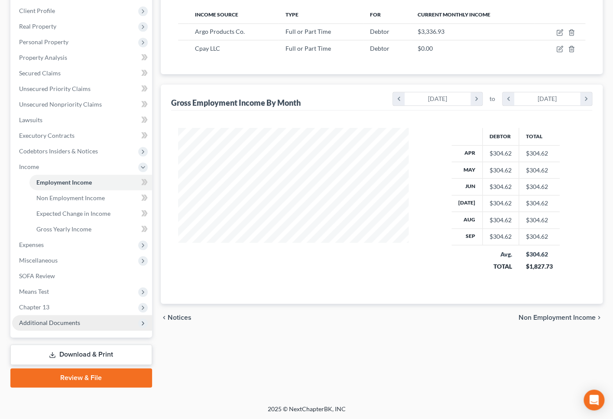
click at [88, 323] on span "Additional Documents" at bounding box center [82, 323] width 140 height 16
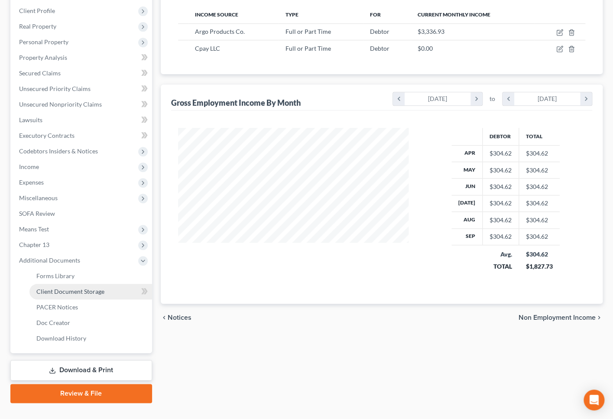
click at [100, 292] on span "Client Document Storage" at bounding box center [70, 291] width 68 height 7
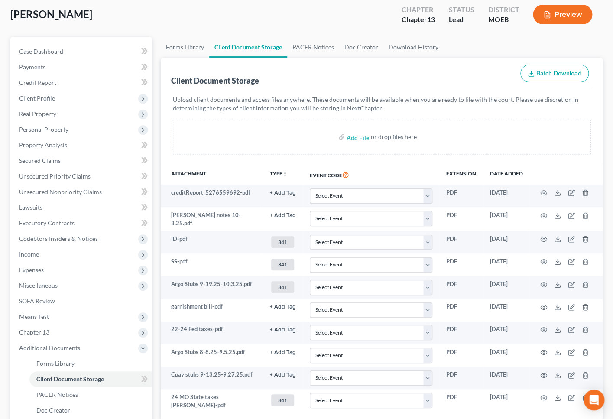
scroll to position [149, 0]
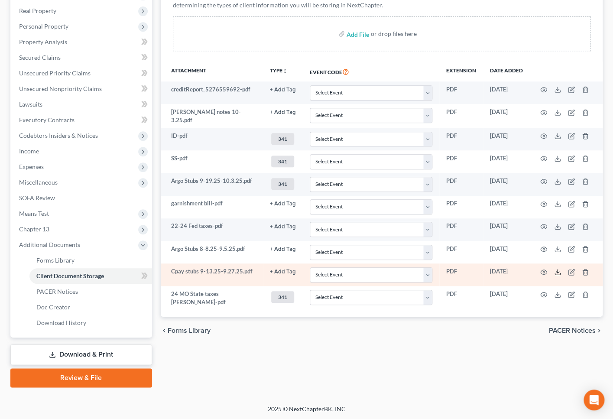
click at [554, 269] on icon at bounding box center [557, 272] width 7 height 7
drag, startPoint x: 360, startPoint y: 358, endPoint x: 291, endPoint y: 276, distance: 107.6
click at [360, 358] on div "Forms Library Client Document Storage PACER Notices Doc Creator Download Histor…" at bounding box center [381, 160] width 450 height 453
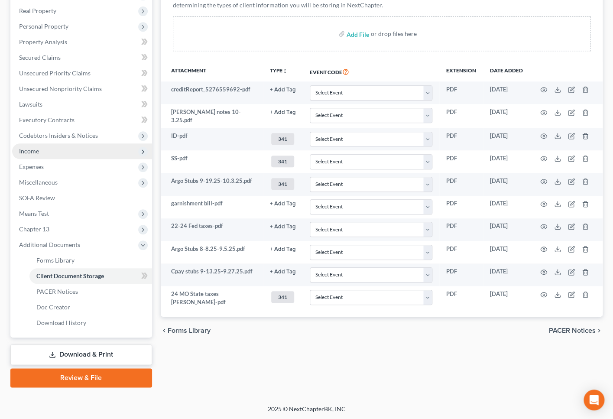
click at [47, 152] on span "Income" at bounding box center [82, 151] width 140 height 16
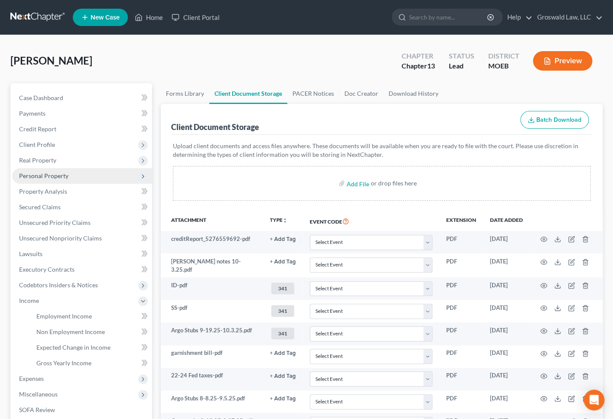
scroll to position [0, 0]
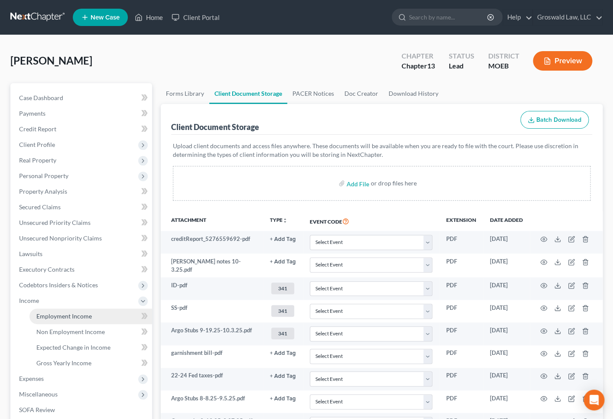
click at [61, 316] on span "Employment Income" at bounding box center [63, 315] width 55 height 7
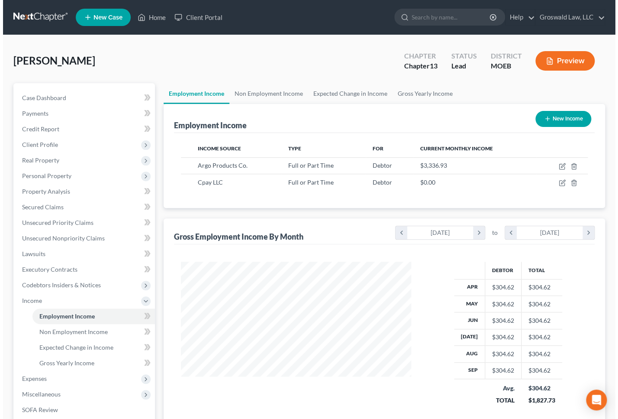
scroll to position [155, 247]
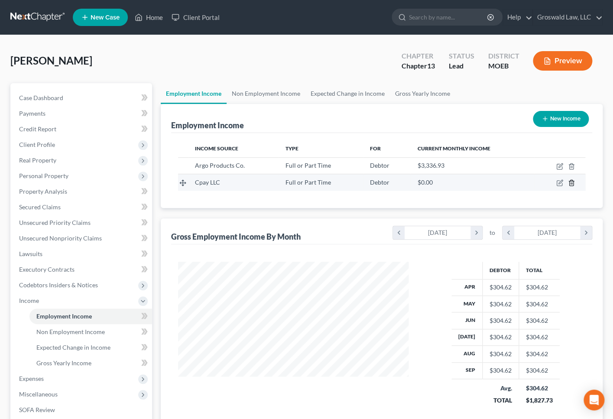
click at [572, 182] on icon "button" at bounding box center [571, 182] width 7 height 7
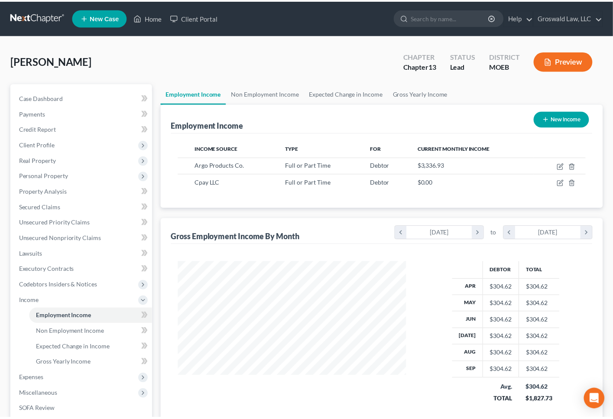
scroll to position [155, 250]
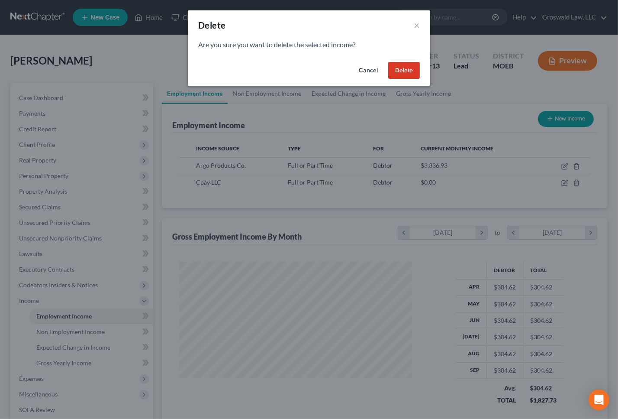
click at [397, 66] on button "Delete" at bounding box center [404, 70] width 32 height 17
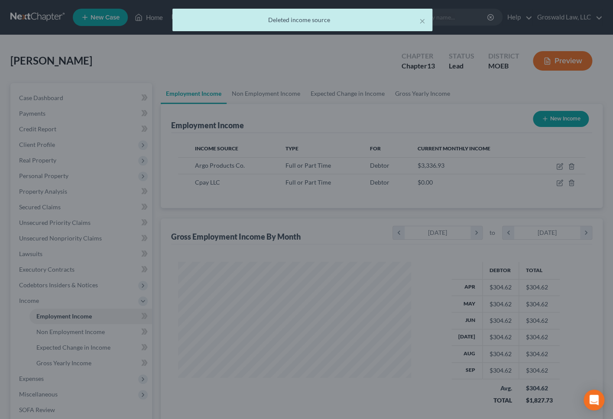
scroll to position [432929, 432837]
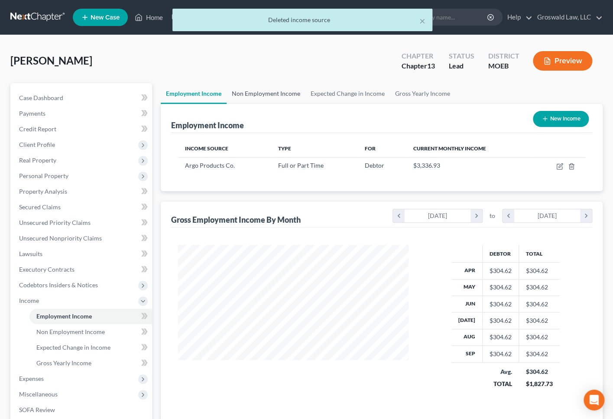
click at [266, 93] on link "Non Employment Income" at bounding box center [266, 93] width 79 height 21
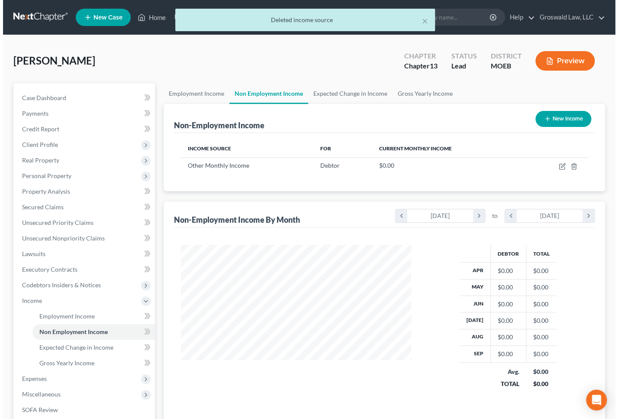
scroll to position [155, 247]
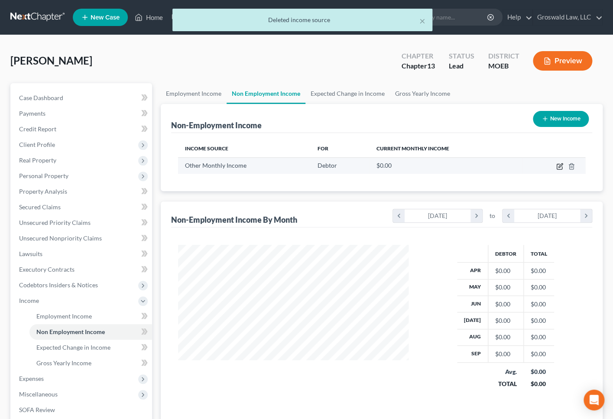
click at [557, 165] on icon "button" at bounding box center [559, 166] width 7 height 7
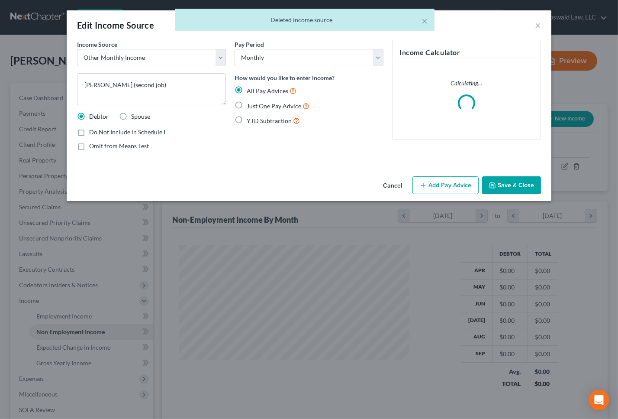
scroll to position [155, 250]
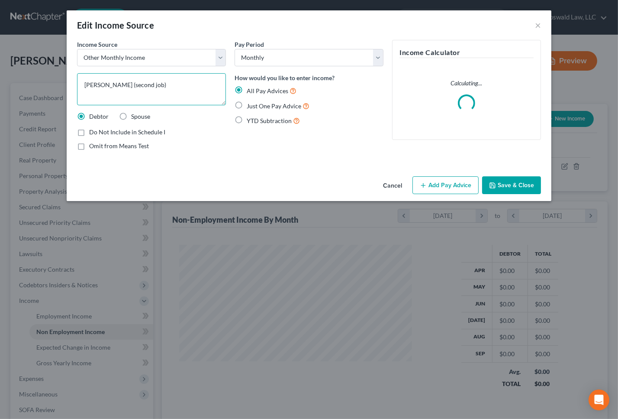
drag, startPoint x: 162, startPoint y: 87, endPoint x: -78, endPoint y: 91, distance: 240.0
click at [0, 91] on html "Home New Case Client Portal Groswald Law, LLC maxwell@groswald.com My Account S…" at bounding box center [309, 289] width 618 height 578
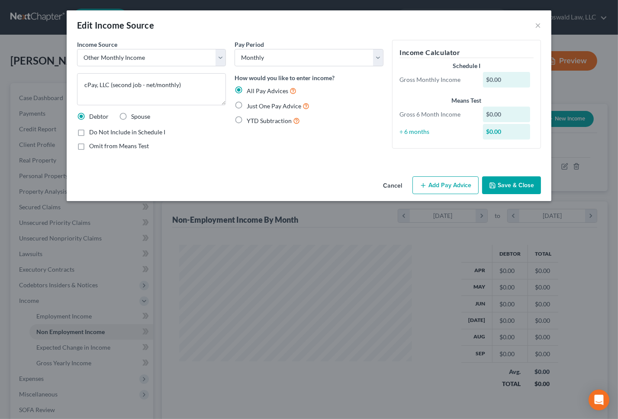
click at [440, 186] on button "Add Pay Advice" at bounding box center [446, 185] width 66 height 18
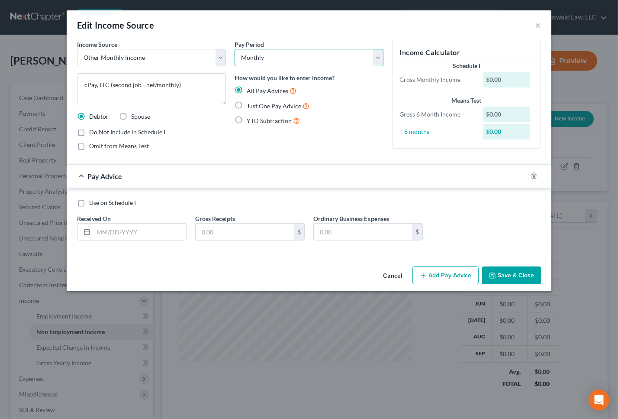
click at [284, 58] on select "Select Monthly Twice Monthly Every Other Week Weekly" at bounding box center [309, 57] width 149 height 17
click at [235, 49] on select "Select Monthly Twice Monthly Every Other Week Weekly" at bounding box center [309, 57] width 149 height 17
click at [136, 228] on input "text" at bounding box center [140, 231] width 93 height 16
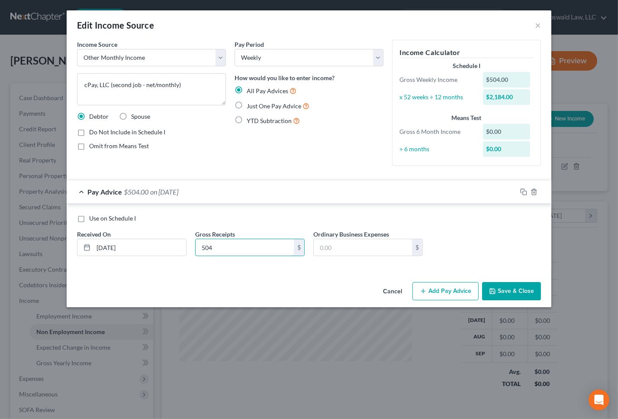
drag, startPoint x: 226, startPoint y: 250, endPoint x: 281, endPoint y: 234, distance: 57.7
click at [198, 251] on input "504" at bounding box center [245, 247] width 98 height 16
click at [277, 121] on span "YTD Subtraction" at bounding box center [269, 120] width 45 height 7
click at [256, 121] on input "YTD Subtraction" at bounding box center [253, 119] width 6 height 6
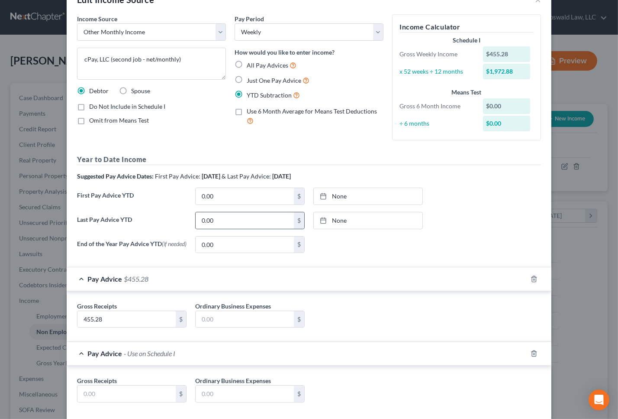
scroll to position [39, 0]
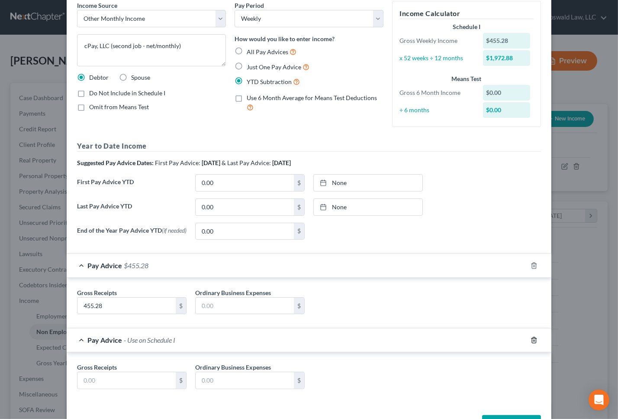
click at [533, 344] on div "Pay Advice $455.28 Gross Receipts 455.28 $ Ordinary Business Expenses $ Pay Adv…" at bounding box center [309, 327] width 485 height 149
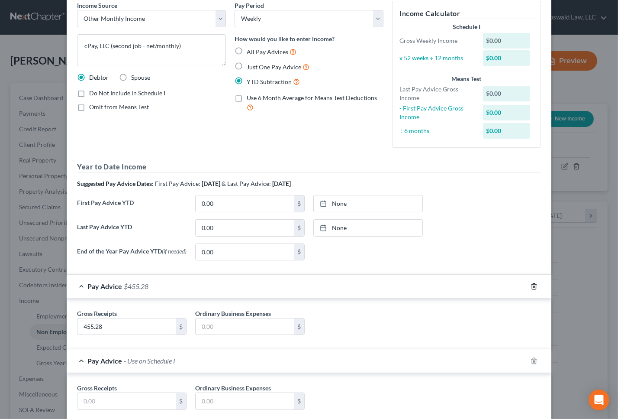
click at [531, 287] on icon "button" at bounding box center [534, 286] width 7 height 7
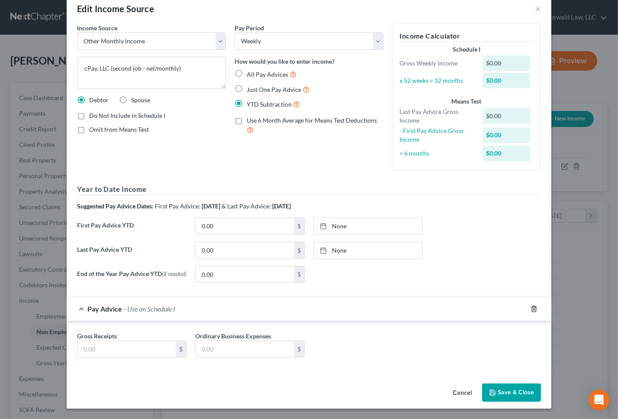
click at [532, 307] on polyline "button" at bounding box center [534, 307] width 5 height 0
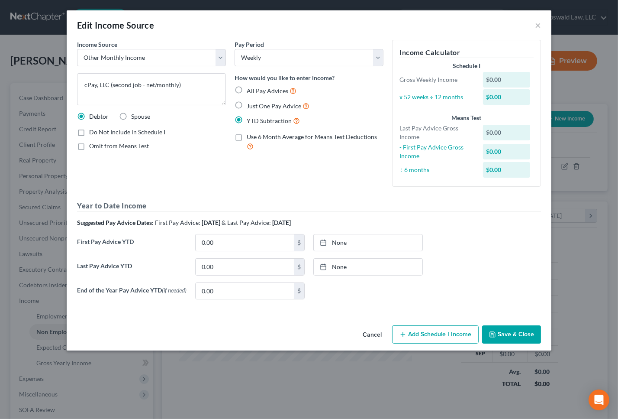
scroll to position [0, 0]
click at [344, 268] on link "None" at bounding box center [368, 267] width 109 height 16
click at [238, 263] on input "0.00" at bounding box center [245, 267] width 98 height 16
click at [433, 335] on button "Add Schedule I Income" at bounding box center [435, 334] width 87 height 18
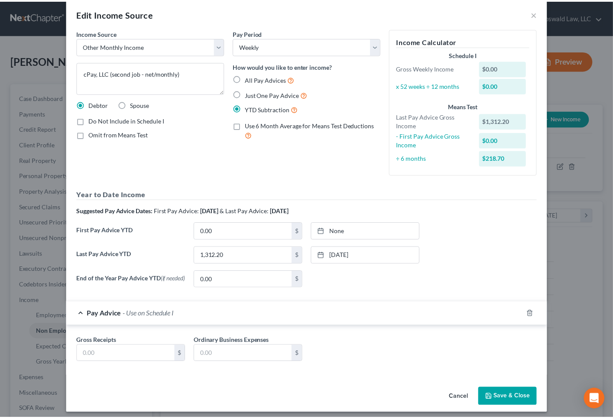
scroll to position [17, 0]
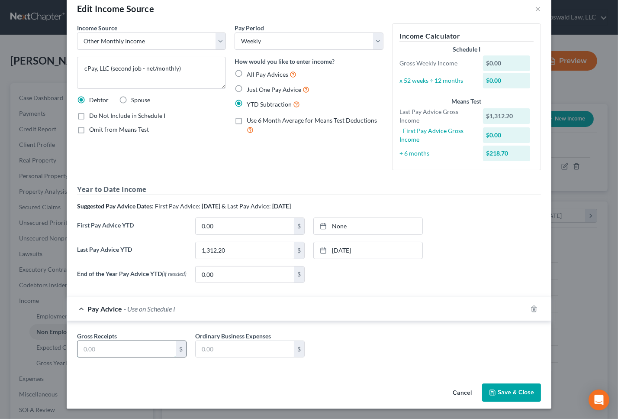
click at [99, 347] on input "text" at bounding box center [127, 349] width 98 height 16
click at [378, 366] on div "Gross Receipts 455.28 $ Ordinary Business Expenses $" at bounding box center [309, 346] width 485 height 51
click at [497, 390] on button "Save & Close" at bounding box center [511, 392] width 59 height 18
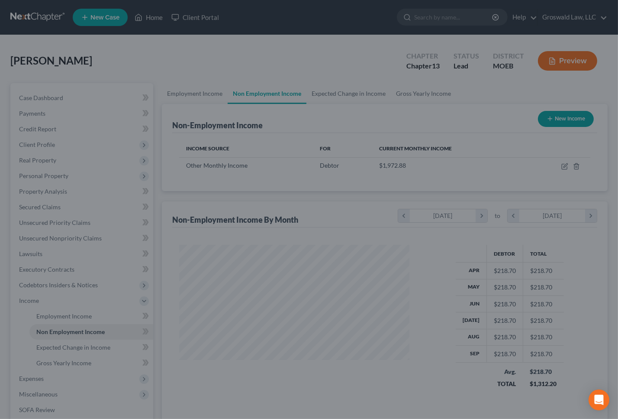
scroll to position [432929, 432837]
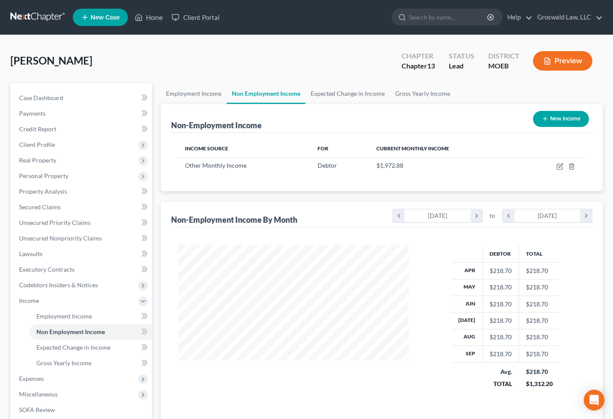
click at [576, 62] on button "Preview" at bounding box center [562, 60] width 59 height 19
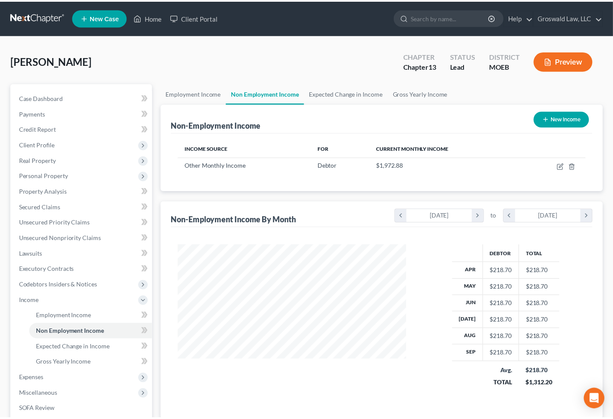
scroll to position [155, 250]
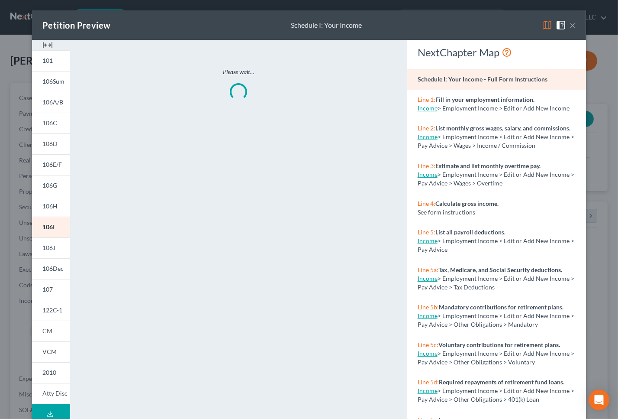
click at [43, 45] on img at bounding box center [47, 45] width 10 height 10
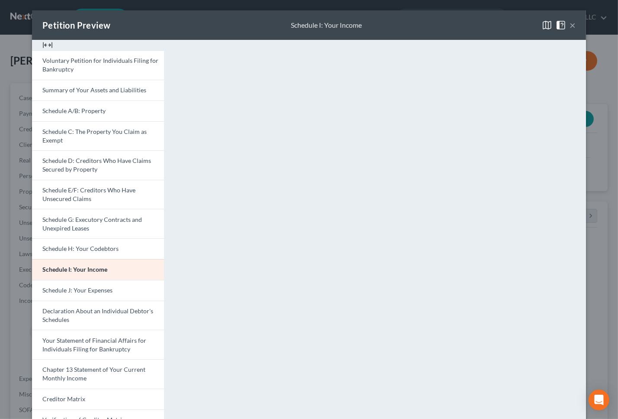
click at [572, 23] on button "×" at bounding box center [573, 25] width 6 height 10
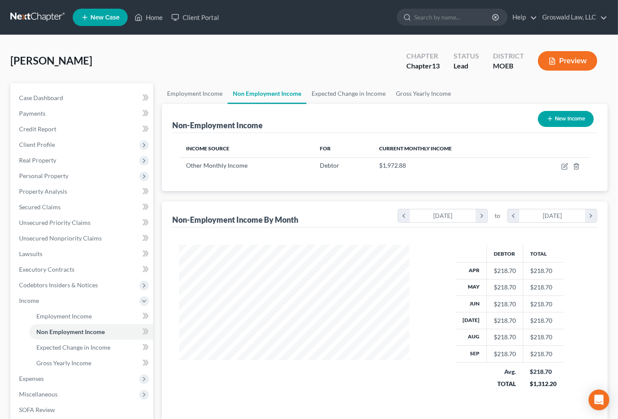
scroll to position [432929, 432837]
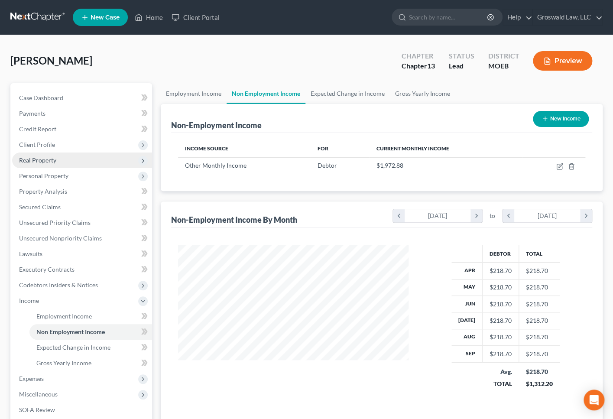
click at [49, 160] on span "Real Property" at bounding box center [37, 159] width 37 height 7
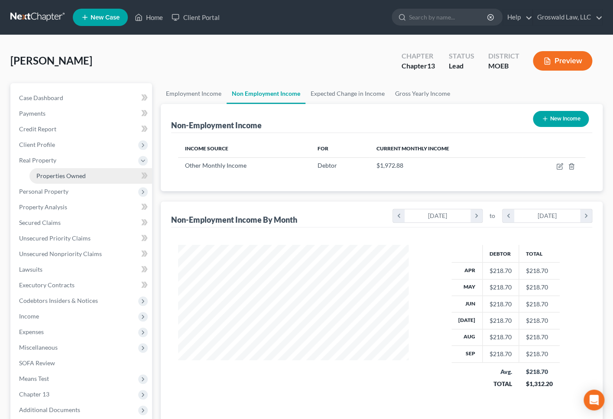
click at [63, 179] on link "Properties Owned" at bounding box center [90, 176] width 123 height 16
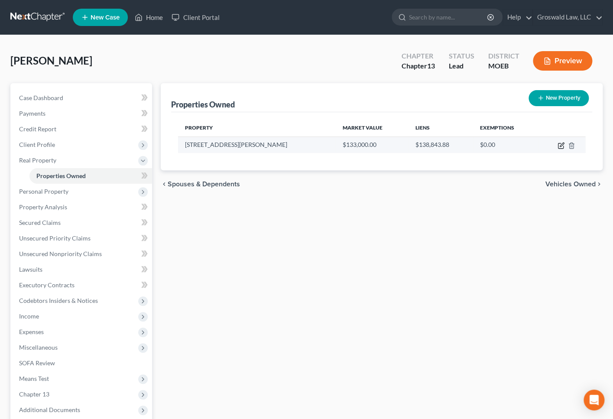
click at [563, 143] on icon "button" at bounding box center [560, 145] width 7 height 7
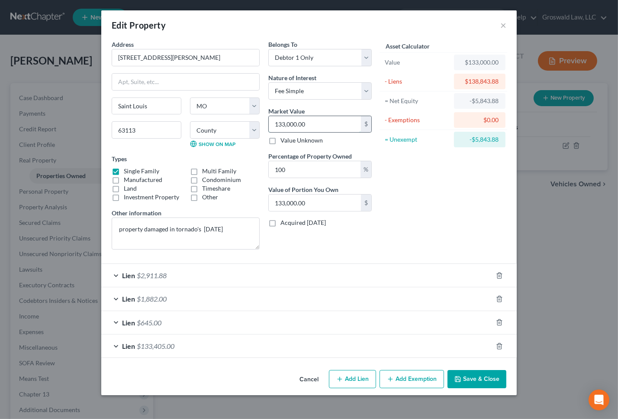
click at [330, 122] on input "133,000.00" at bounding box center [315, 124] width 92 height 16
click at [441, 188] on div "Asset Calculator Value $160,000.00 - Liens $138,843.88 = Net Equity -$137,243.8…" at bounding box center [443, 148] width 135 height 217
click at [455, 169] on div "Asset Calculator Value $160,000.00 - Liens $138,843.88 = Net Equity -$137,243.8…" at bounding box center [443, 148] width 135 height 217
click at [317, 122] on input "160,000" at bounding box center [315, 124] width 92 height 16
drag, startPoint x: 322, startPoint y: 122, endPoint x: 236, endPoint y: 122, distance: 86.2
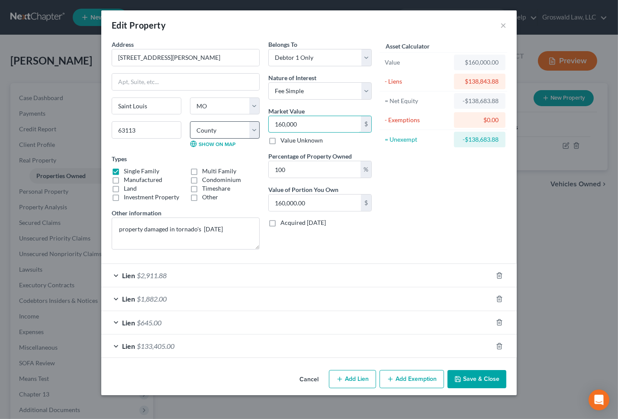
click at [227, 126] on div "Address * 5152 Vernon Avenue Saint Louis State AL AK AR AZ CA CO CT DE DC FL GA…" at bounding box center [241, 148] width 269 height 217
click at [420, 380] on button "Add Exemption" at bounding box center [412, 379] width 65 height 18
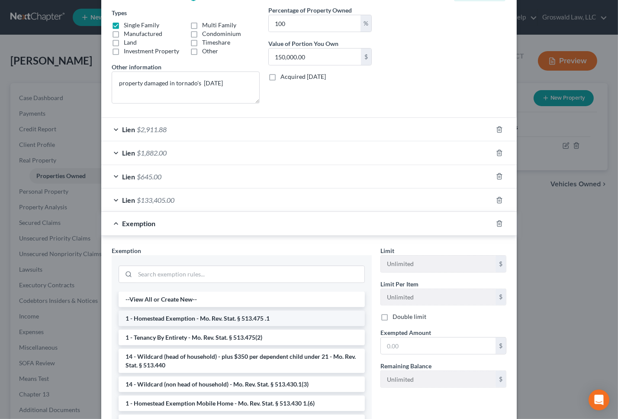
scroll to position [157, 0]
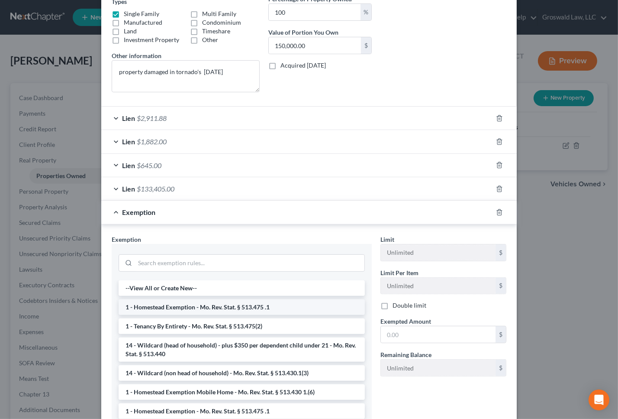
click at [219, 305] on li "1 - Homestead Exemption - Mo. Rev. Stat. § 513.475 .1" at bounding box center [242, 307] width 246 height 16
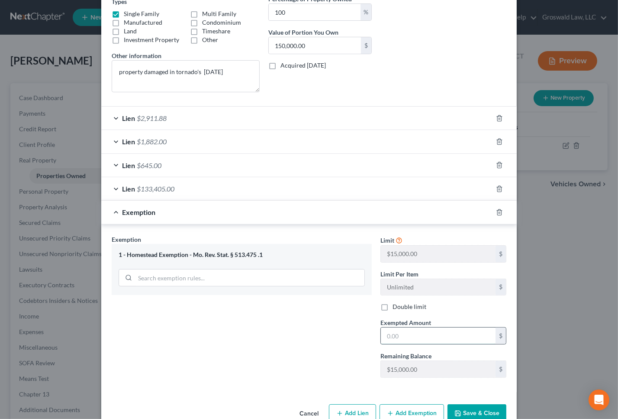
click at [429, 334] on input "text" at bounding box center [438, 335] width 115 height 16
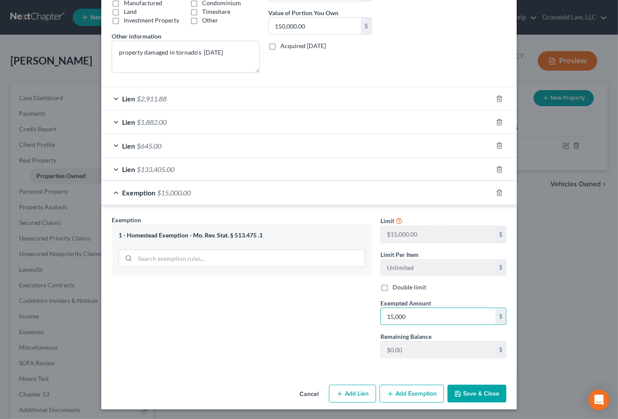
click at [482, 390] on button "Save & Close" at bounding box center [477, 394] width 59 height 18
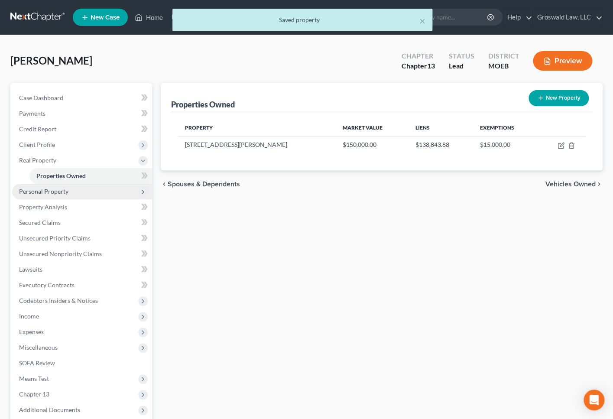
click at [52, 195] on span "Personal Property" at bounding box center [82, 192] width 140 height 16
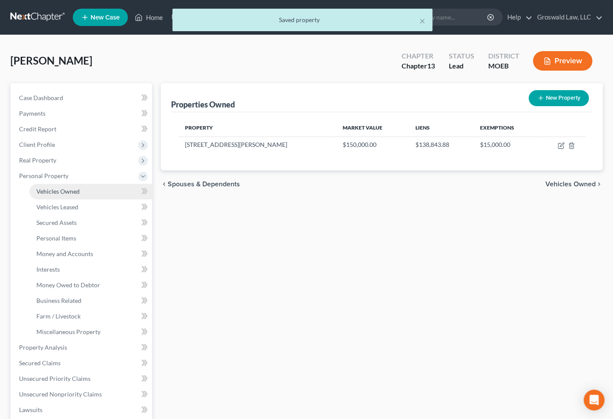
click at [65, 190] on span "Vehicles Owned" at bounding box center [57, 191] width 43 height 7
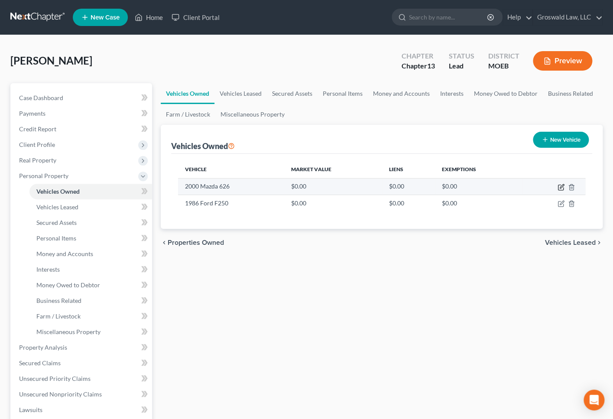
click at [560, 184] on icon "button" at bounding box center [560, 187] width 7 height 7
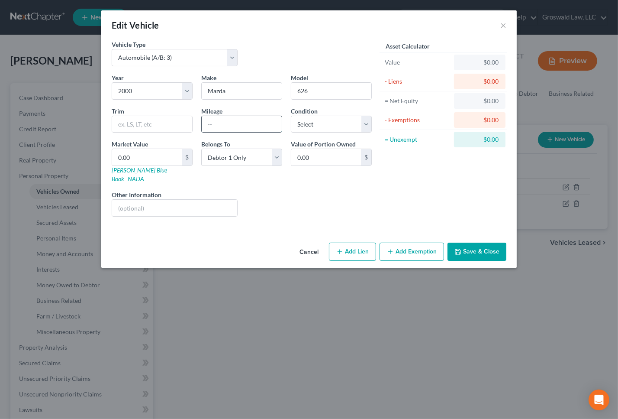
click at [227, 126] on input "text" at bounding box center [242, 124] width 80 height 16
click at [165, 156] on input "0.00" at bounding box center [147, 157] width 70 height 16
click at [421, 243] on button "Add Exemption" at bounding box center [412, 252] width 65 height 18
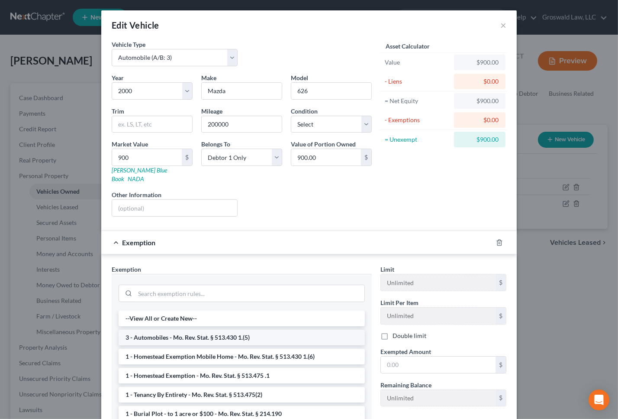
click at [208, 334] on li "3 - Automobiles - Mo. Rev. Stat. § 513.430 1.(5)" at bounding box center [242, 338] width 246 height 16
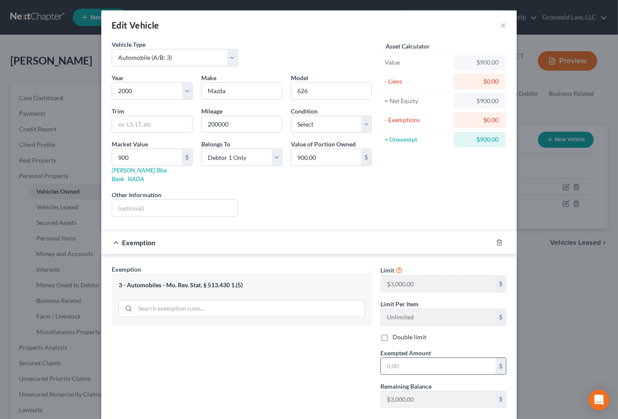
click at [448, 358] on input "text" at bounding box center [438, 366] width 115 height 16
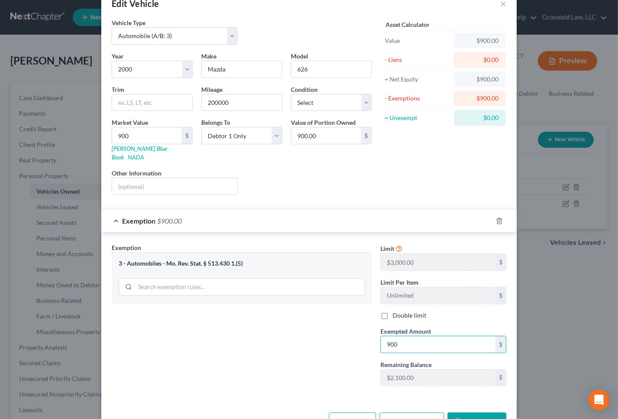
scroll to position [41, 0]
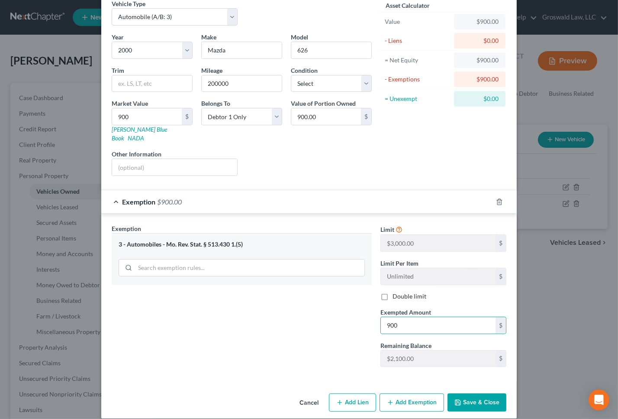
click at [464, 393] on button "Save & Close" at bounding box center [477, 402] width 59 height 18
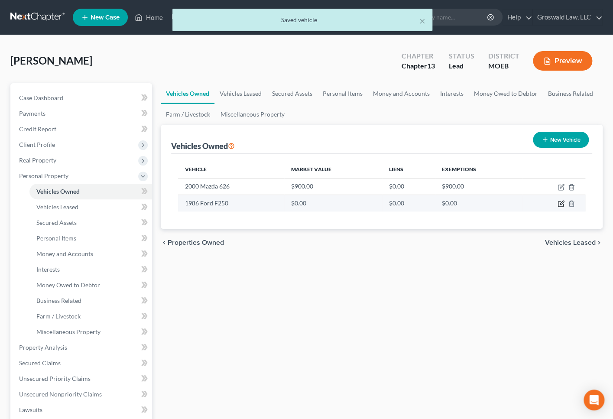
click at [560, 201] on icon "button" at bounding box center [560, 203] width 7 height 7
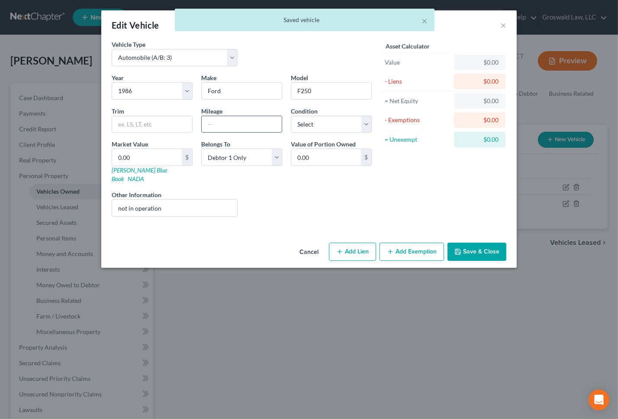
click at [236, 116] on input "text" at bounding box center [242, 124] width 80 height 16
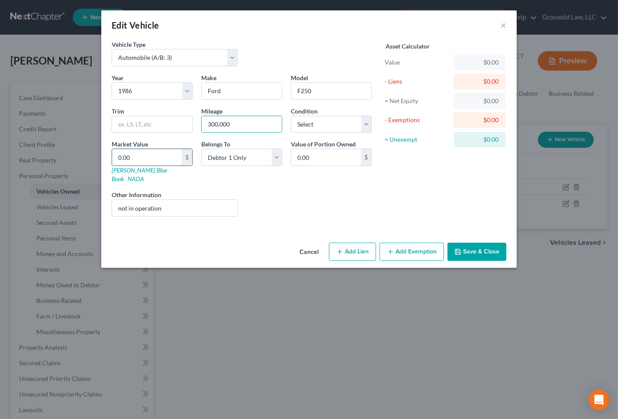
click at [160, 159] on input "0.00" at bounding box center [147, 157] width 70 height 16
click at [408, 248] on button "Add Exemption" at bounding box center [412, 252] width 65 height 18
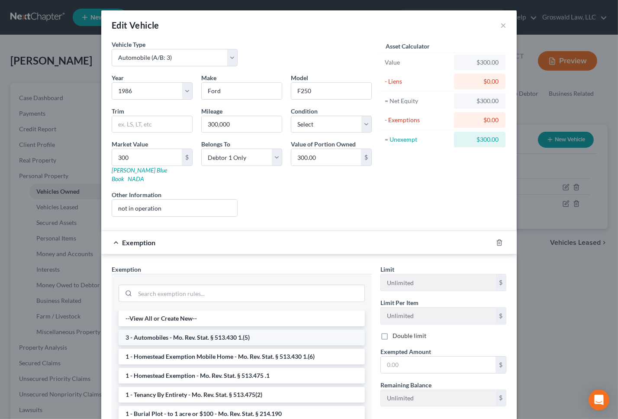
click at [203, 331] on li "3 - Automobiles - Mo. Rev. Stat. § 513.430 1.(5)" at bounding box center [242, 338] width 246 height 16
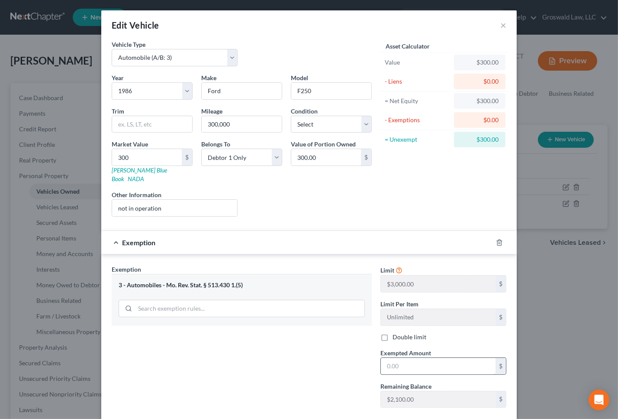
click at [407, 359] on input "text" at bounding box center [438, 366] width 115 height 16
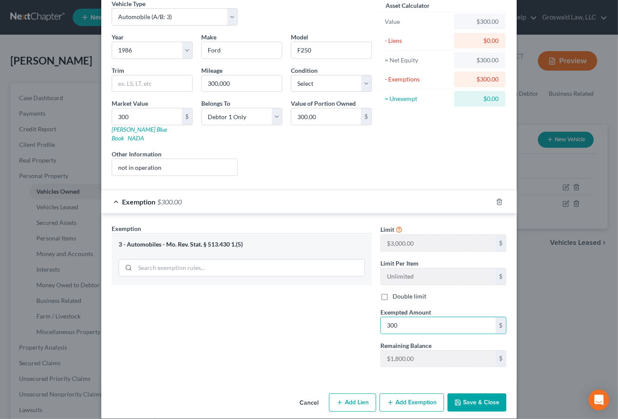
click at [352, 359] on div "Exemption Set must be selected for CA. Exemption * 3 - Automobiles - Mo. Rev. S…" at bounding box center [241, 299] width 269 height 150
click at [479, 393] on button "Save & Close" at bounding box center [477, 402] width 59 height 18
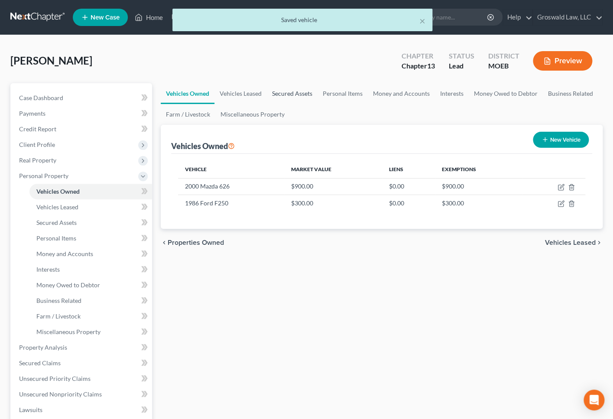
click at [299, 87] on link "Secured Assets" at bounding box center [292, 93] width 51 height 21
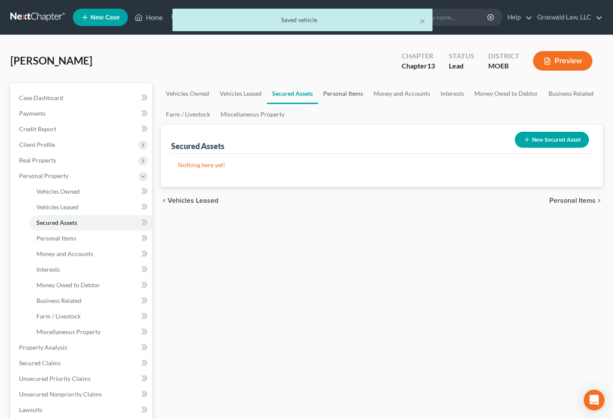
click at [343, 93] on link "Personal Items" at bounding box center [343, 93] width 50 height 21
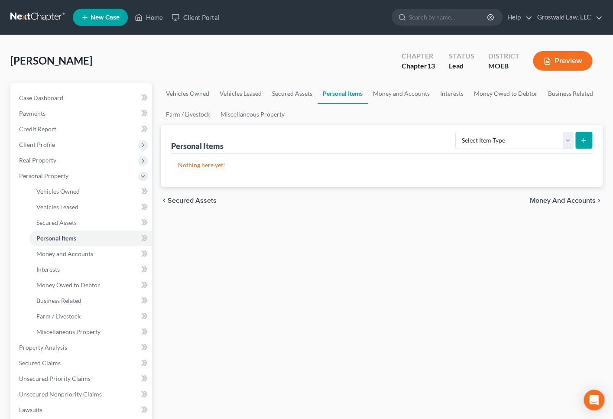
drag, startPoint x: 379, startPoint y: 222, endPoint x: 375, endPoint y: 216, distance: 7.2
click at [380, 222] on div "Vehicles Owned Vehicles Leased Secured Assets Personal Items Money and Accounts…" at bounding box center [381, 348] width 450 height 531
click at [399, 270] on div "Vehicles Owned Vehicles Leased Secured Assets Personal Items Money and Accounts…" at bounding box center [381, 348] width 450 height 531
click at [93, 96] on link "Case Dashboard" at bounding box center [82, 98] width 140 height 16
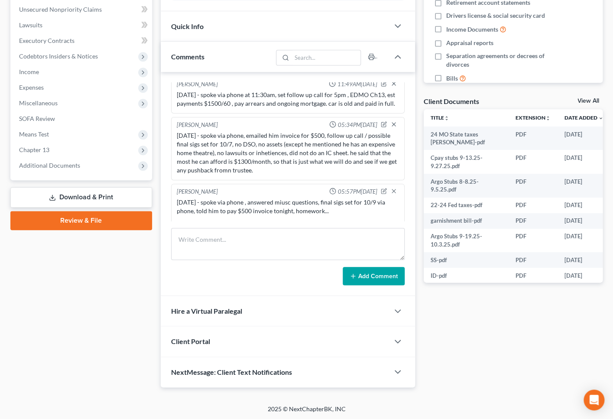
scroll to position [63, 0]
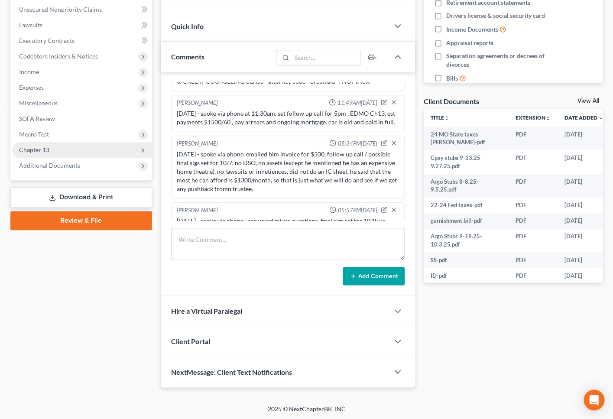
click at [52, 147] on span "Chapter 13" at bounding box center [82, 150] width 140 height 16
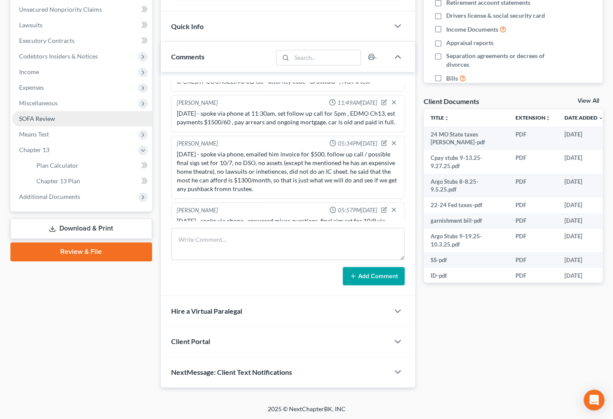
click at [42, 119] on span "SOFA Review" at bounding box center [37, 118] width 36 height 7
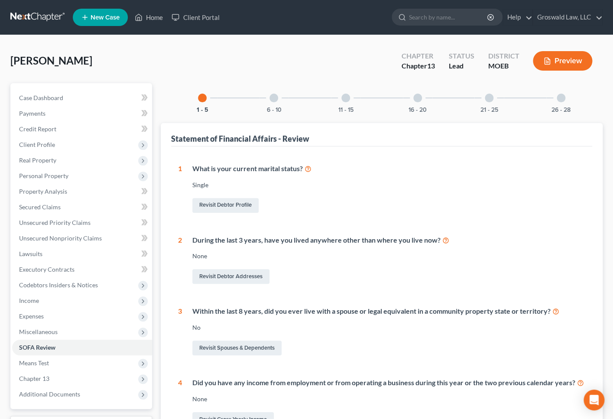
click at [422, 99] on div "16 - 20" at bounding box center [417, 97] width 29 height 29
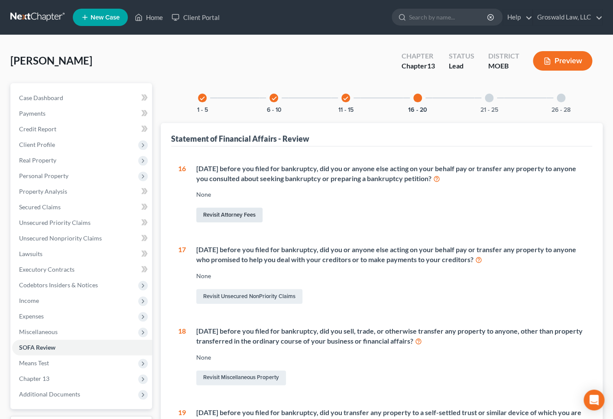
click at [247, 214] on link "Revisit Attorney Fees" at bounding box center [229, 214] width 66 height 15
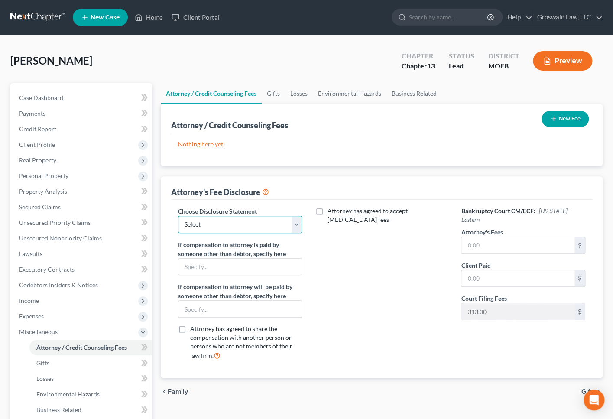
click at [238, 221] on select "Select Chapter 13 Fee Disclosure Chapter 7 Fee Disclosure" at bounding box center [240, 224] width 124 height 17
click at [178, 216] on select "Select Chapter 13 Fee Disclosure Chapter 7 Fee Disclosure" at bounding box center [240, 224] width 124 height 17
click at [507, 237] on input "text" at bounding box center [517, 245] width 113 height 16
drag, startPoint x: 358, startPoint y: 342, endPoint x: 358, endPoint y: 324, distance: 18.6
click at [358, 342] on div "Attorney has agreed to accept retainer fees" at bounding box center [382, 287] width 142 height 161
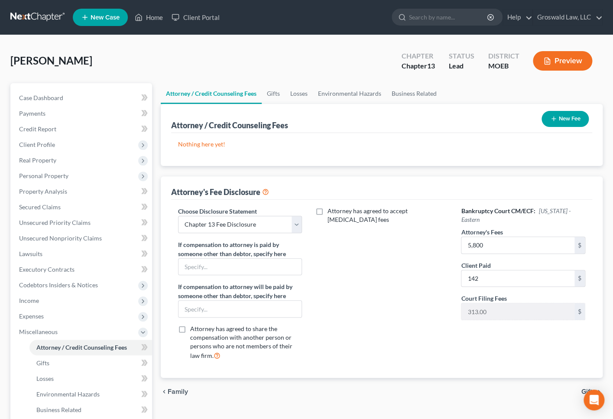
click at [560, 120] on button "New Fee" at bounding box center [564, 119] width 47 height 16
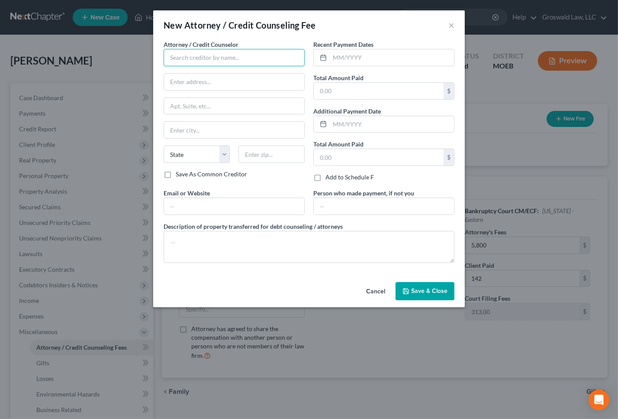
click at [174, 60] on input "text" at bounding box center [234, 57] width 141 height 17
click at [210, 73] on div "Groswald Law" at bounding box center [216, 72] width 90 height 9
click at [377, 59] on input "text" at bounding box center [392, 57] width 124 height 16
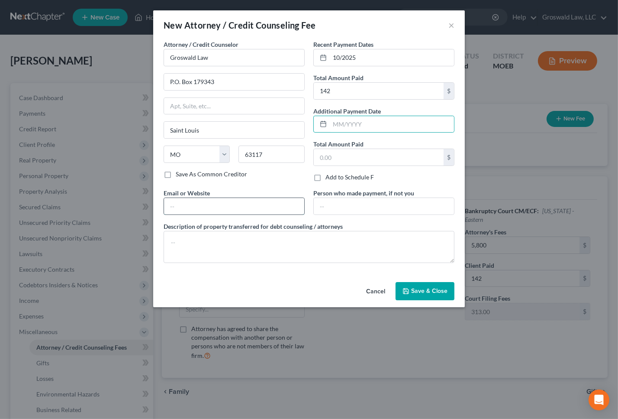
click at [224, 201] on input "text" at bounding box center [234, 206] width 140 height 16
click at [444, 294] on button "Save & Close" at bounding box center [425, 291] width 59 height 18
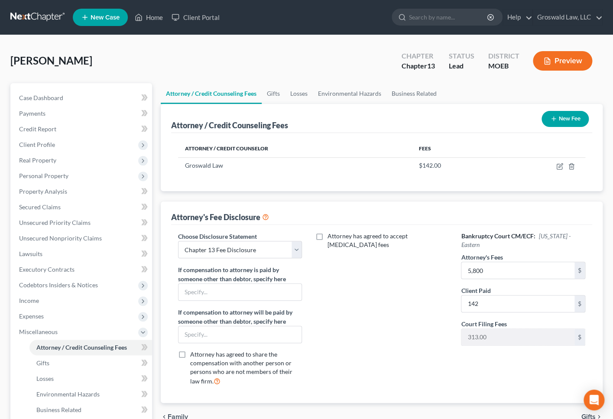
click at [557, 117] on button "New Fee" at bounding box center [564, 119] width 47 height 16
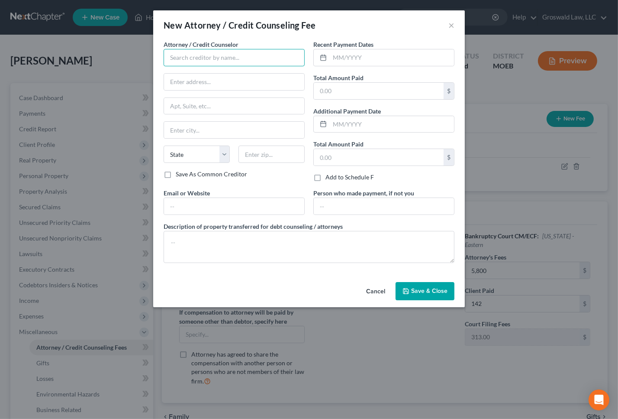
drag, startPoint x: 258, startPoint y: 56, endPoint x: 269, endPoint y: 49, distance: 13.5
click at [258, 56] on input "text" at bounding box center [234, 57] width 141 height 17
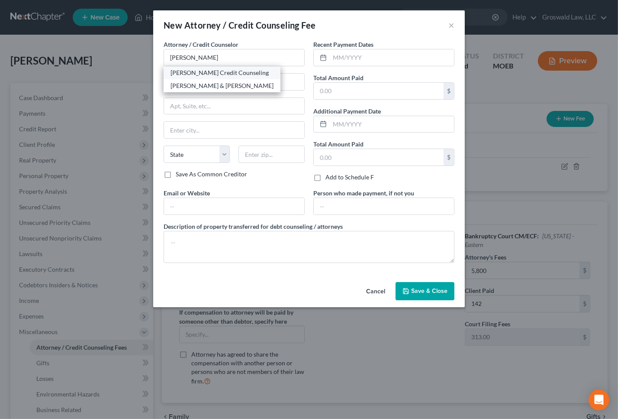
click at [229, 74] on div "Allen Credit Counseling" at bounding box center [222, 72] width 103 height 9
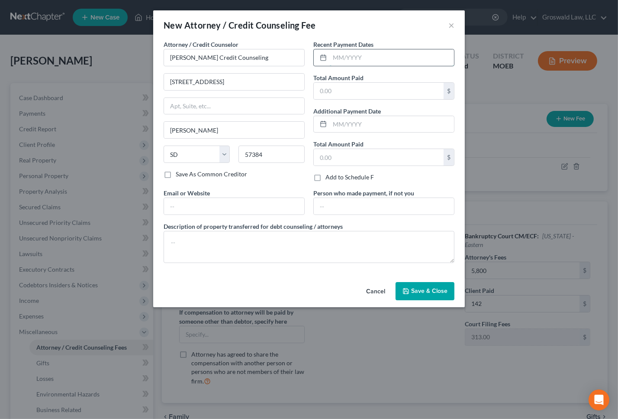
click at [368, 55] on input "text" at bounding box center [392, 57] width 124 height 16
click at [194, 203] on input "text" at bounding box center [234, 206] width 140 height 16
click at [432, 291] on span "Save & Close" at bounding box center [429, 290] width 36 height 7
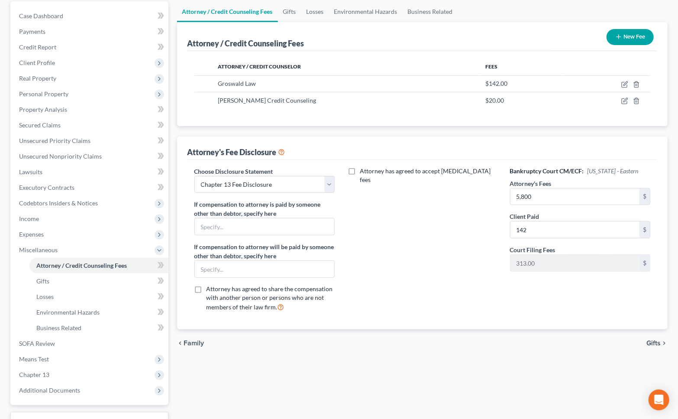
scroll to position [149, 0]
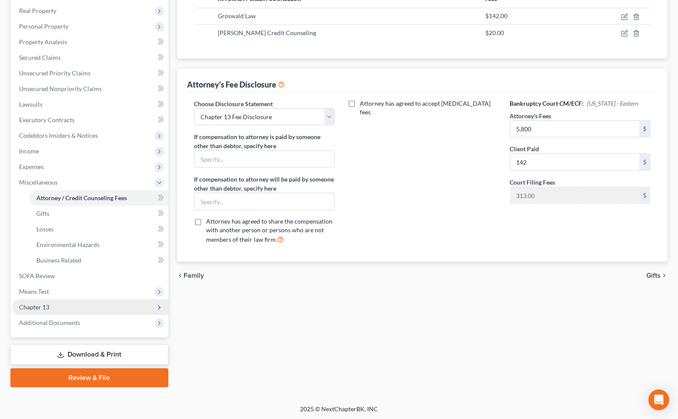
click at [42, 310] on span "Chapter 13" at bounding box center [90, 307] width 156 height 16
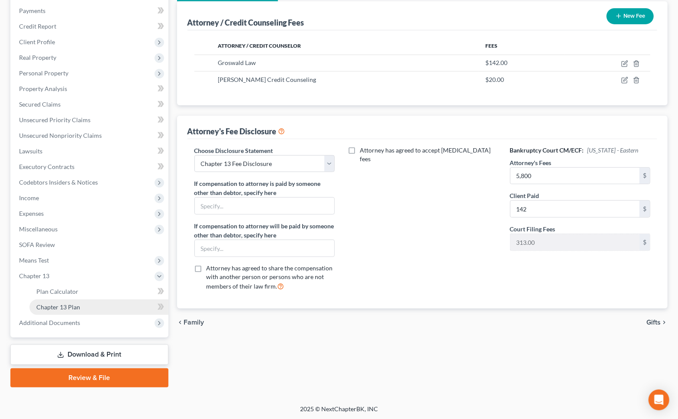
click at [74, 311] on link "Chapter 13 Plan" at bounding box center [98, 307] width 139 height 16
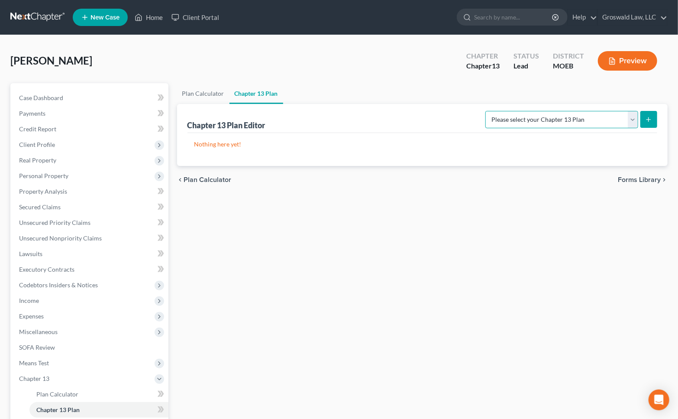
drag, startPoint x: 547, startPoint y: 121, endPoint x: 550, endPoint y: 126, distance: 5.6
click at [547, 121] on select "Please select your Chapter 13 Plan Eastern District of Missouri Eastern Distric…" at bounding box center [561, 119] width 153 height 17
click at [491, 111] on select "Please select your Chapter 13 Plan Eastern District of Missouri Eastern Distric…" at bounding box center [561, 119] width 153 height 17
click at [621, 120] on line "submit" at bounding box center [649, 120] width 4 height 0
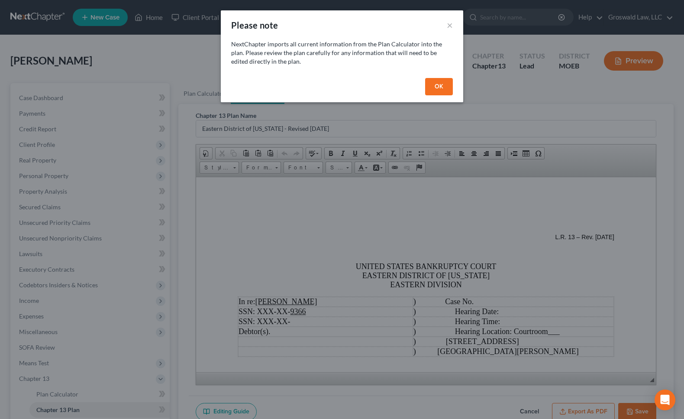
click at [440, 80] on button "OK" at bounding box center [439, 86] width 28 height 17
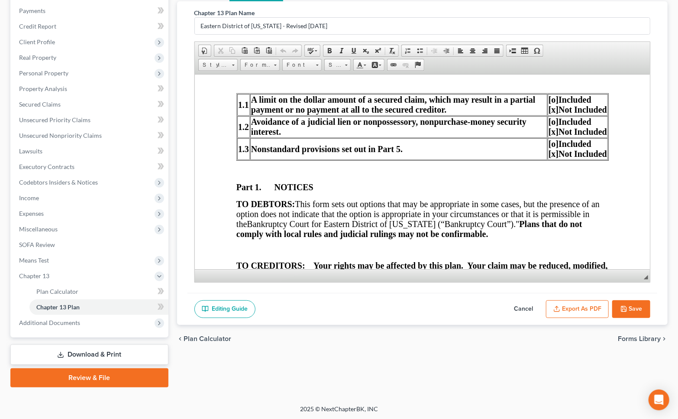
scroll to position [197, 0]
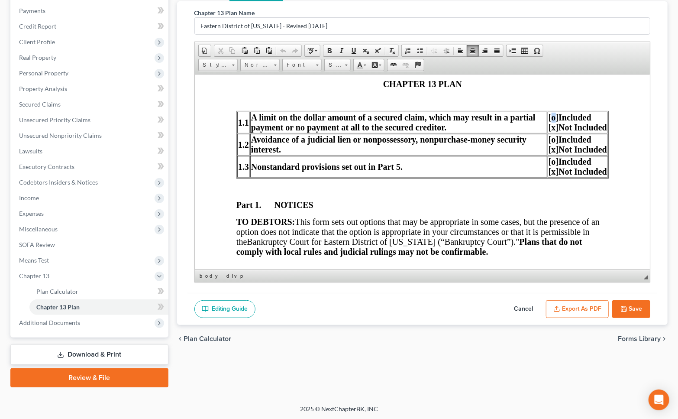
click at [548, 119] on span "[o]" at bounding box center [553, 117] width 10 height 10
click at [548, 143] on span "[o]" at bounding box center [553, 139] width 10 height 10
click at [548, 163] on span "[o]" at bounding box center [553, 161] width 10 height 10
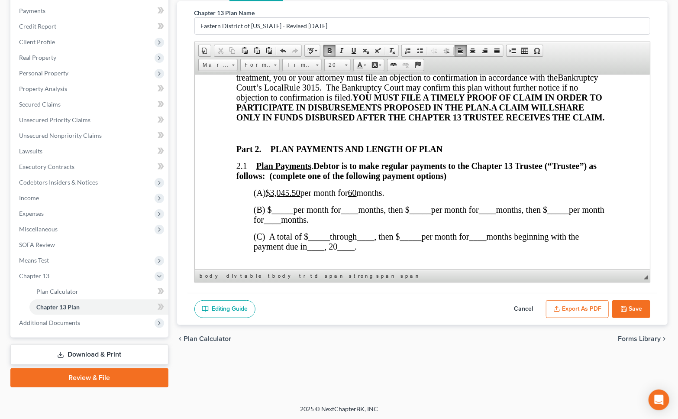
scroll to position [433, 0]
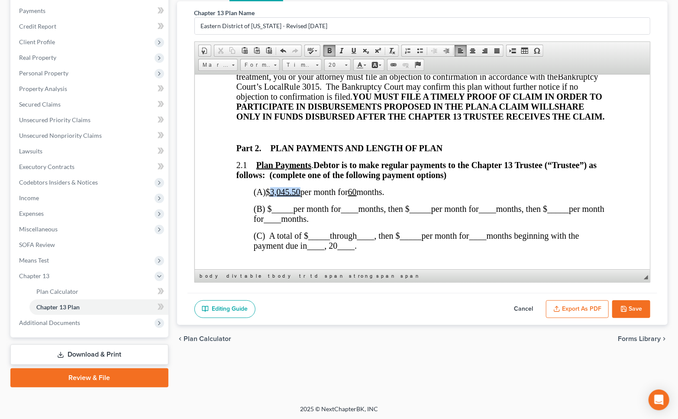
drag, startPoint x: 304, startPoint y: 208, endPoint x: 275, endPoint y: 207, distance: 28.2
click at [275, 196] on u "$3,045.50" at bounding box center [282, 192] width 35 height 10
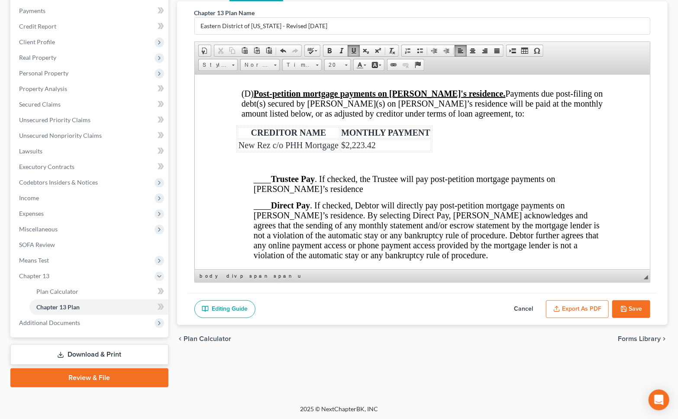
scroll to position [1299, 0]
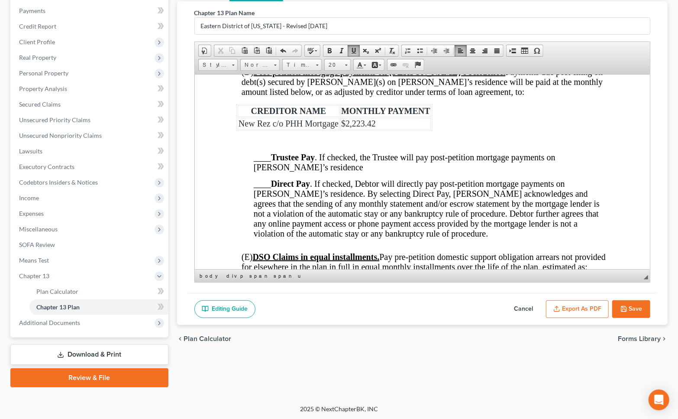
click at [443, 172] on span "____ Trustee Pay . If checked, the Trustee will pay post-petition mortgage paym…" at bounding box center [405, 161] width 304 height 19
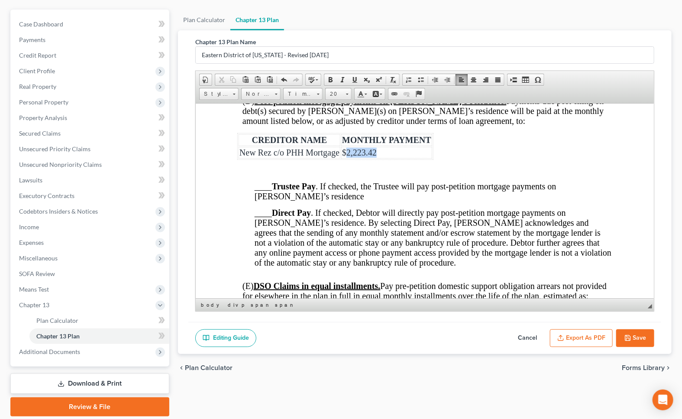
drag, startPoint x: 382, startPoint y: 186, endPoint x: 344, endPoint y: 188, distance: 37.3
click at [344, 158] on td "$2,223.42" at bounding box center [386, 152] width 91 height 12
click at [265, 201] on span "____ Trustee Pay . If checked, the Trustee will pay post-petition mortgage paym…" at bounding box center [406, 190] width 304 height 19
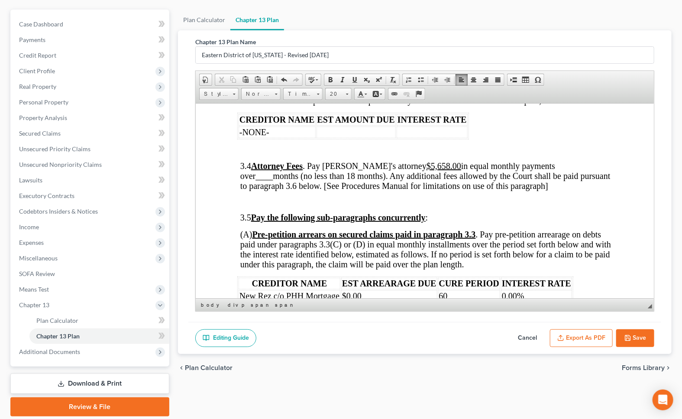
scroll to position [1496, 0]
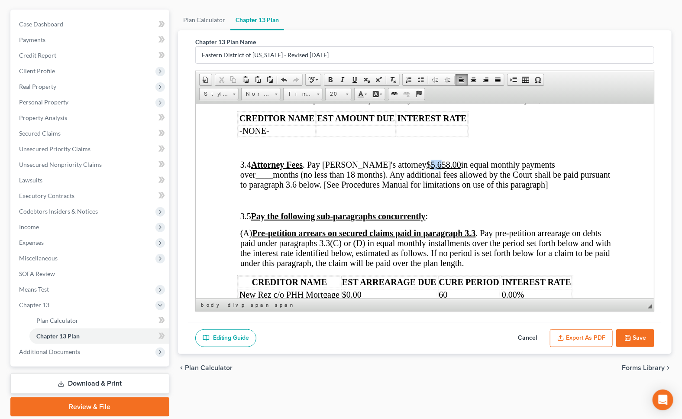
drag, startPoint x: 419, startPoint y: 215, endPoint x: 408, endPoint y: 215, distance: 11.3
click at [426, 169] on u "$5,658.00" at bounding box center [443, 164] width 35 height 10
drag, startPoint x: 570, startPoint y: 212, endPoint x: 555, endPoint y: 214, distance: 14.8
click at [272, 179] on span "____" at bounding box center [263, 174] width 17 height 10
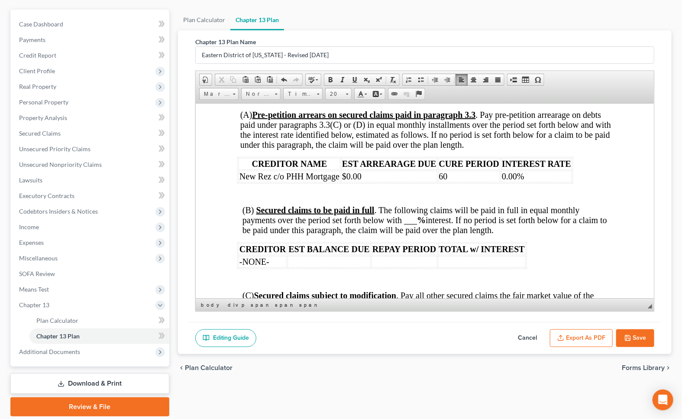
scroll to position [1654, 0]
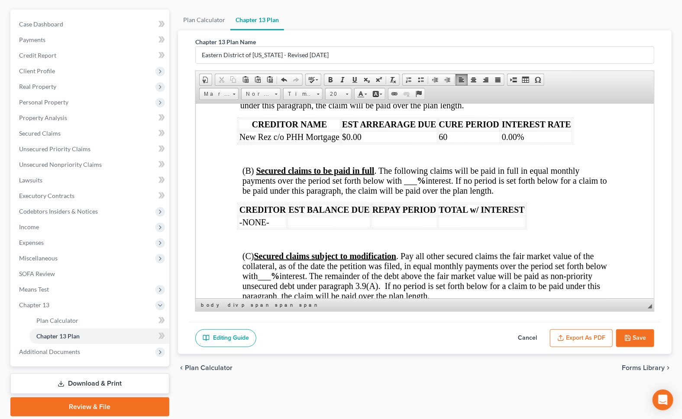
drag, startPoint x: 387, startPoint y: 207, endPoint x: 382, endPoint y: 203, distance: 7.1
click at [387, 159] on p at bounding box center [427, 155] width 370 height 8
click at [363, 142] on td "$0.00" at bounding box center [389, 137] width 96 height 12
click at [460, 142] on td "60" at bounding box center [469, 137] width 62 height 12
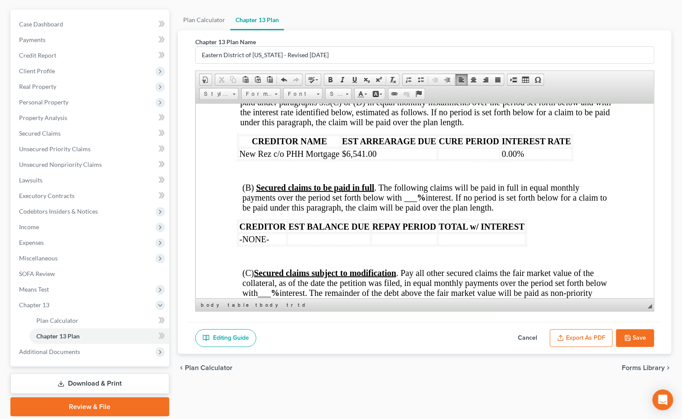
scroll to position [1676, 0]
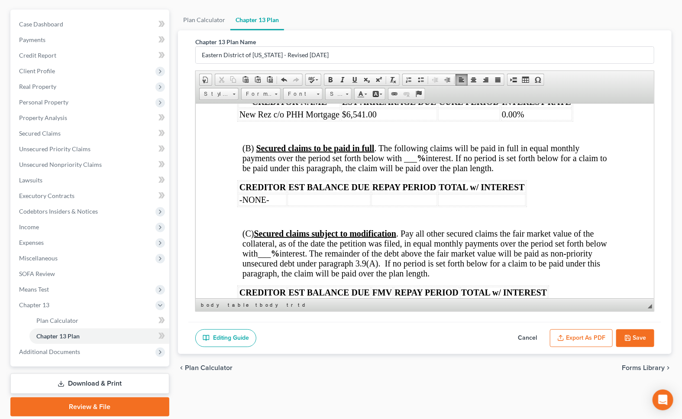
click at [411, 172] on span "(B) Secured claims to be paid in full . The following claims will be paid in fu…" at bounding box center [424, 157] width 365 height 29
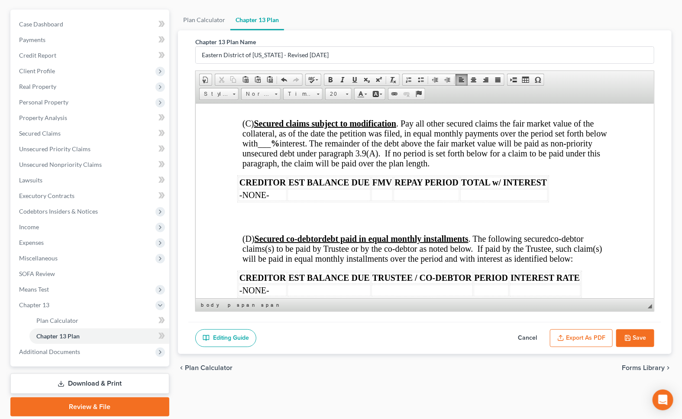
scroll to position [1794, 0]
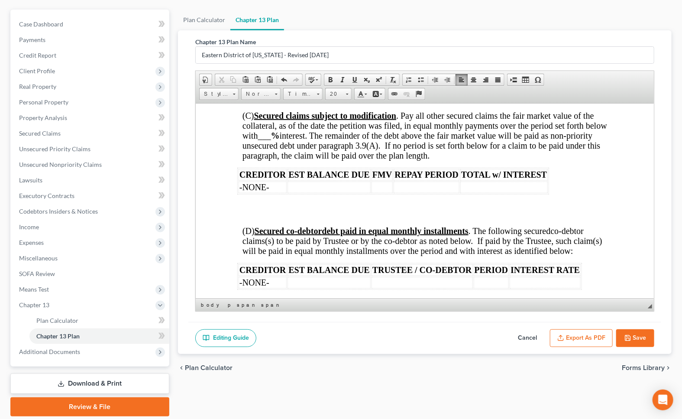
click at [271, 140] on span "___" at bounding box center [264, 135] width 13 height 10
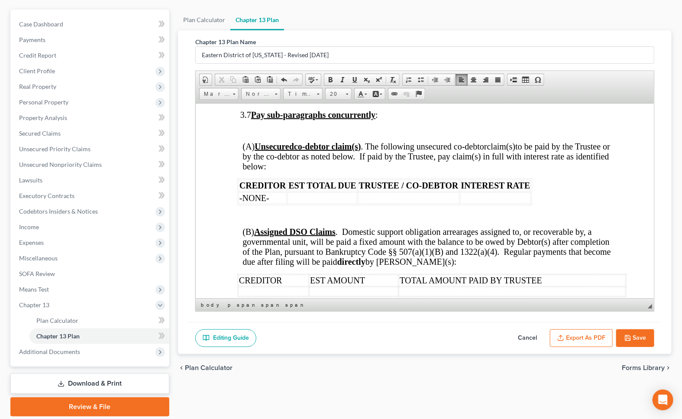
scroll to position [2109, 0]
drag, startPoint x: 401, startPoint y: 133, endPoint x: 388, endPoint y: 133, distance: 13.0
click at [388, 77] on u "$5,658.00" at bounding box center [377, 72] width 35 height 10
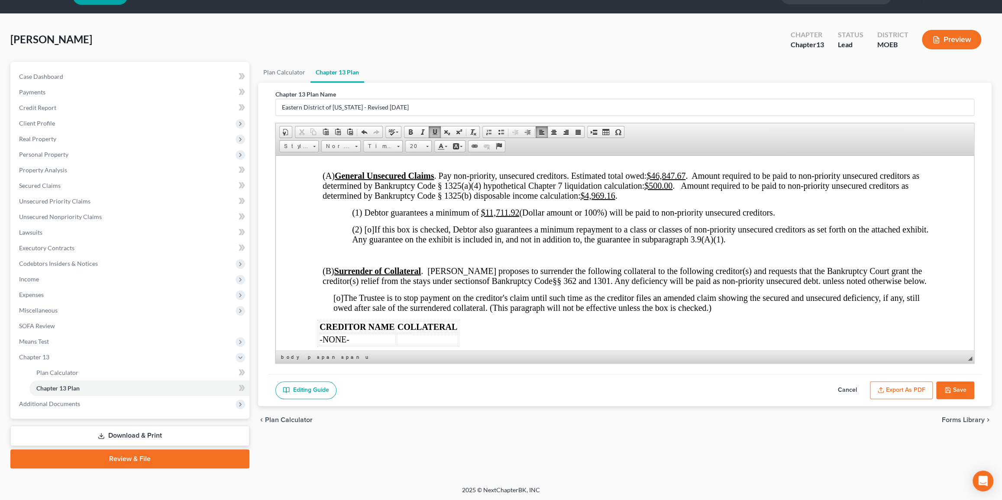
scroll to position [1802, 0]
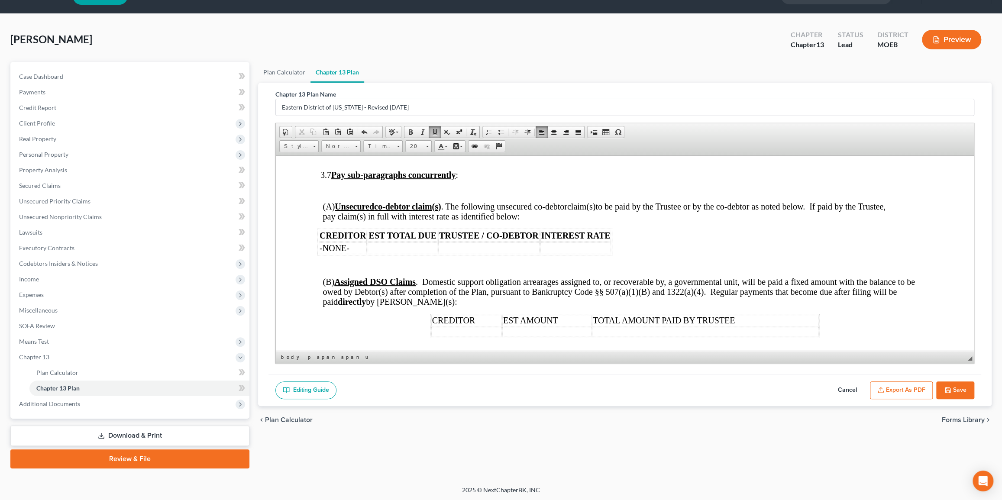
click at [621, 386] on button "Save" at bounding box center [955, 391] width 38 height 18
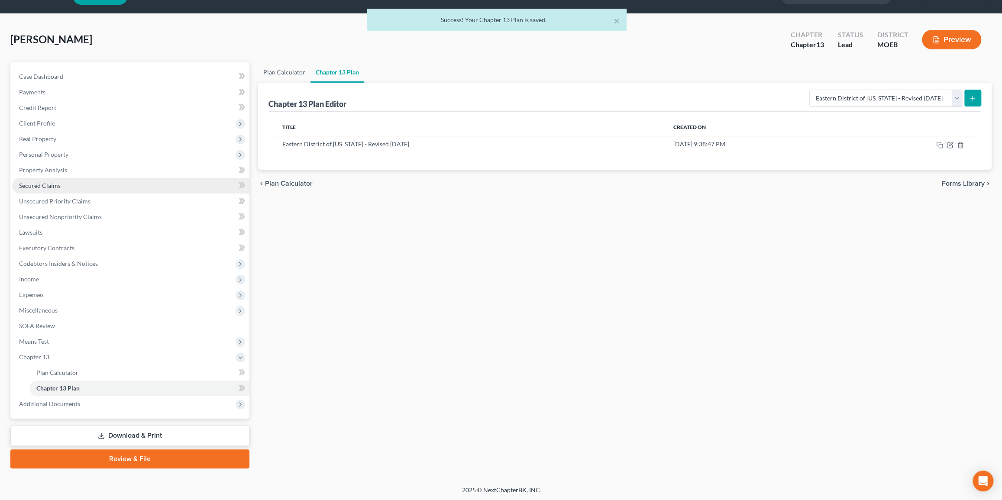
click at [50, 185] on span "Secured Claims" at bounding box center [40, 185] width 42 height 7
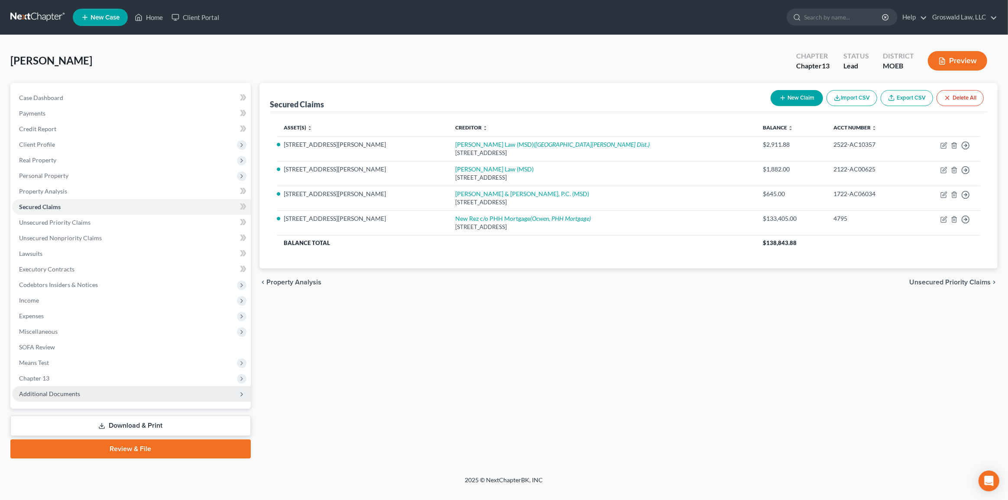
click at [69, 390] on span "Additional Documents" at bounding box center [49, 393] width 61 height 7
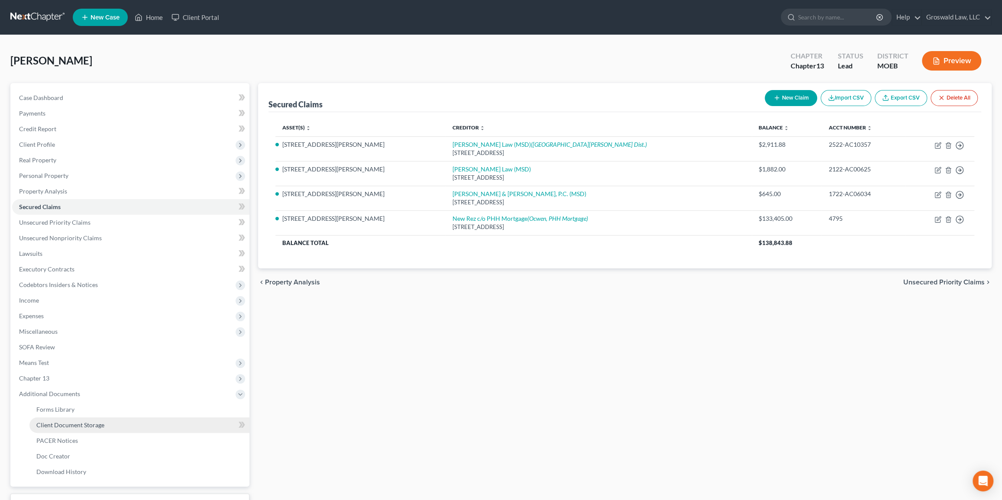
click at [92, 418] on span "Client Document Storage" at bounding box center [70, 424] width 68 height 7
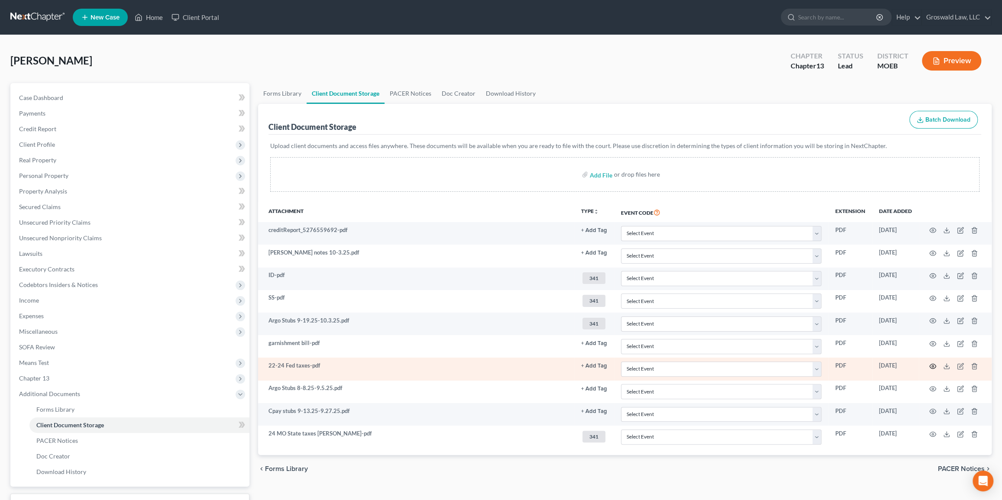
click at [621, 365] on icon "button" at bounding box center [932, 366] width 7 height 7
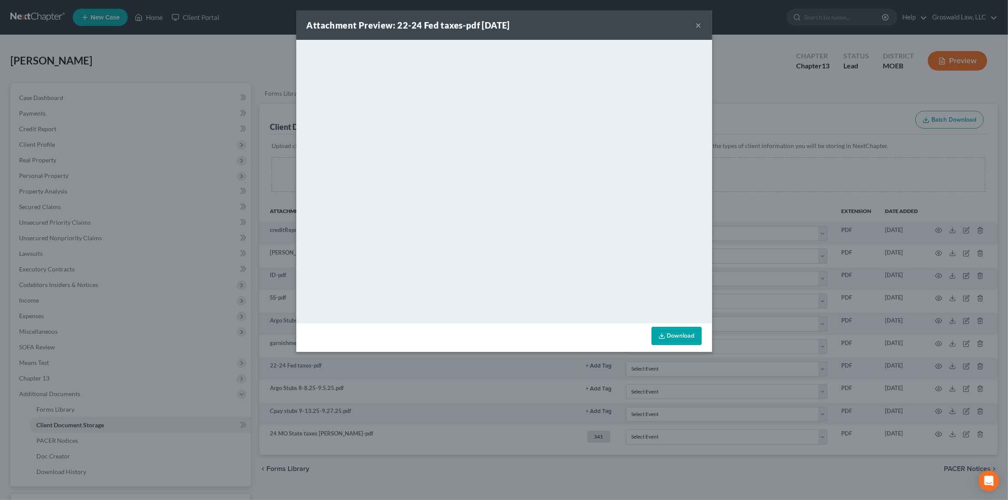
click at [621, 23] on button "×" at bounding box center [699, 25] width 6 height 10
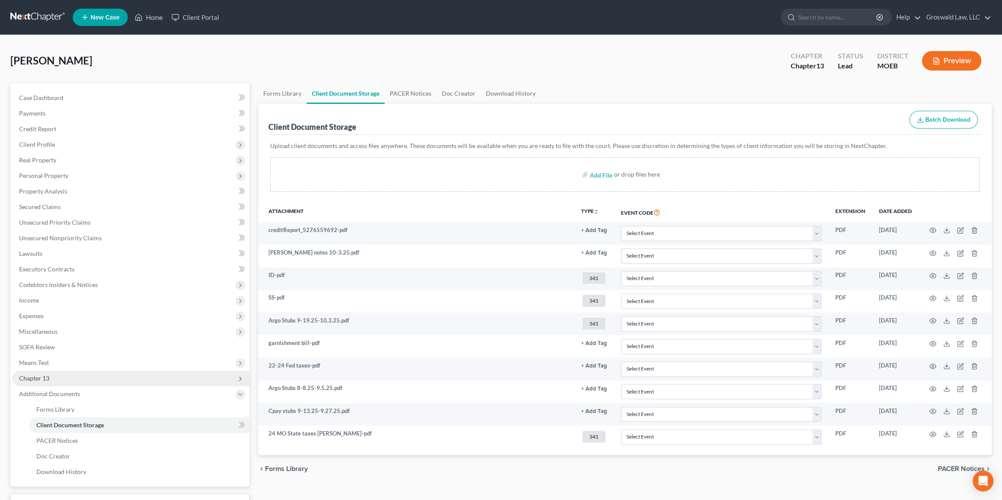
click at [45, 382] on span "Chapter 13" at bounding box center [130, 379] width 237 height 16
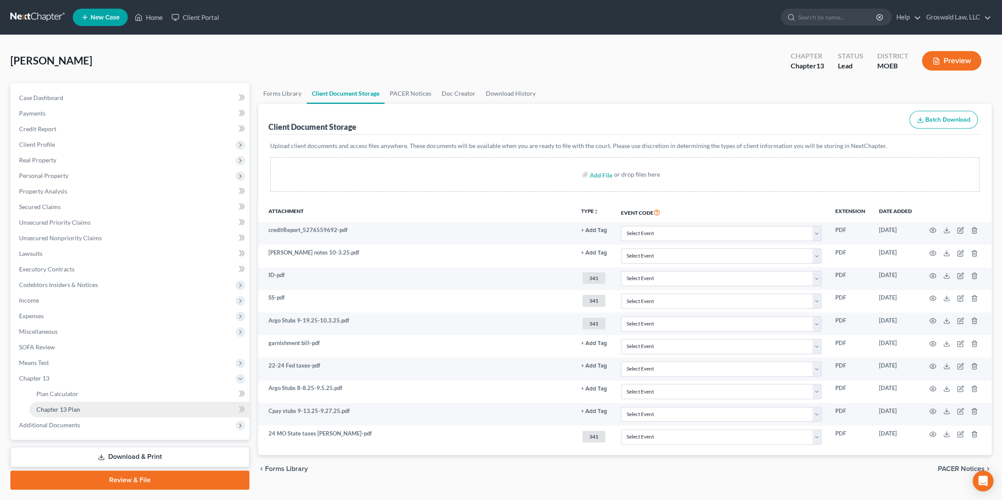
click at [84, 412] on link "Chapter 13 Plan" at bounding box center [139, 410] width 220 height 16
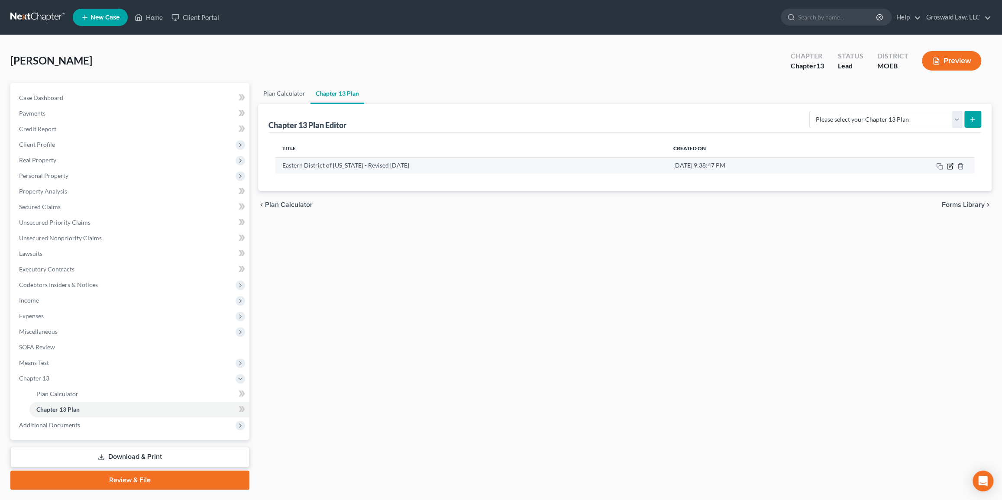
click at [621, 166] on icon "button" at bounding box center [950, 166] width 7 height 7
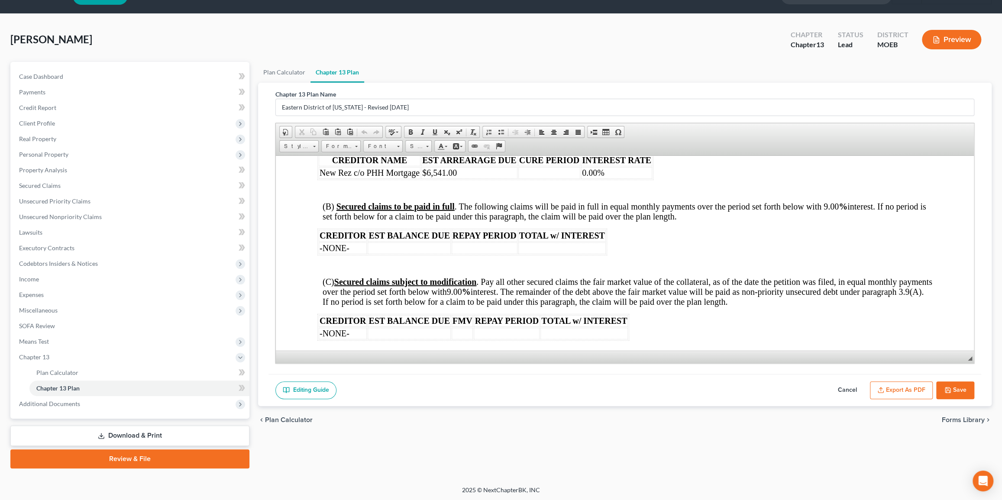
scroll to position [1496, 0]
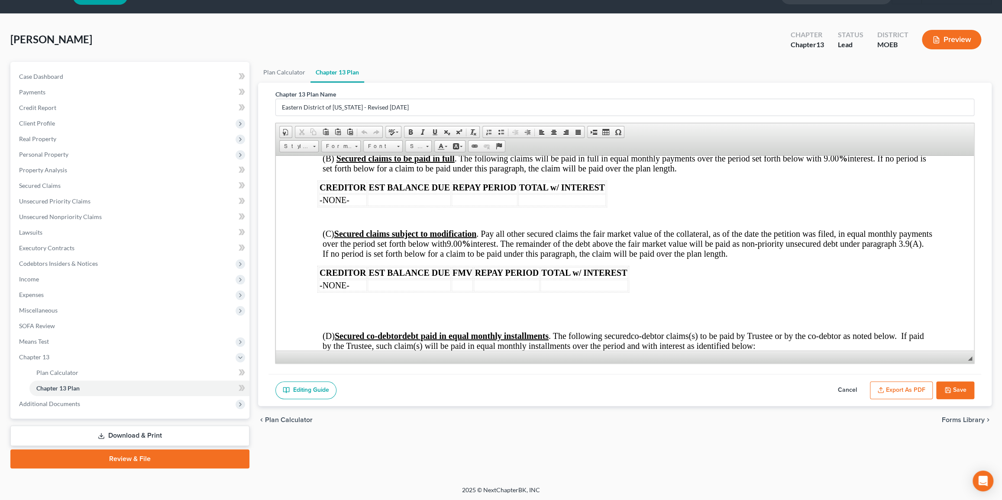
drag, startPoint x: 360, startPoint y: 314, endPoint x: 581, endPoint y: 212, distance: 243.2
click at [360, 291] on td "-NONE-" at bounding box center [342, 285] width 48 height 12
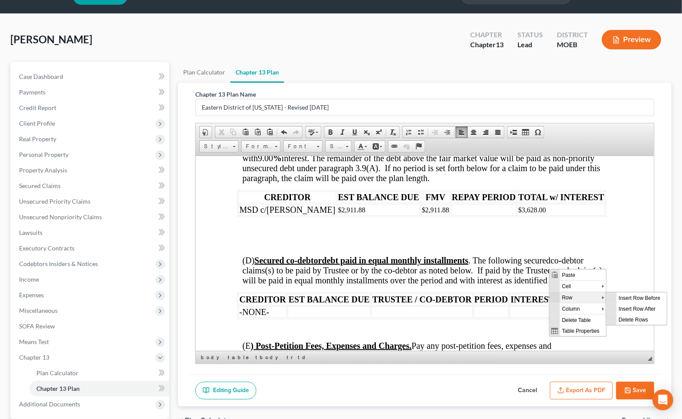
scroll to position [0, 0]
click at [621, 294] on span "Insert Row Before" at bounding box center [641, 297] width 50 height 11
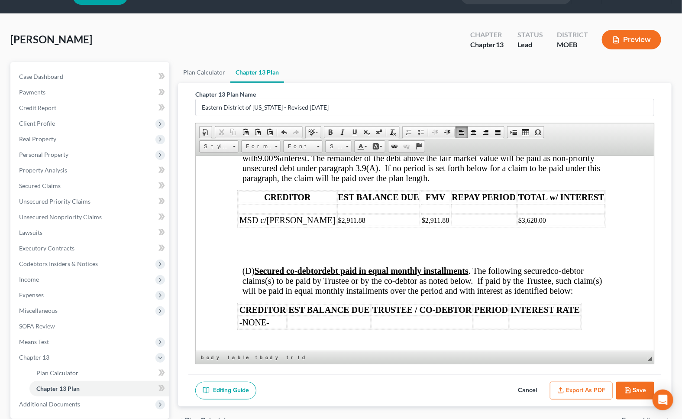
click at [256, 213] on td at bounding box center [287, 209] width 98 height 10
click at [517, 213] on td at bounding box center [560, 209] width 87 height 10
click at [451, 213] on td at bounding box center [484, 209] width 66 height 10
click at [421, 213] on td at bounding box center [435, 209] width 29 height 10
click at [518, 213] on td at bounding box center [561, 209] width 87 height 10
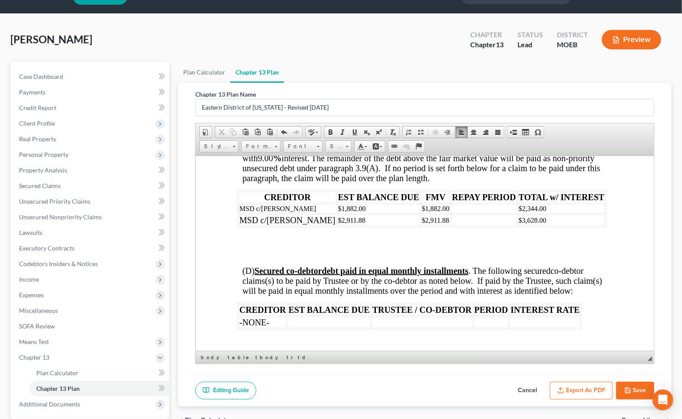
drag, startPoint x: 450, startPoint y: 282, endPoint x: 647, endPoint y: 436, distance: 250.1
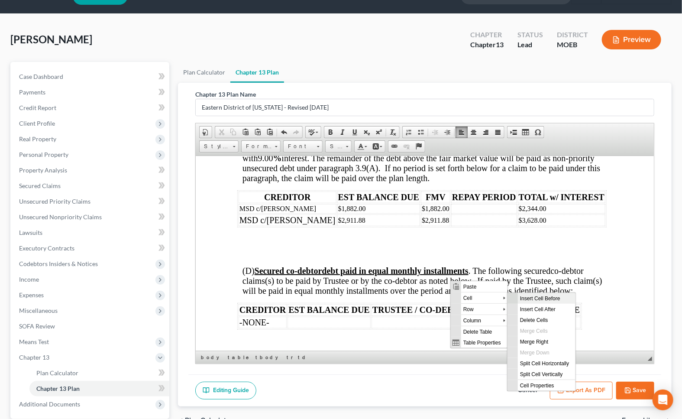
click at [537, 300] on span "Insert Cell Before" at bounding box center [547, 297] width 58 height 11
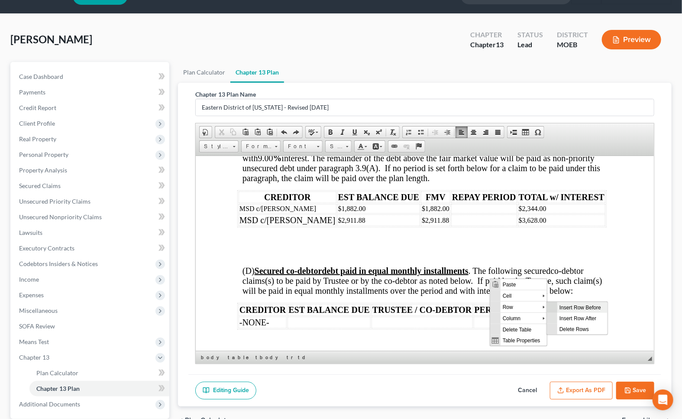
click at [570, 304] on span "Insert Row Before" at bounding box center [582, 306] width 50 height 11
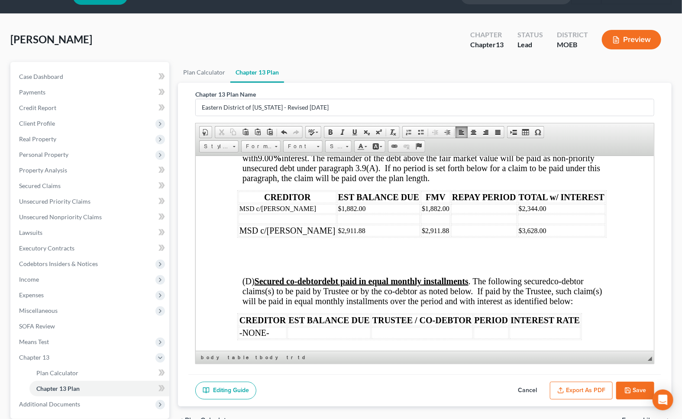
click at [272, 223] on td at bounding box center [287, 219] width 98 height 10
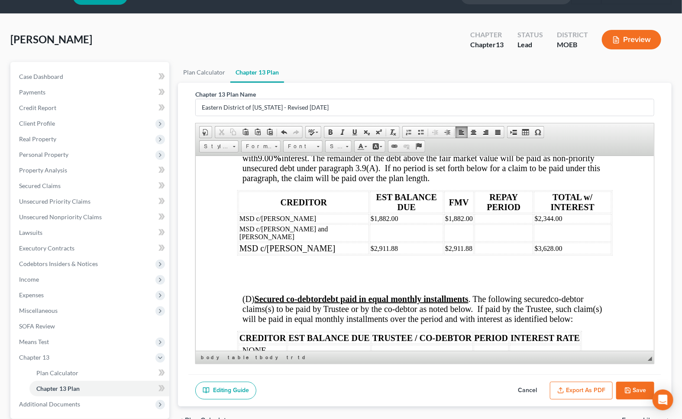
click at [621, 388] on button "Save" at bounding box center [635, 391] width 38 height 18
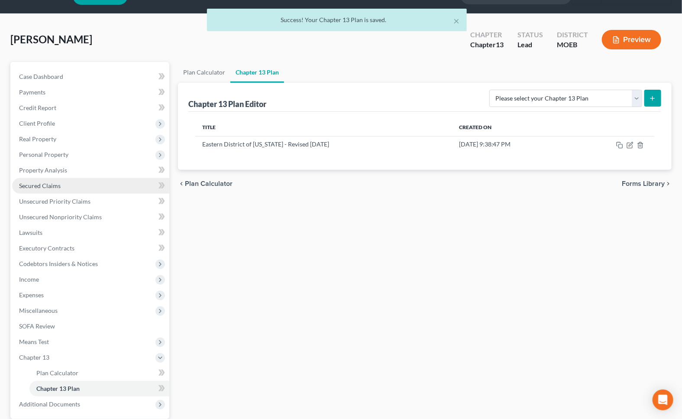
click at [53, 184] on span "Secured Claims" at bounding box center [40, 185] width 42 height 7
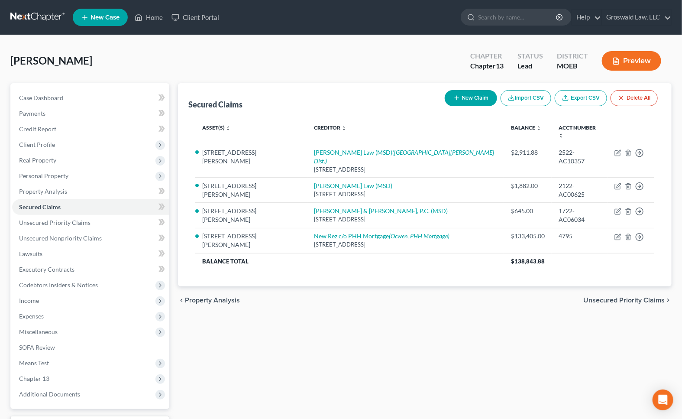
drag, startPoint x: 532, startPoint y: 289, endPoint x: 516, endPoint y: 287, distance: 16.5
click at [532, 290] on div "chevron_left Property Analysis Unsecured Priority Claims chevron_right" at bounding box center [425, 300] width 494 height 28
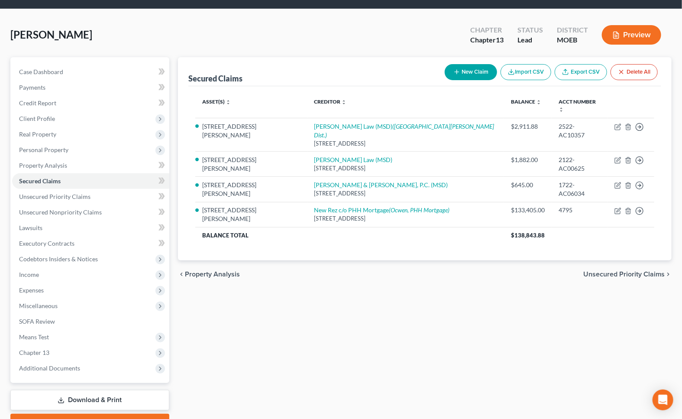
scroll to position [71, 0]
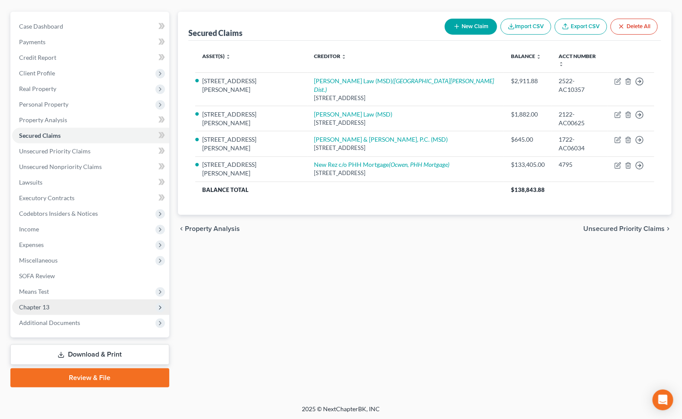
click at [47, 307] on span "Chapter 13" at bounding box center [34, 306] width 30 height 7
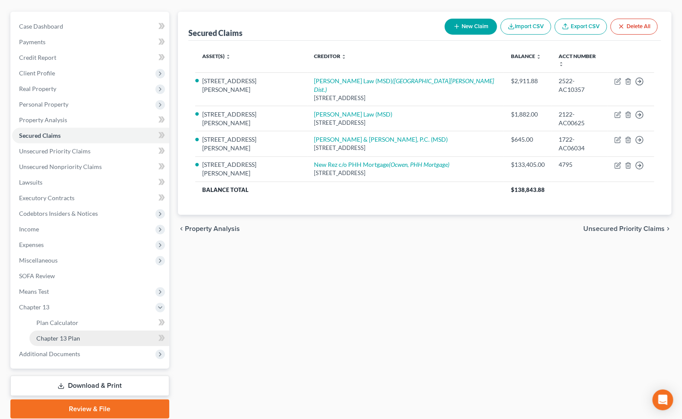
click at [87, 337] on link "Chapter 13 Plan" at bounding box center [99, 338] width 140 height 16
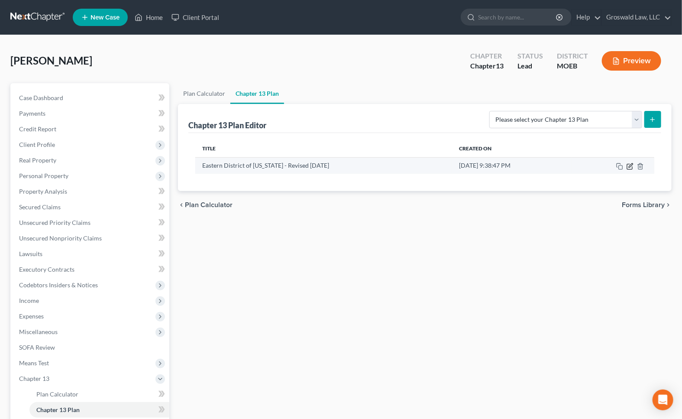
click at [621, 165] on td at bounding box center [613, 165] width 82 height 16
click at [621, 165] on icon "button" at bounding box center [630, 166] width 7 height 7
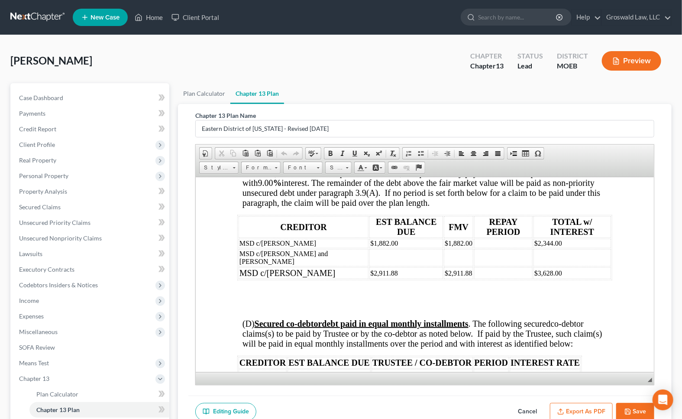
scroll to position [1850, 0]
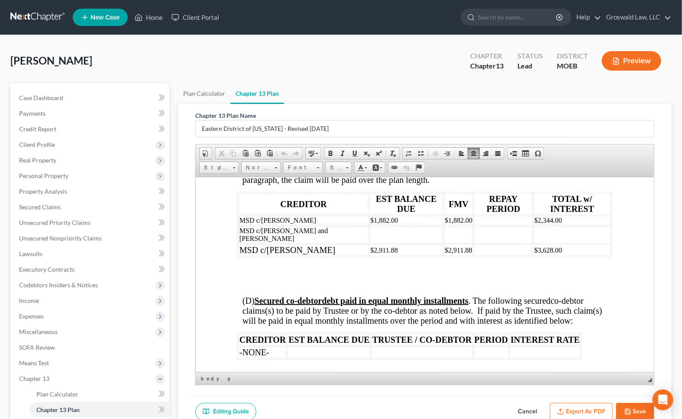
click at [369, 243] on td at bounding box center [406, 234] width 74 height 17
click at [539, 243] on td at bounding box center [572, 234] width 78 height 17
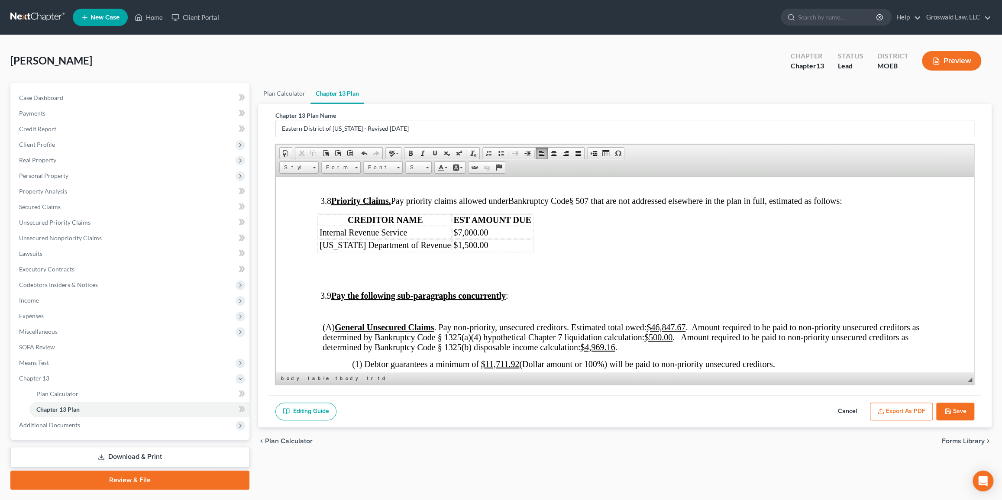
scroll to position [2021, 0]
click at [621, 409] on button "Save" at bounding box center [955, 412] width 38 height 18
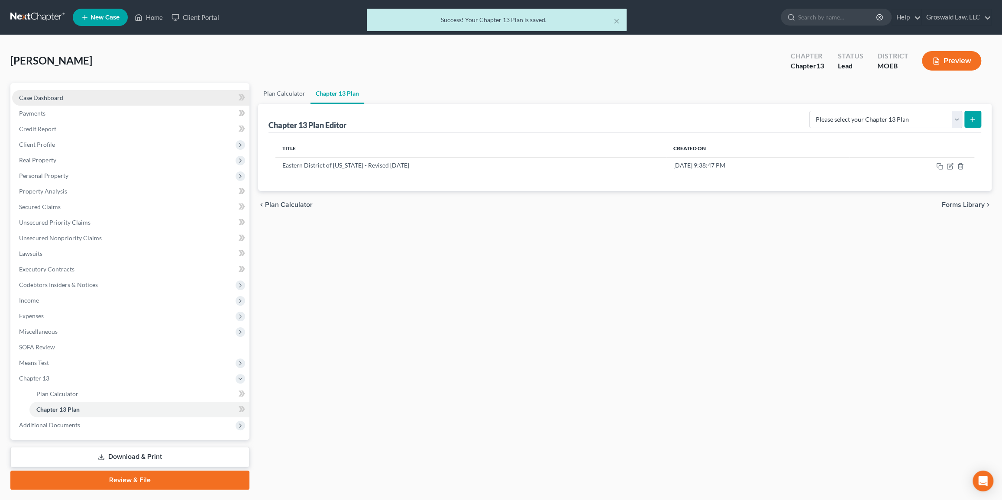
click at [42, 97] on span "Case Dashboard" at bounding box center [41, 97] width 44 height 7
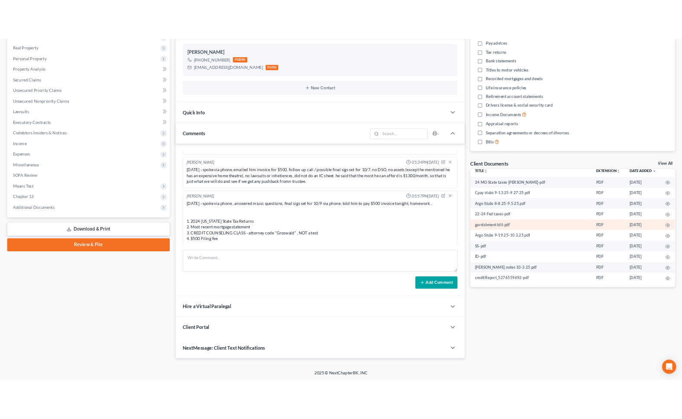
scroll to position [7, 0]
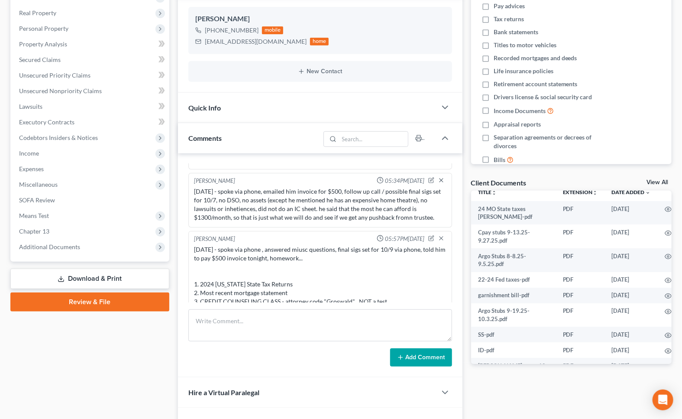
drag, startPoint x: 369, startPoint y: 282, endPoint x: 76, endPoint y: 290, distance: 292.9
click at [365, 282] on div "10/7/25 - spoke via phone , answered miusc questions, final sigs set for 10/9 v…" at bounding box center [320, 279] width 252 height 69
click at [66, 245] on span "Additional Documents" at bounding box center [49, 246] width 61 height 7
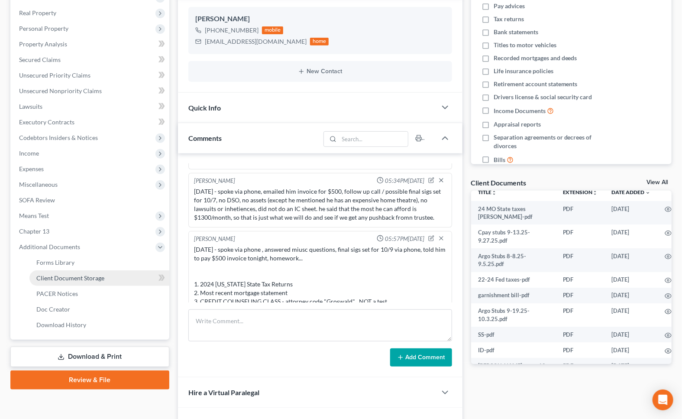
click at [64, 277] on span "Client Document Storage" at bounding box center [70, 277] width 68 height 7
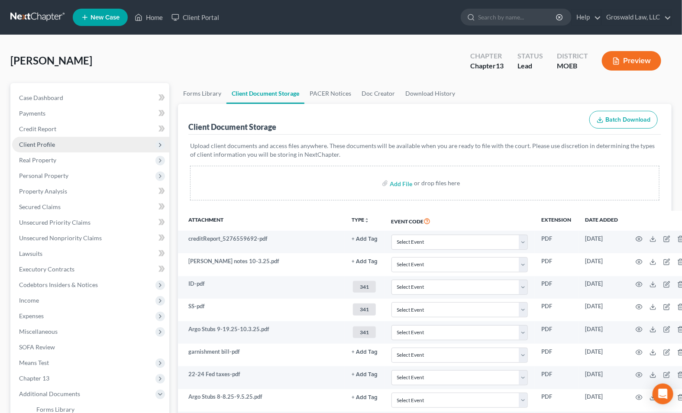
click at [44, 144] on span "Client Profile" at bounding box center [37, 144] width 36 height 7
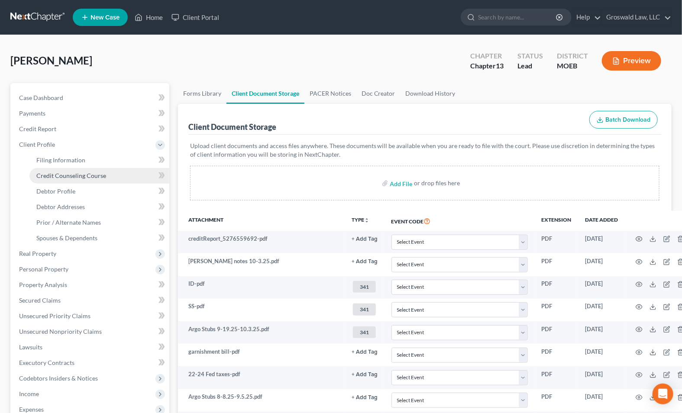
click at [64, 175] on span "Credit Counseling Course" at bounding box center [71, 175] width 70 height 7
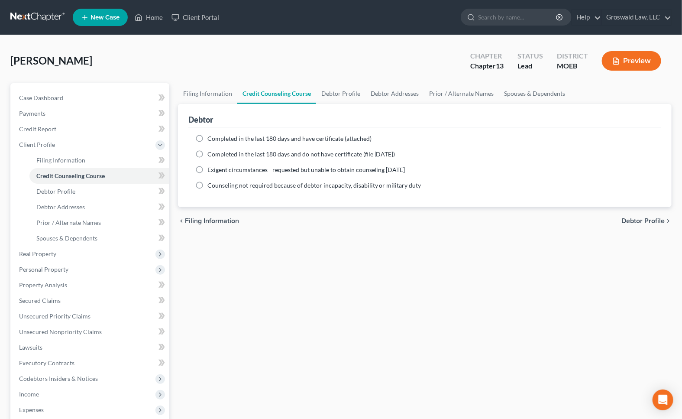
click at [260, 137] on span "Completed in the last 180 days and have certificate (attached)" at bounding box center [289, 138] width 164 height 7
click at [217, 137] on input "Completed in the last 180 days and have certificate (attached)" at bounding box center [214, 137] width 6 height 6
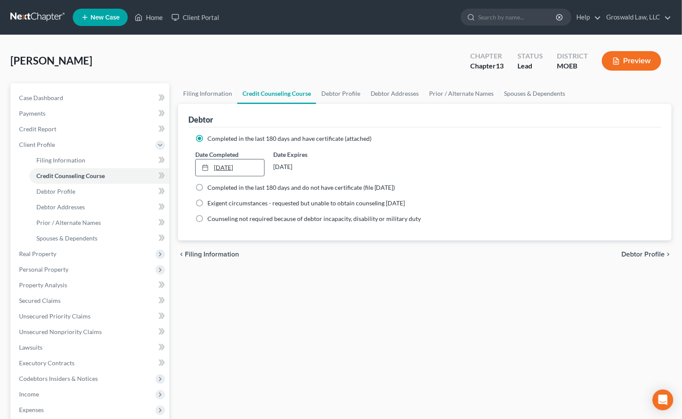
click at [226, 168] on link "10/8/2025" at bounding box center [230, 167] width 68 height 16
click at [73, 99] on link "Case Dashboard" at bounding box center [90, 98] width 157 height 16
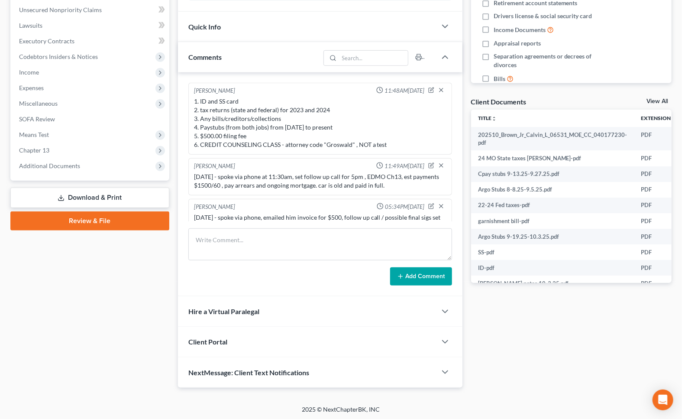
scroll to position [124, 0]
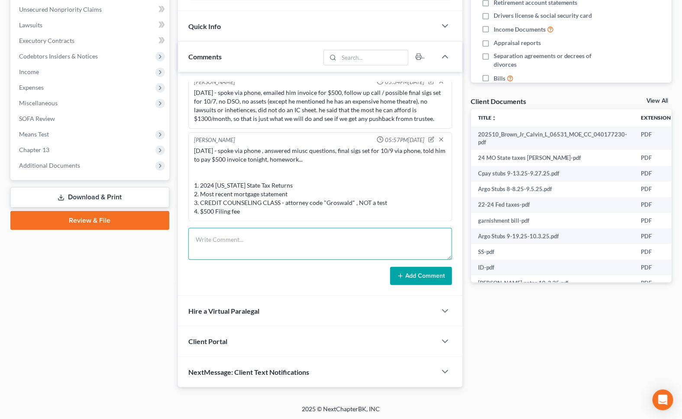
click at [293, 239] on textarea at bounding box center [320, 244] width 264 height 32
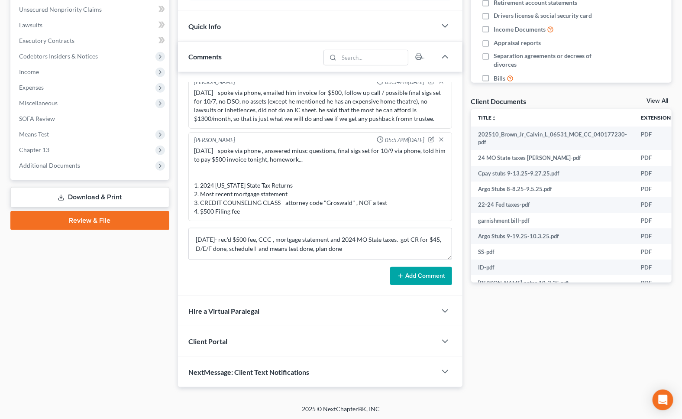
click at [425, 274] on button "Add Comment" at bounding box center [421, 276] width 62 height 18
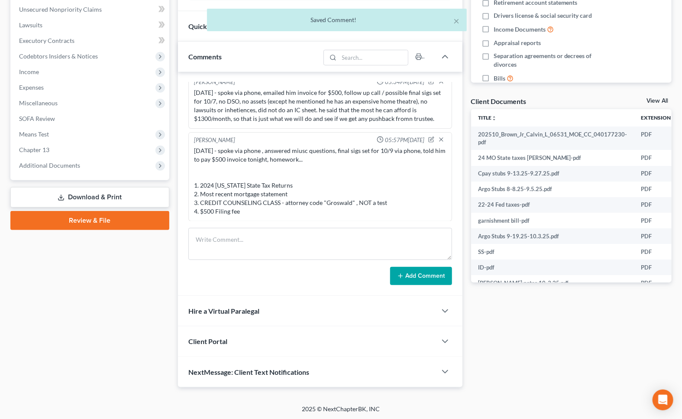
scroll to position [165, 0]
